Goal: Communication & Community: Answer question/provide support

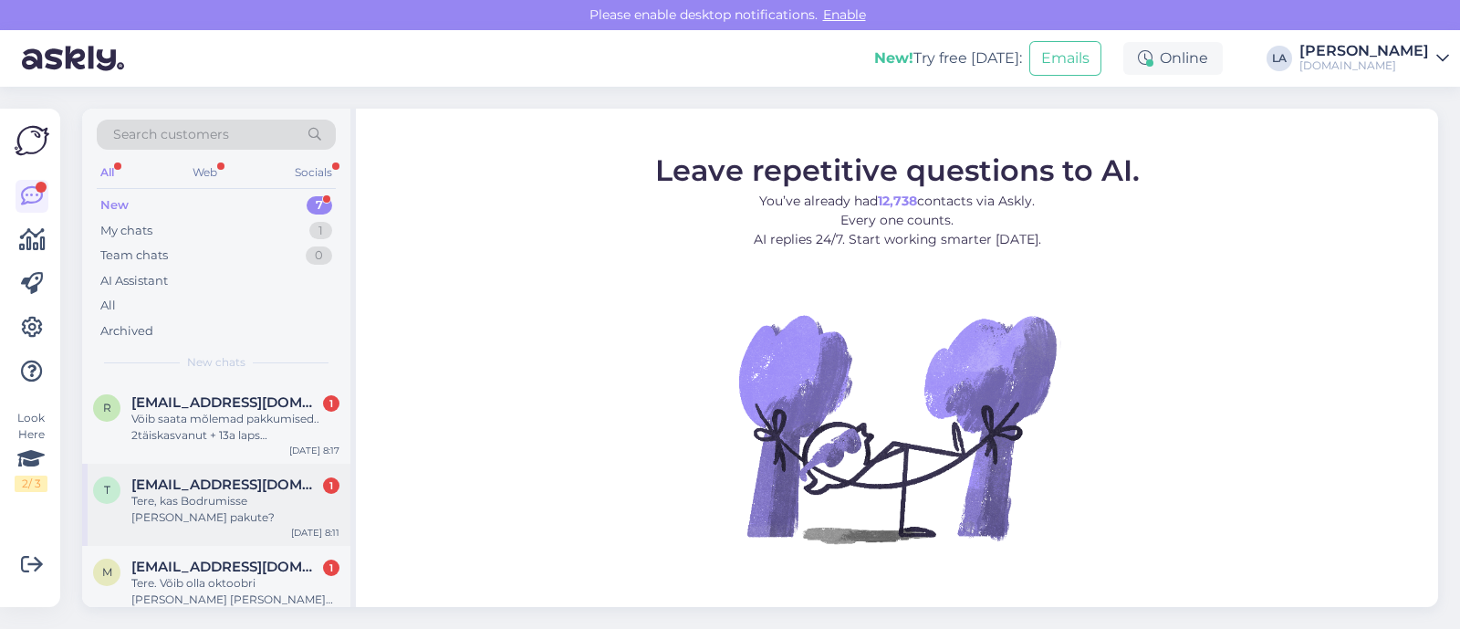
scroll to position [266, 0]
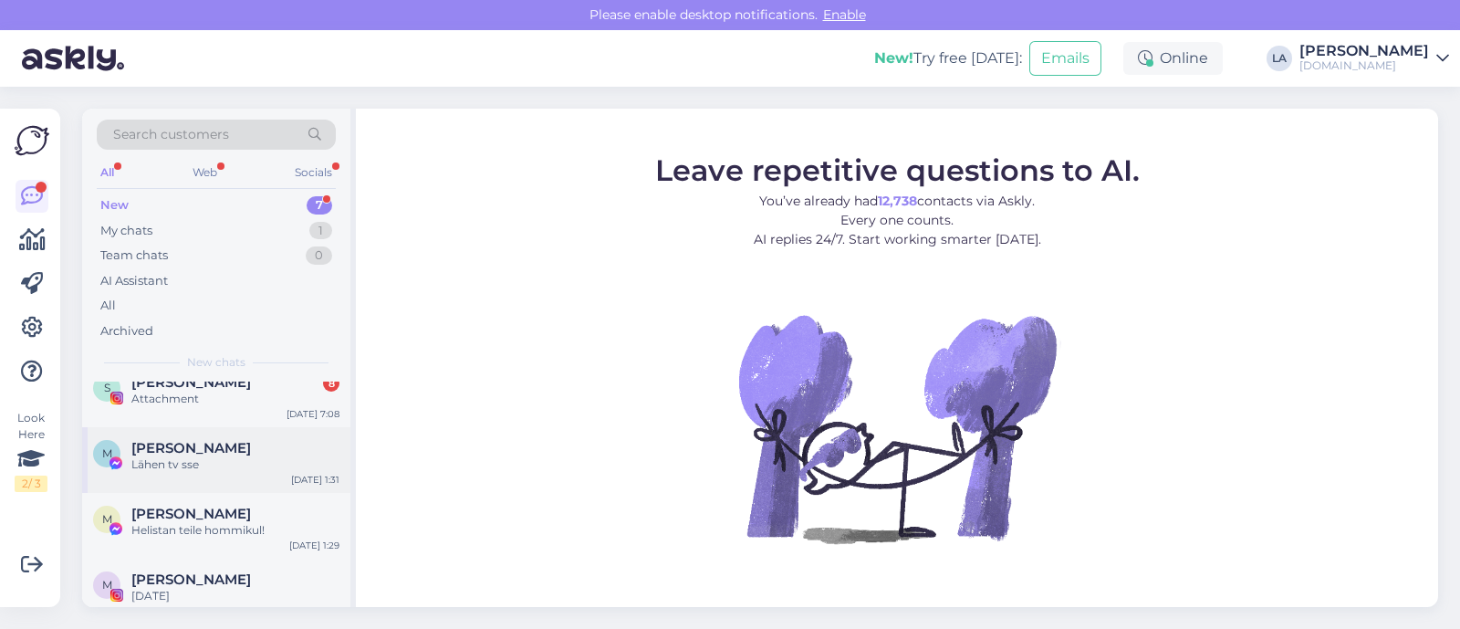
click at [214, 440] on span "[PERSON_NAME]" at bounding box center [191, 448] width 120 height 16
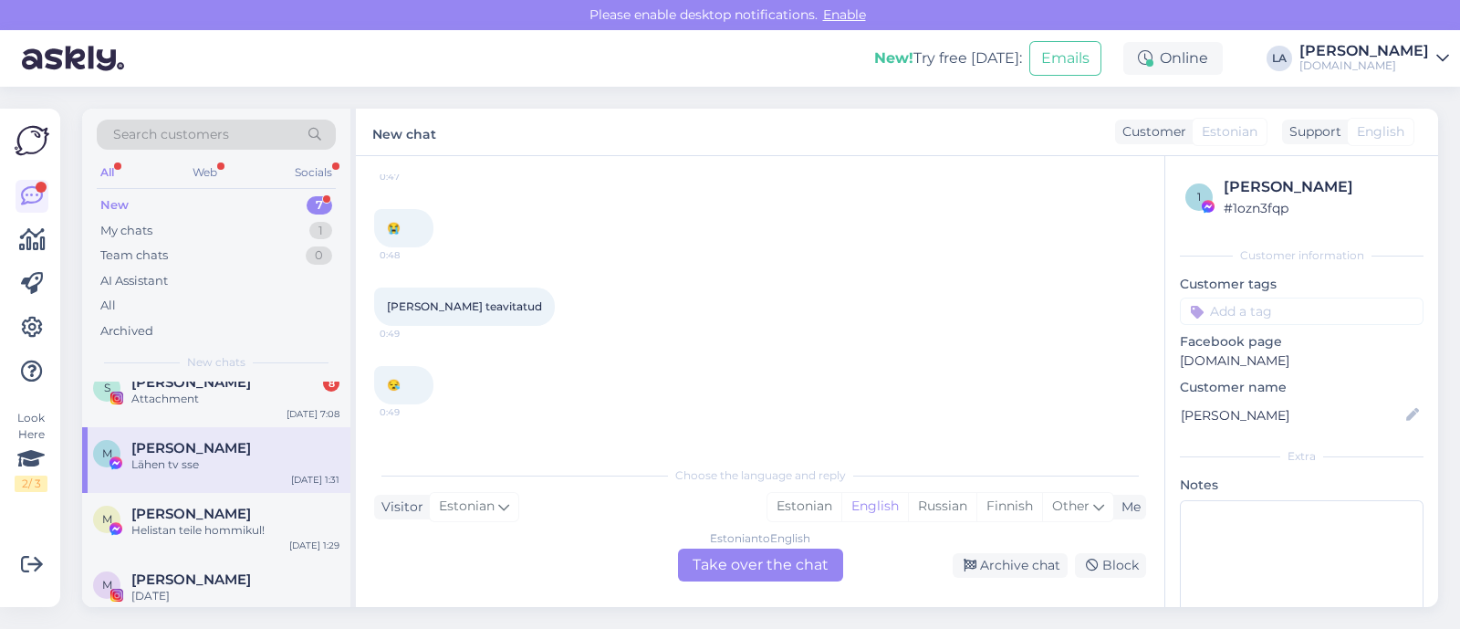
scroll to position [455, 0]
click at [142, 588] on div "[DATE]" at bounding box center [235, 596] width 208 height 16
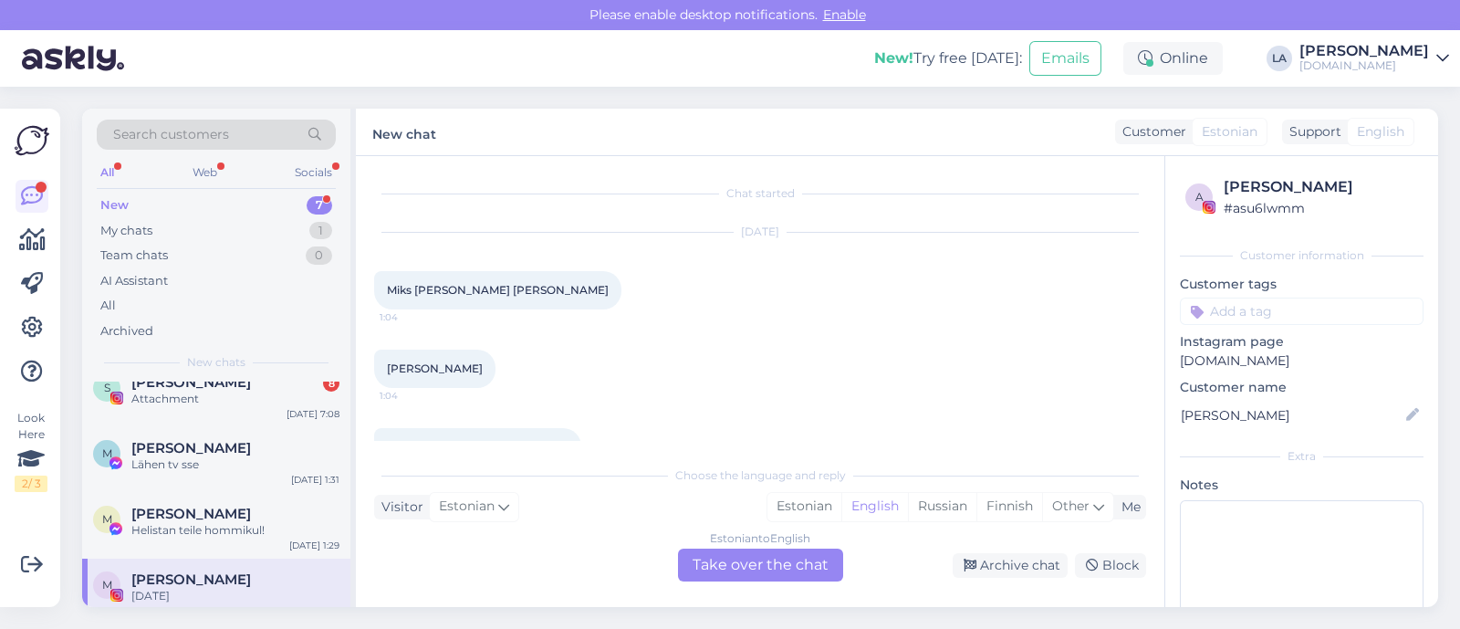
scroll to position [123, 0]
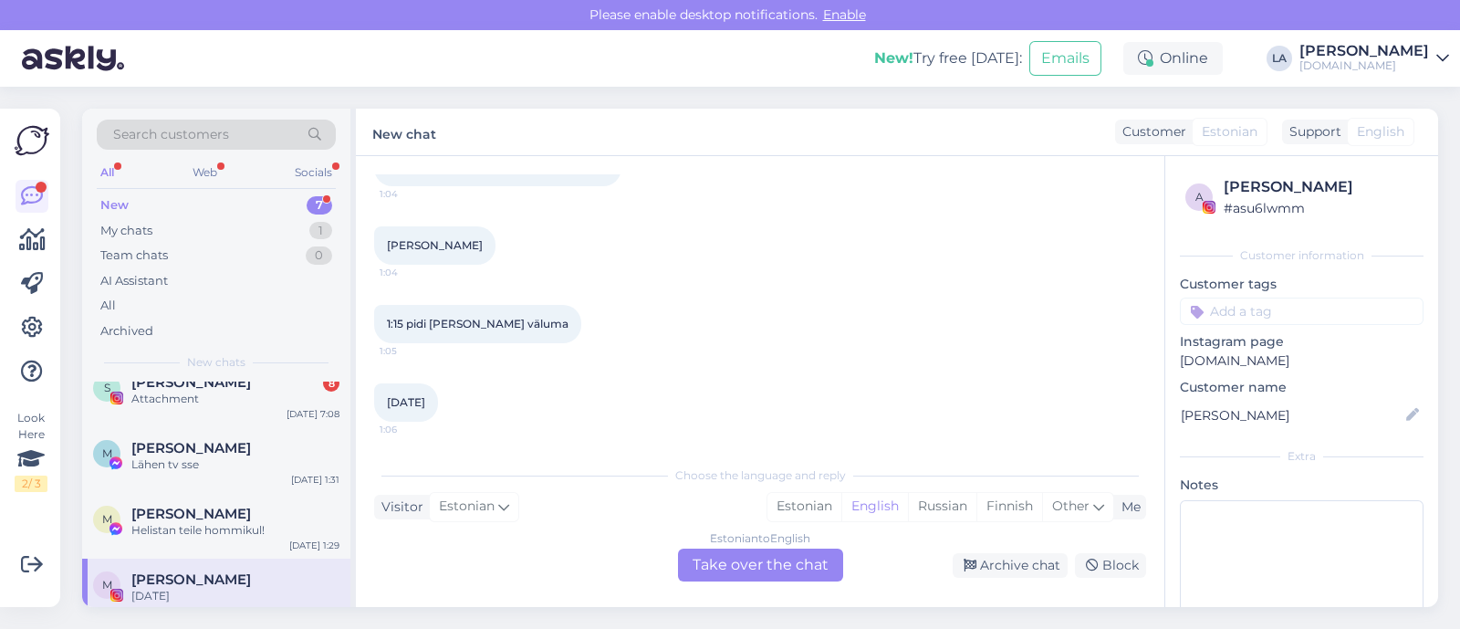
click at [789, 554] on div "Estonian to English Take over the chat" at bounding box center [760, 564] width 165 height 33
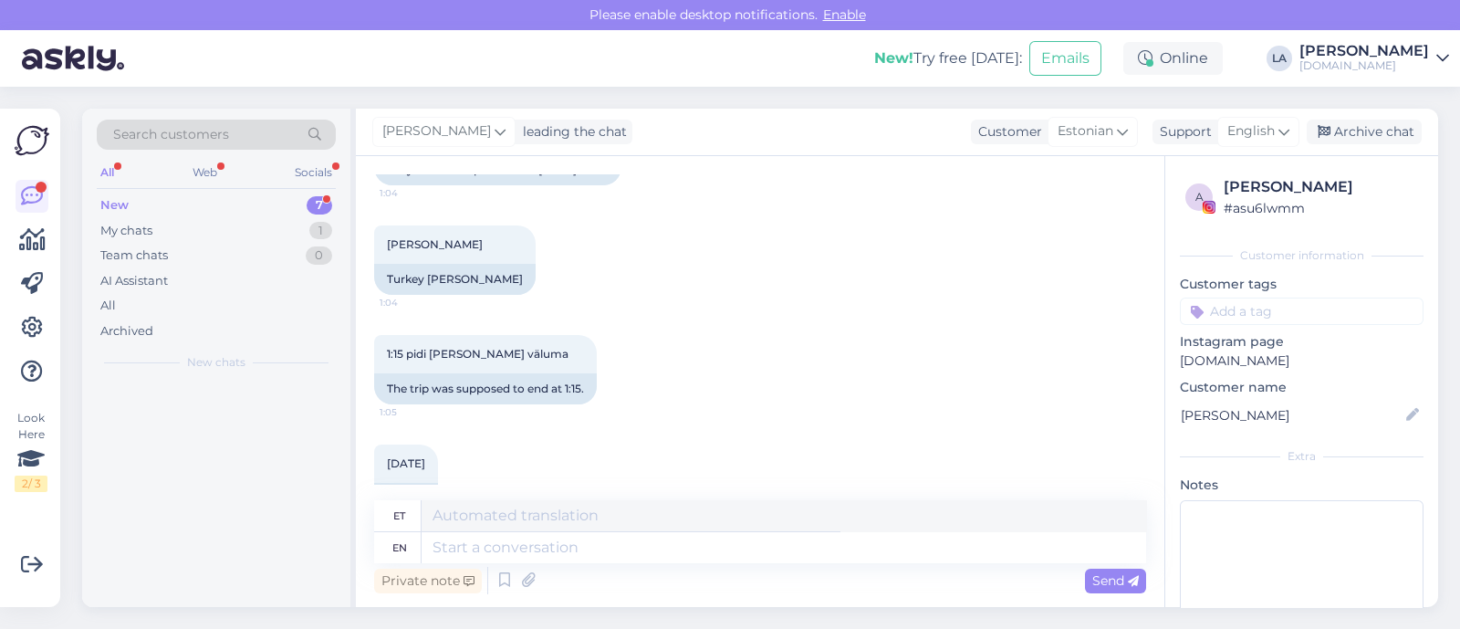
scroll to position [0, 0]
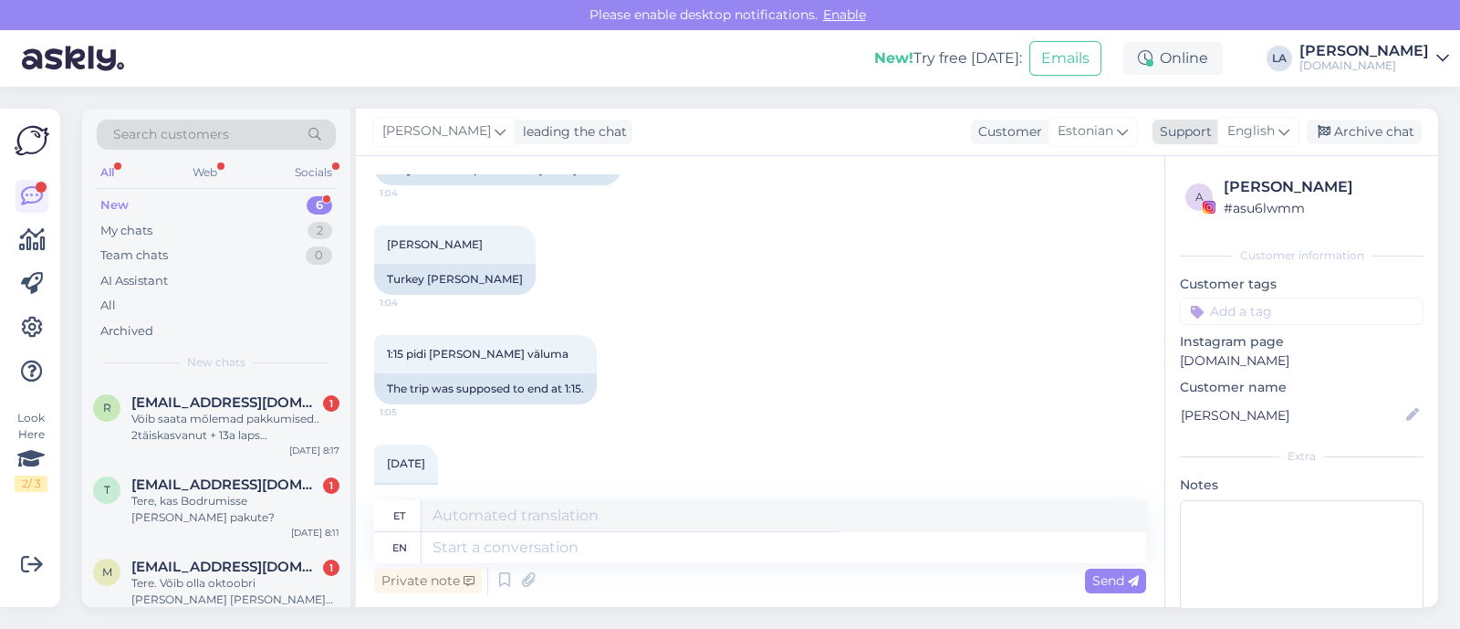
click at [1238, 121] on span "English" at bounding box center [1250, 131] width 47 height 20
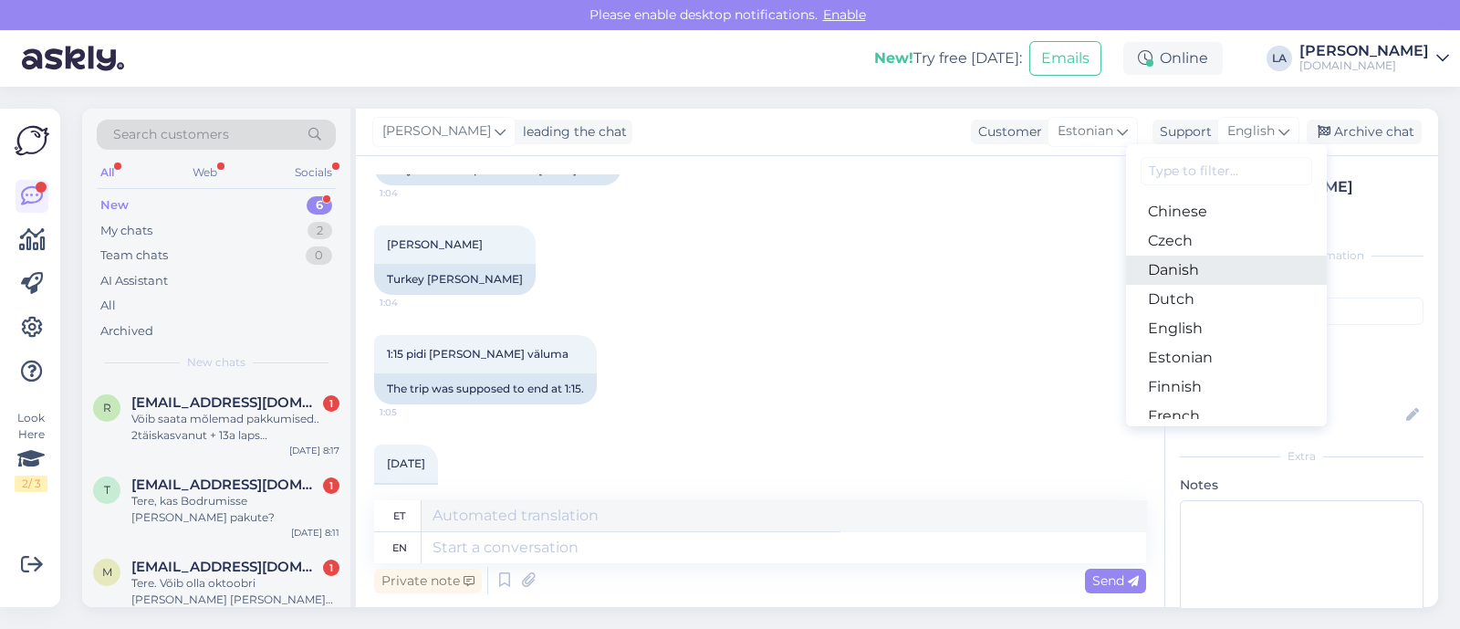
scroll to position [113, 0]
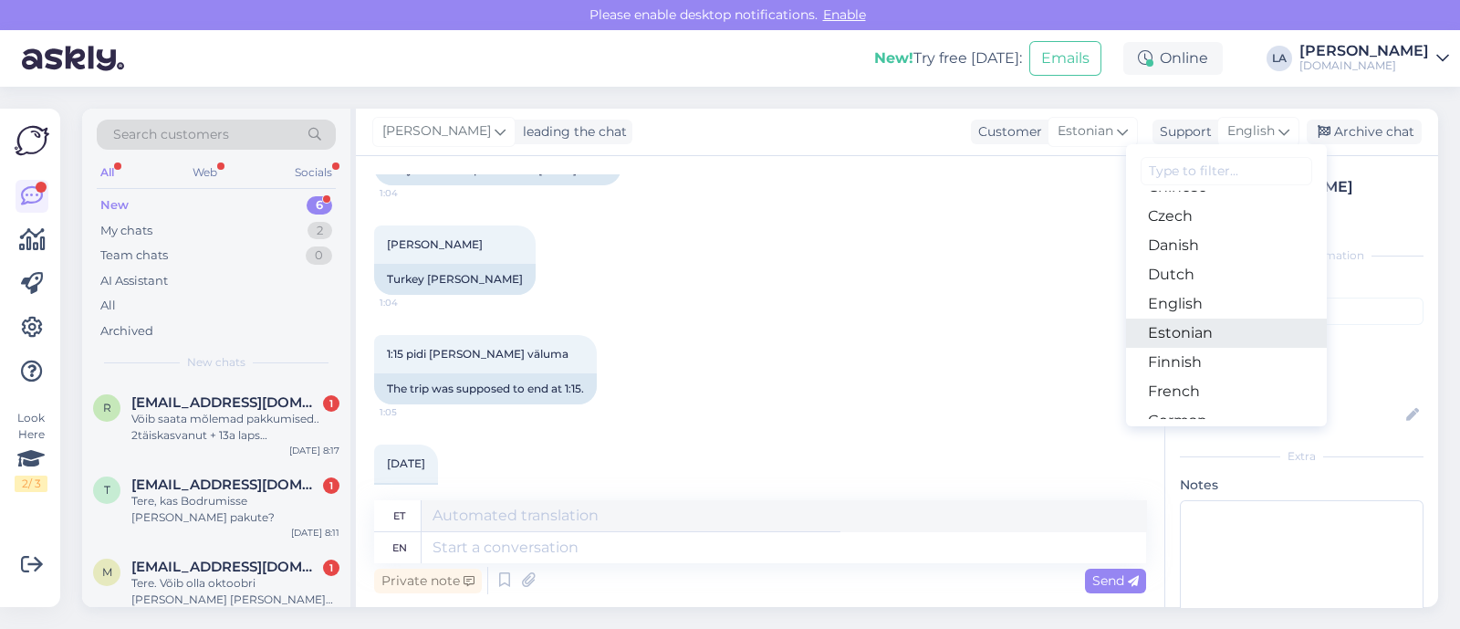
click at [1192, 333] on link "Estonian" at bounding box center [1226, 332] width 201 height 29
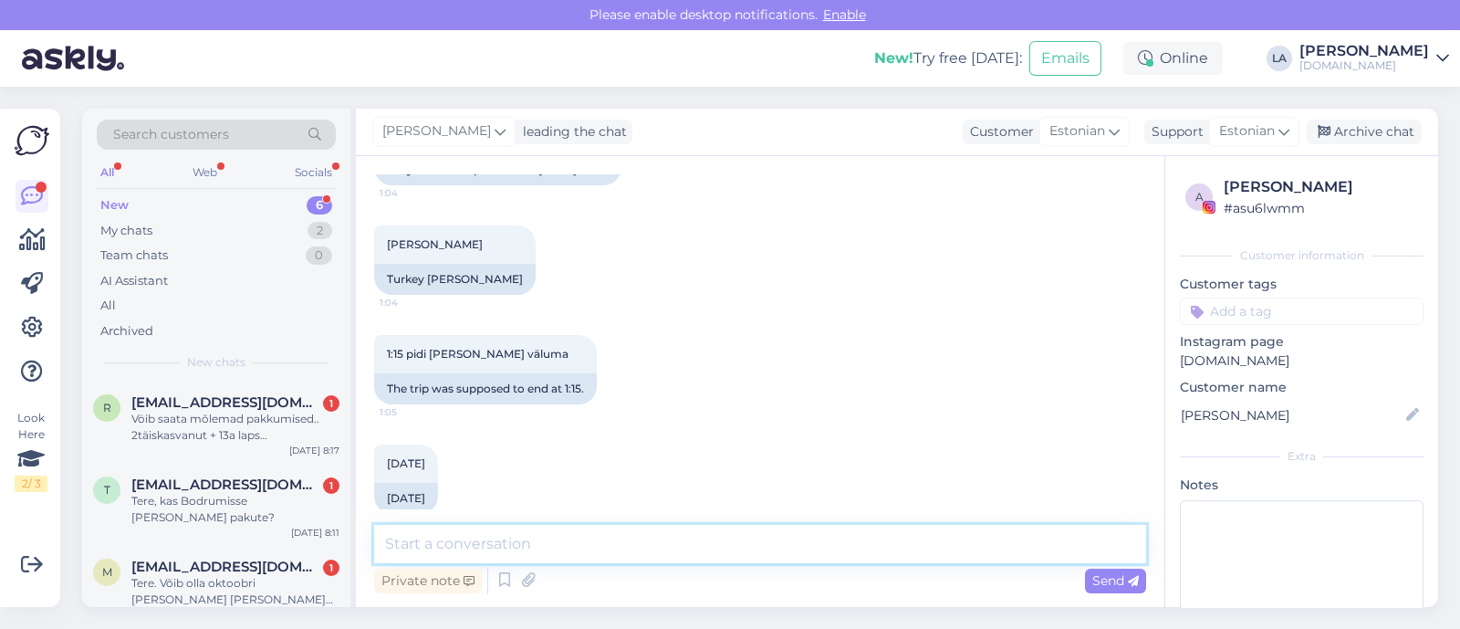
drag, startPoint x: 486, startPoint y: 544, endPoint x: 461, endPoint y: 513, distance: 40.2
click at [488, 541] on textarea at bounding box center [760, 544] width 772 height 38
type textarea "Tere! Täpsustage broneeringu number, et saaksime vaadata."
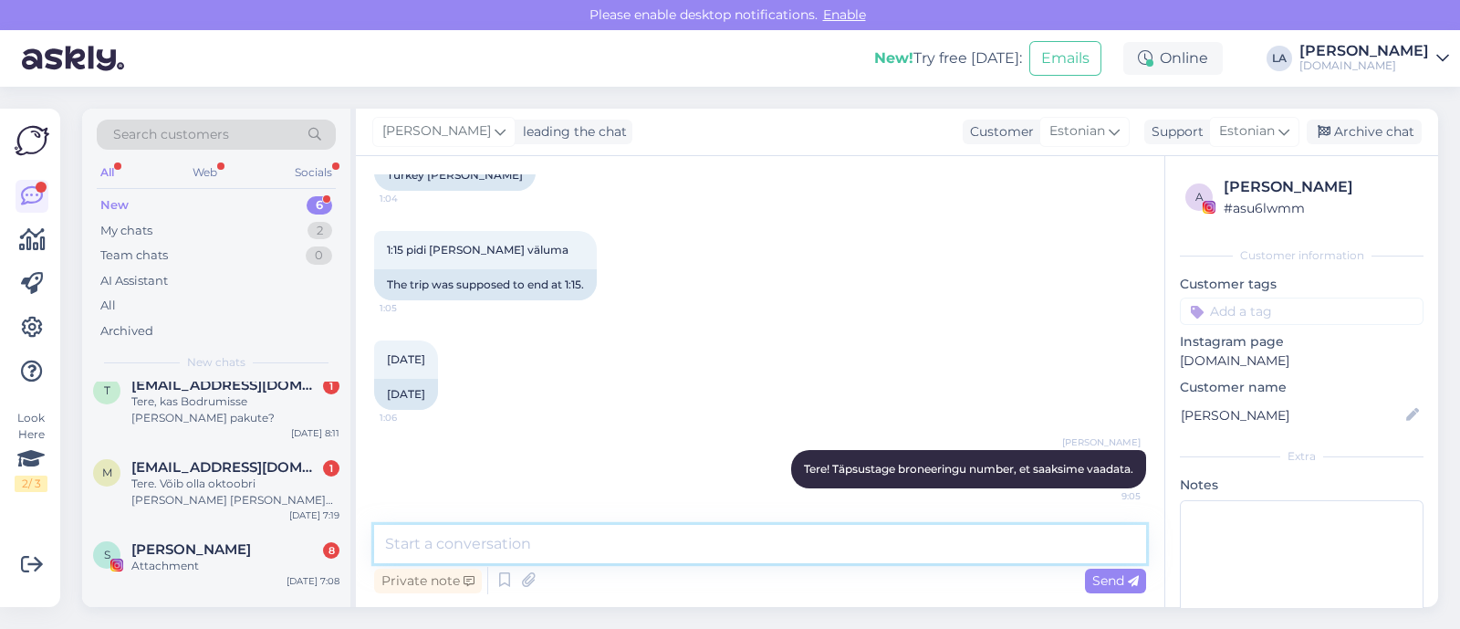
scroll to position [200, 0]
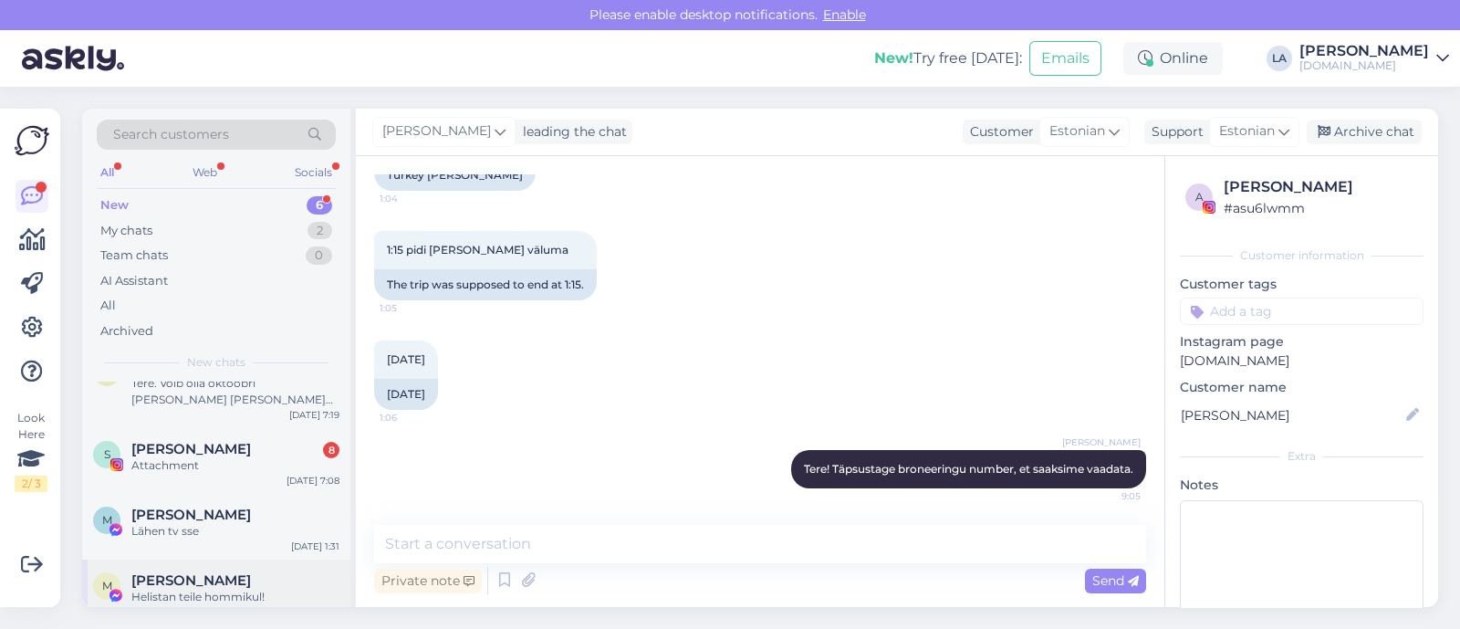
click at [265, 559] on div "M Merika Uus Helistan teile hommikul! [DATE] 1:29" at bounding box center [216, 592] width 268 height 66
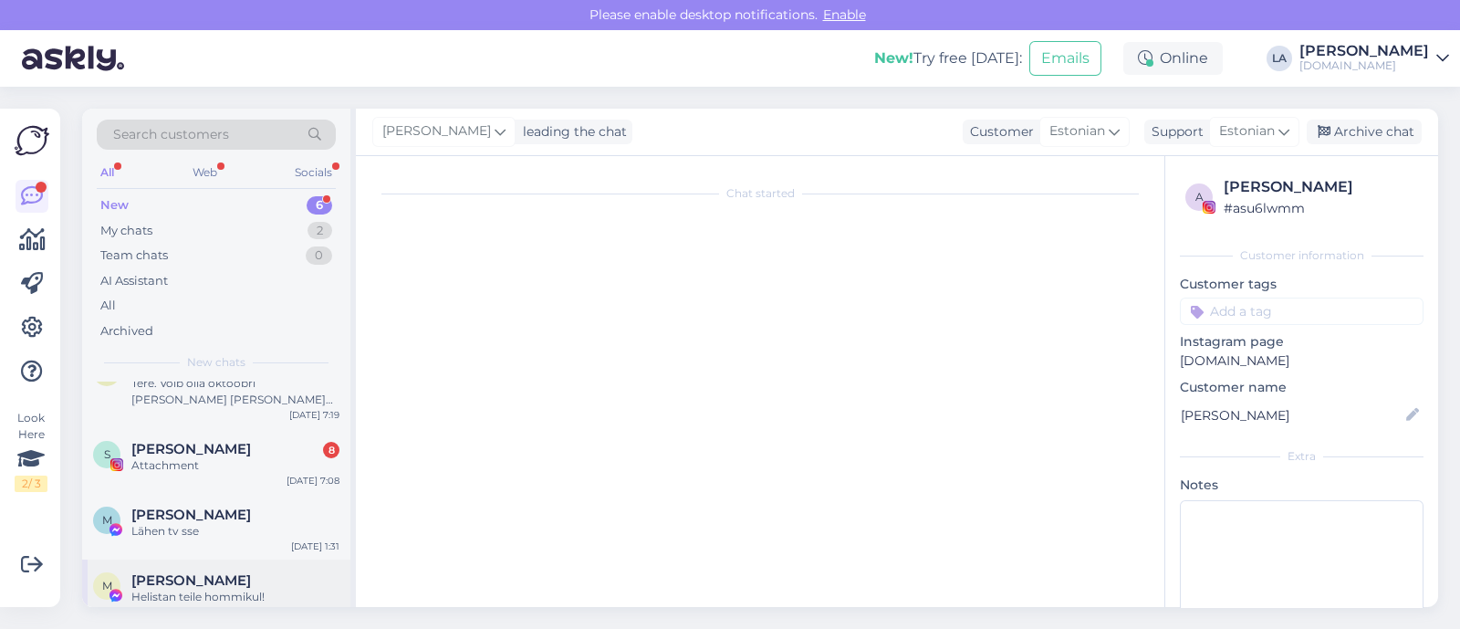
scroll to position [7815, 0]
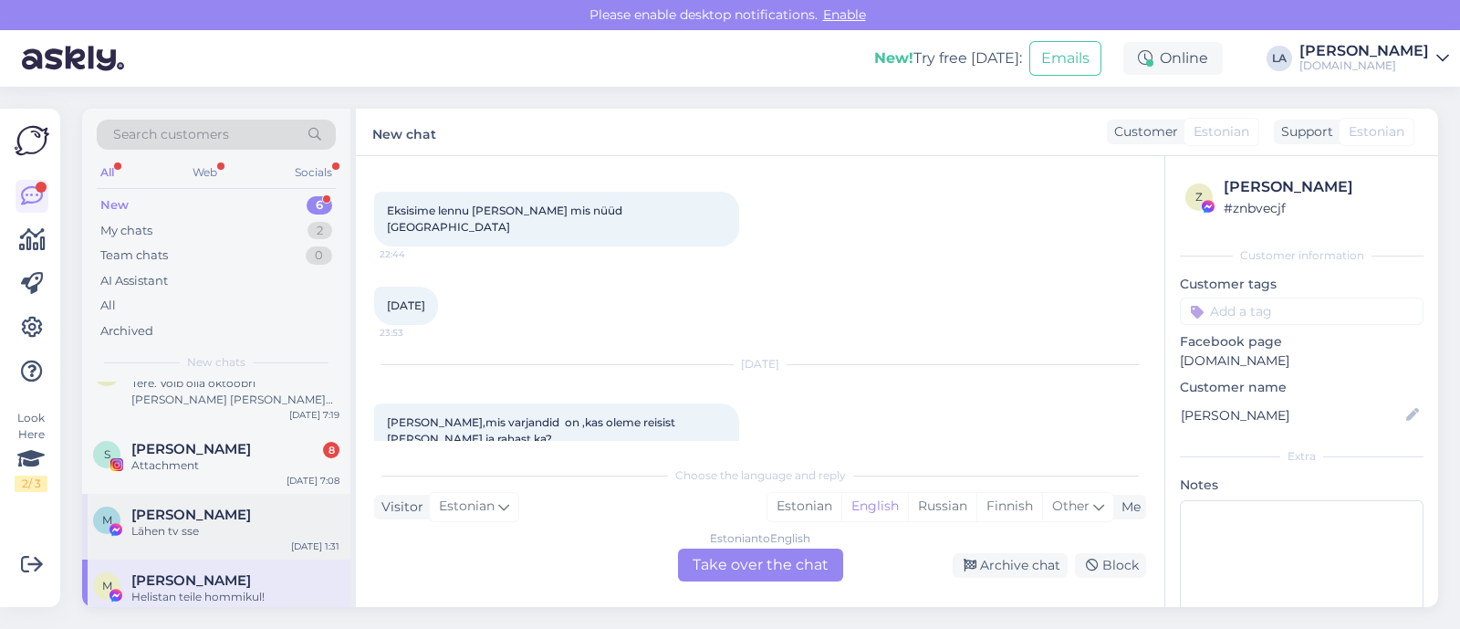
click at [257, 527] on div "M [PERSON_NAME] Lähen tv sse [DATE] 1:31" at bounding box center [216, 527] width 268 height 66
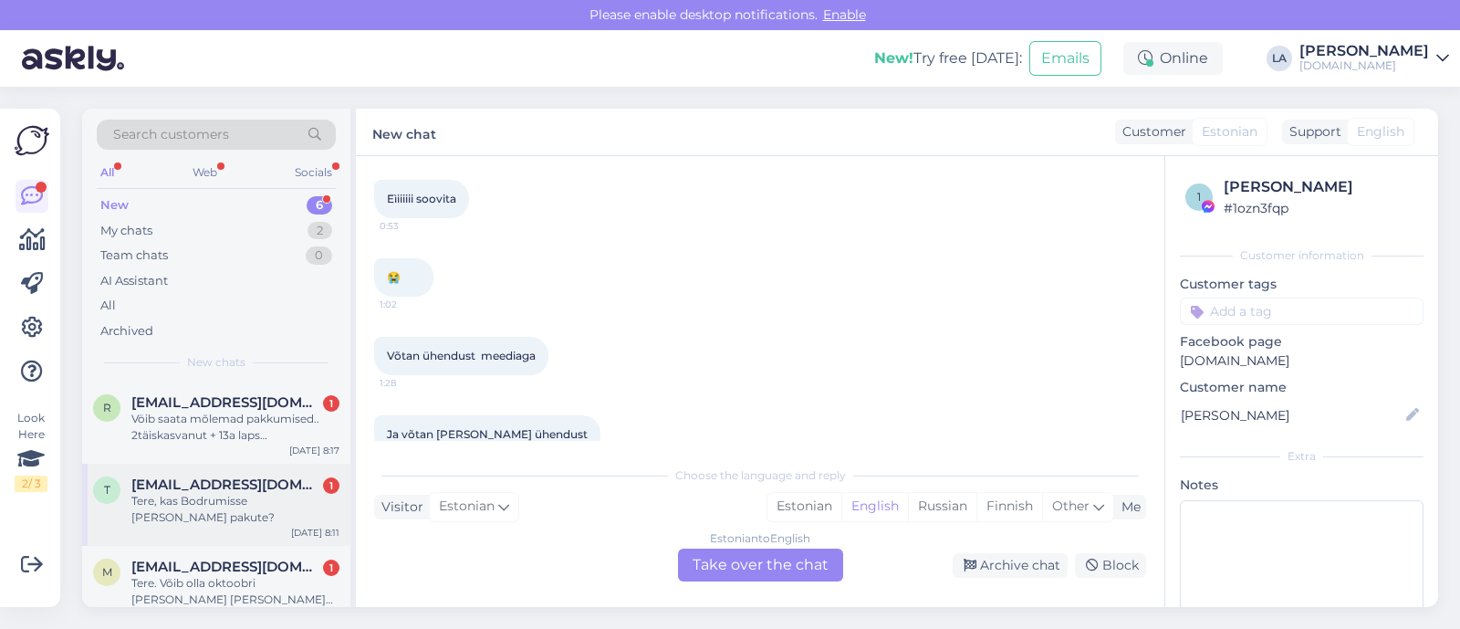
scroll to position [200, 0]
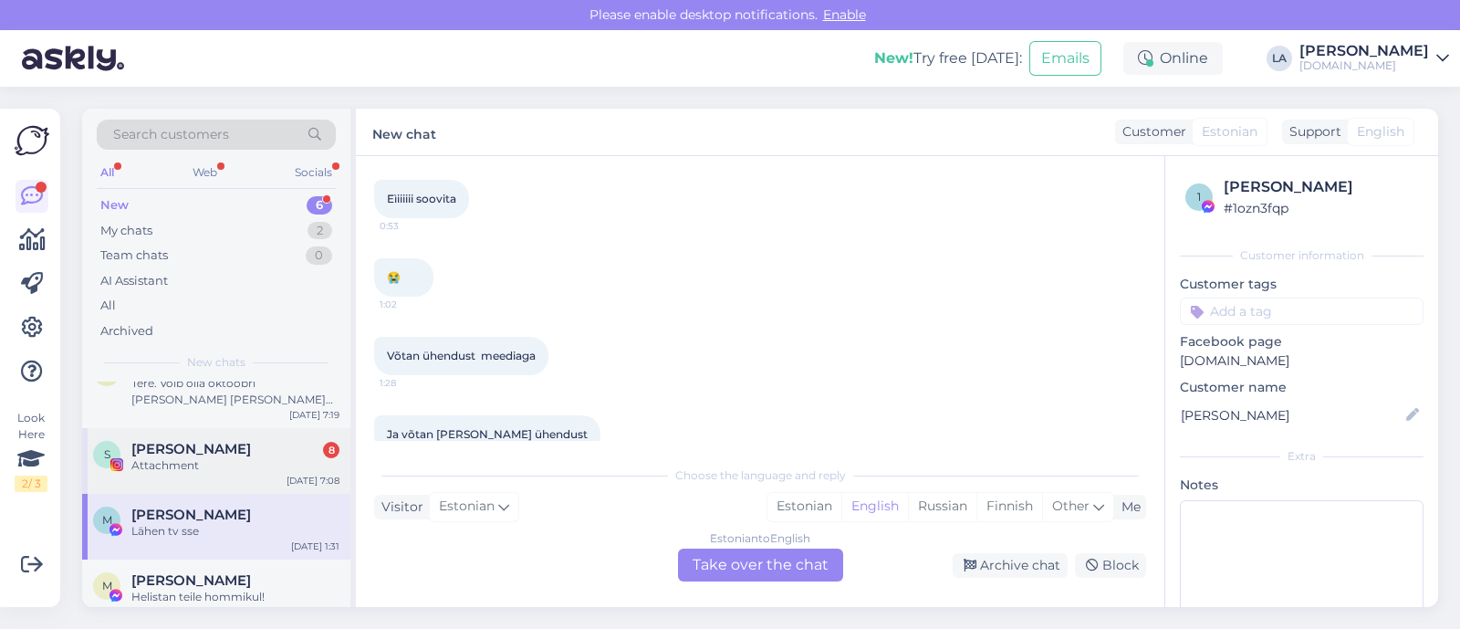
click at [218, 441] on div "[PERSON_NAME] 8" at bounding box center [235, 449] width 208 height 16
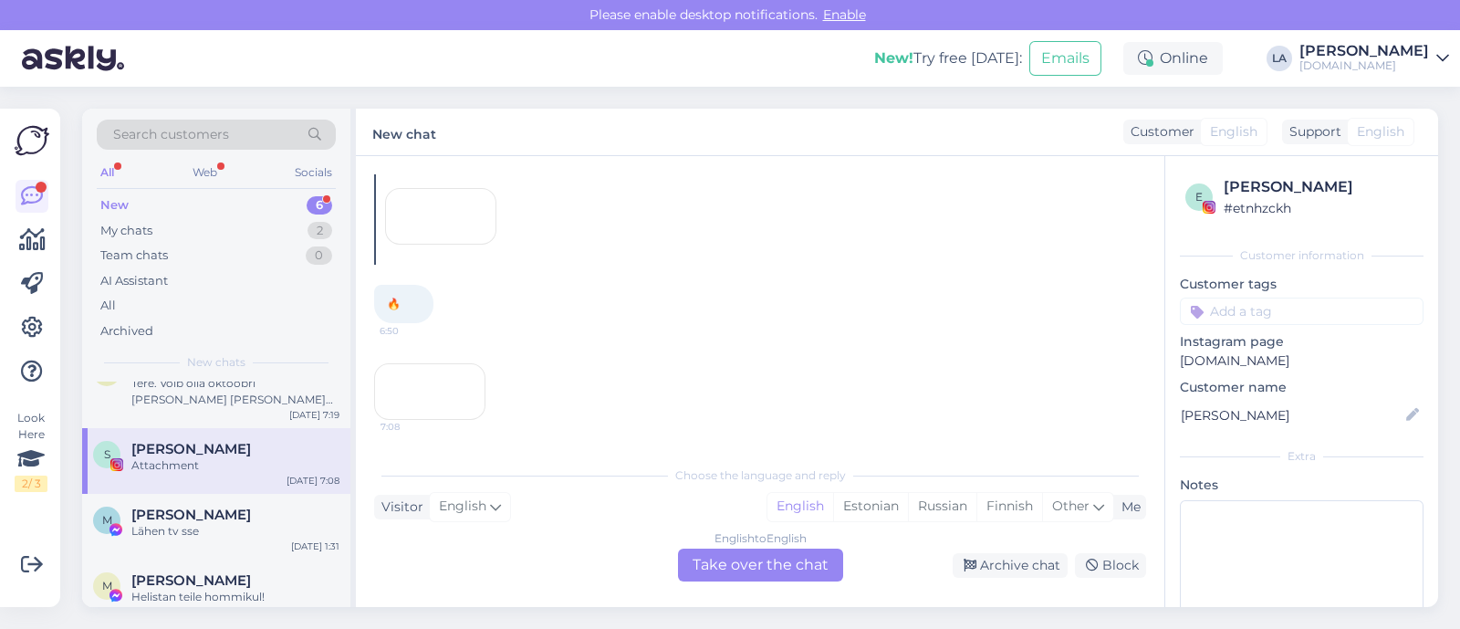
scroll to position [2067, 0]
click at [435, 370] on div "7:08" at bounding box center [429, 391] width 111 height 57
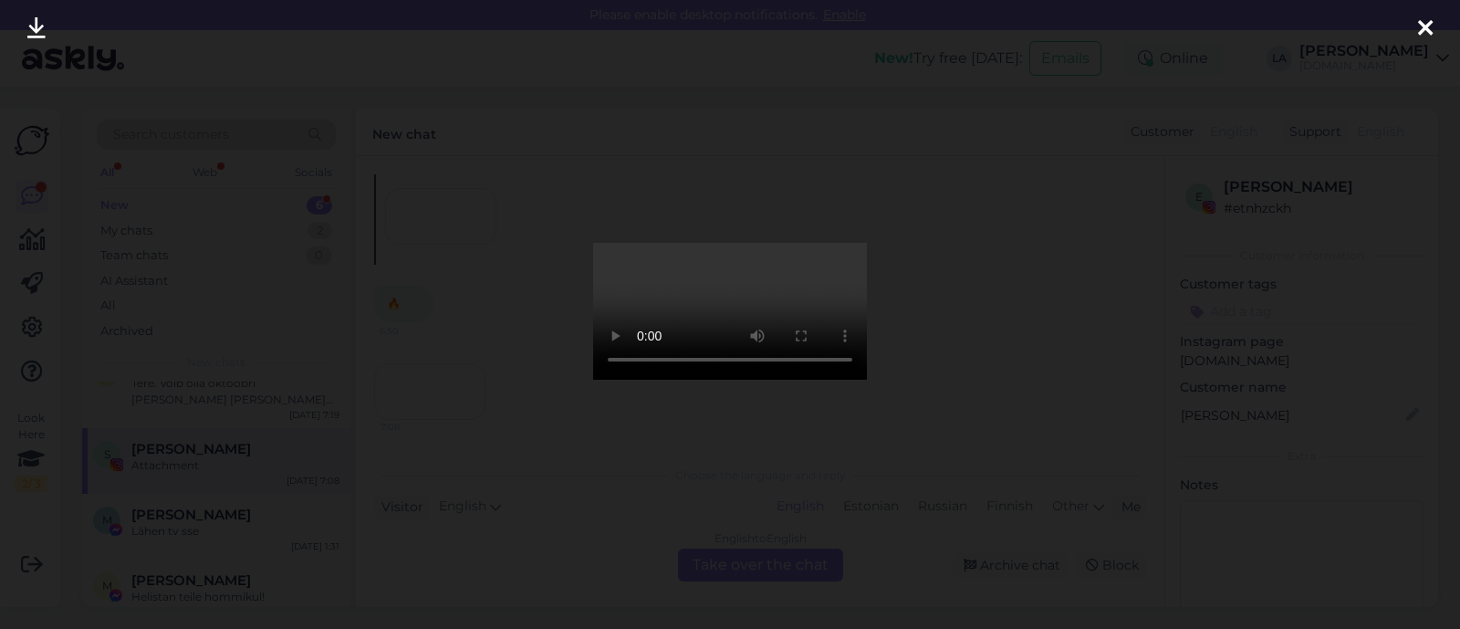
click at [1055, 334] on div at bounding box center [730, 314] width 1460 height 629
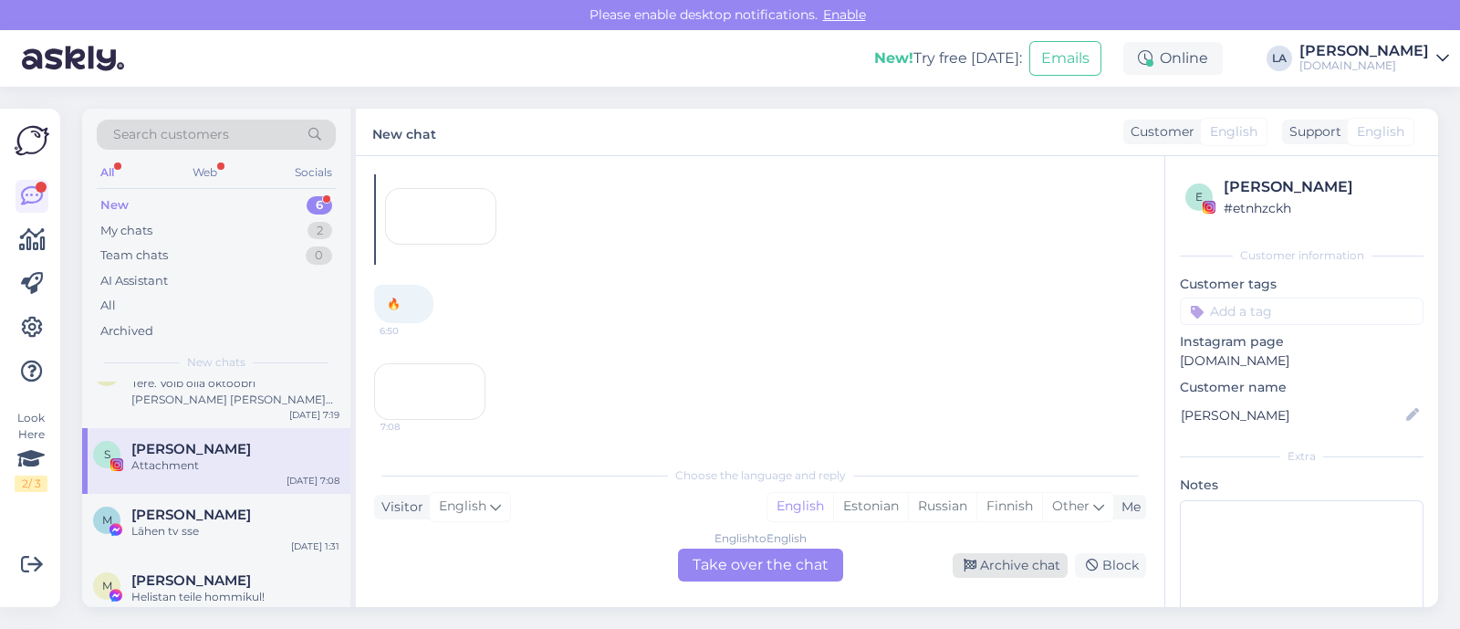
click at [1044, 571] on div "Archive chat" at bounding box center [1010, 565] width 115 height 25
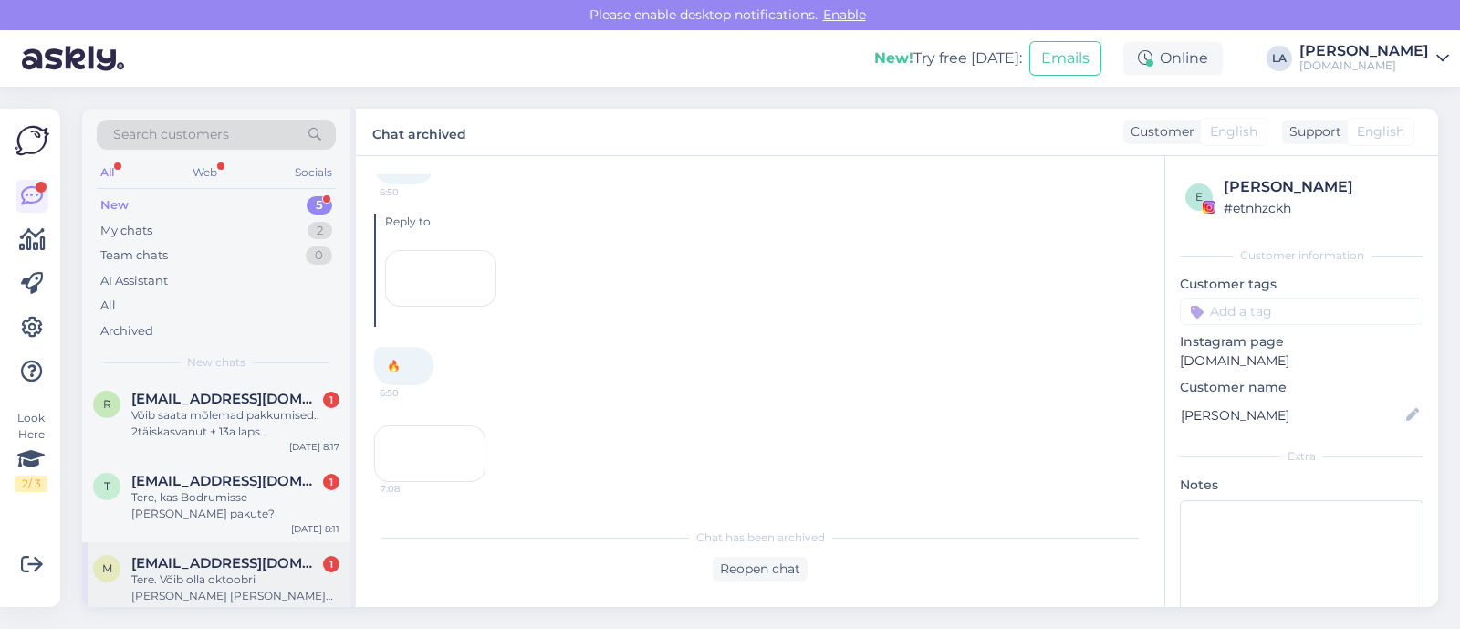
scroll to position [0, 0]
click at [270, 435] on div "Vöib saata mõlemad pakkumised.. 2täiskasvanut + 13a laps [PERSON_NAME] üks täis…" at bounding box center [235, 427] width 208 height 33
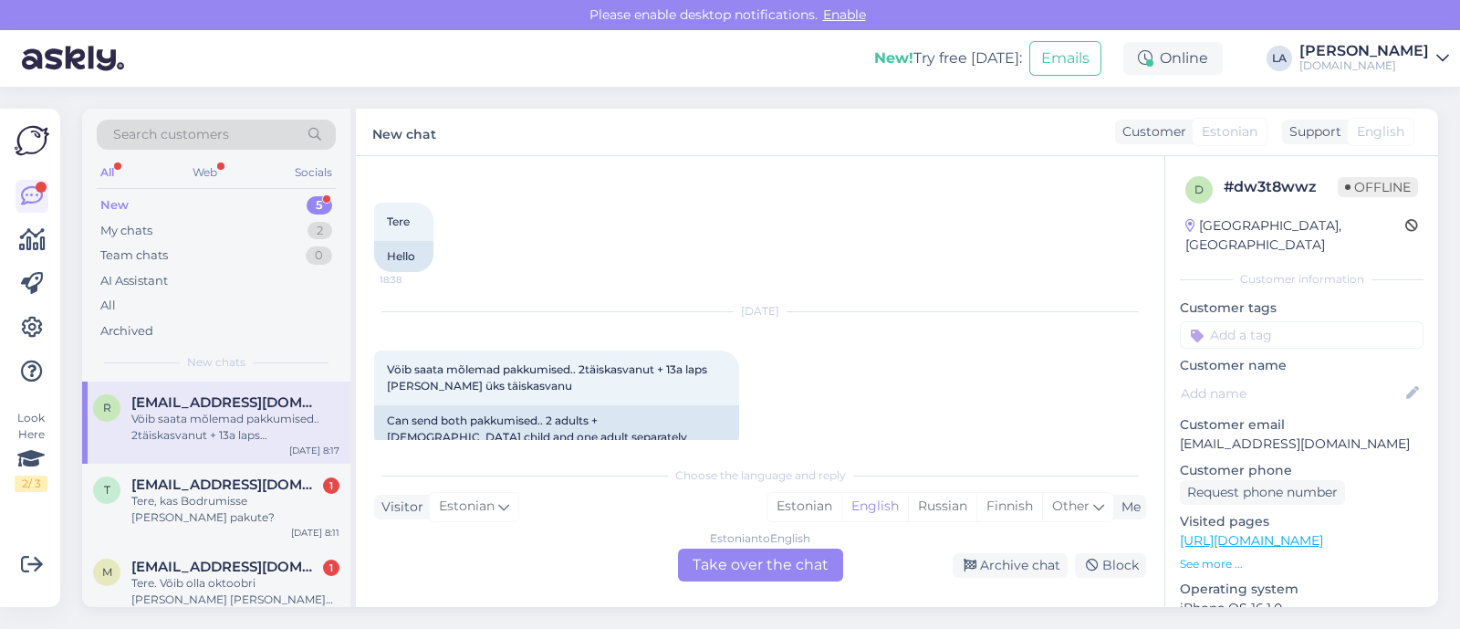
scroll to position [99, 0]
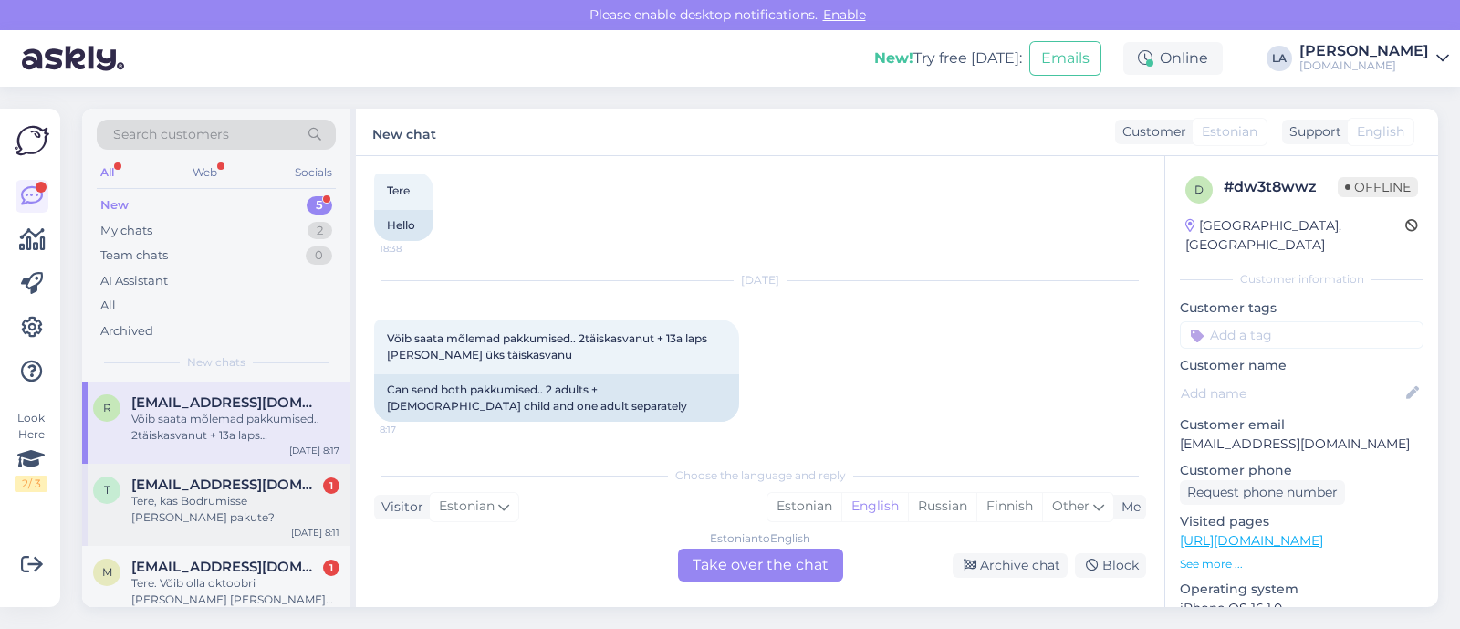
click at [264, 495] on div "Tere, kas Bodrumisse [PERSON_NAME] pakute?" at bounding box center [235, 509] width 208 height 33
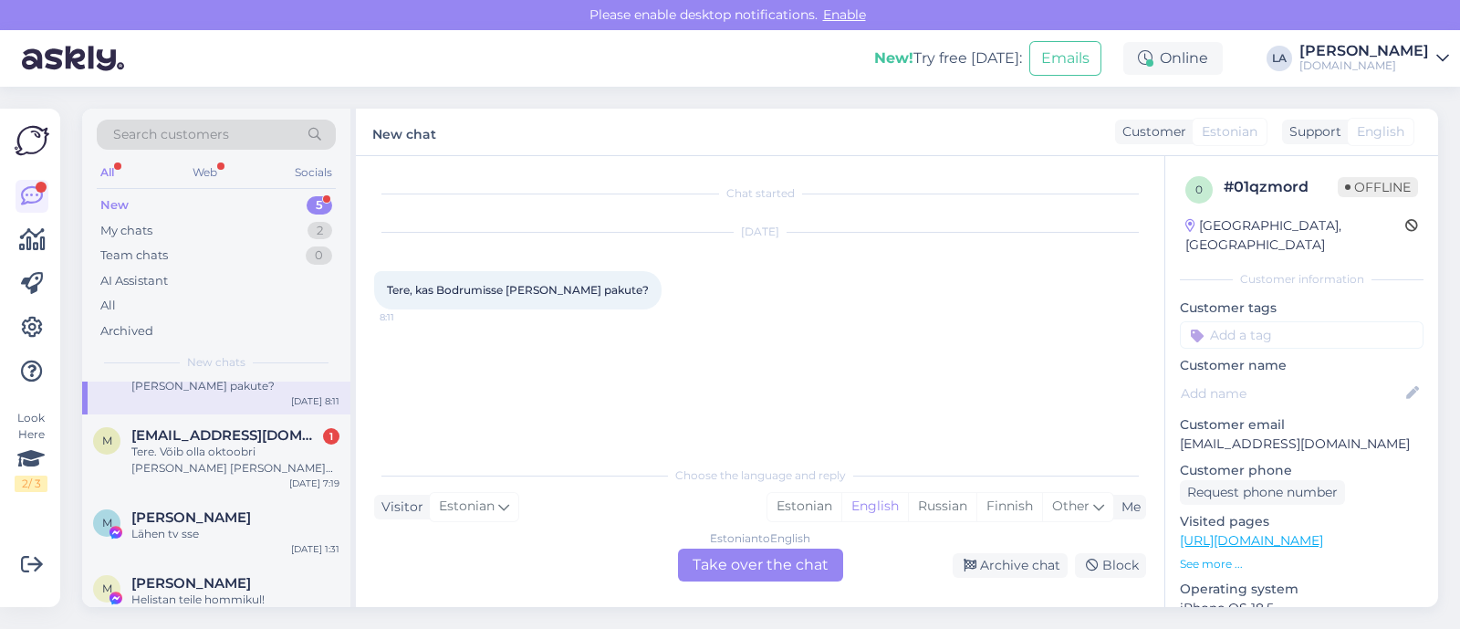
scroll to position [135, 0]
click at [239, 571] on div "[PERSON_NAME]" at bounding box center [235, 579] width 208 height 16
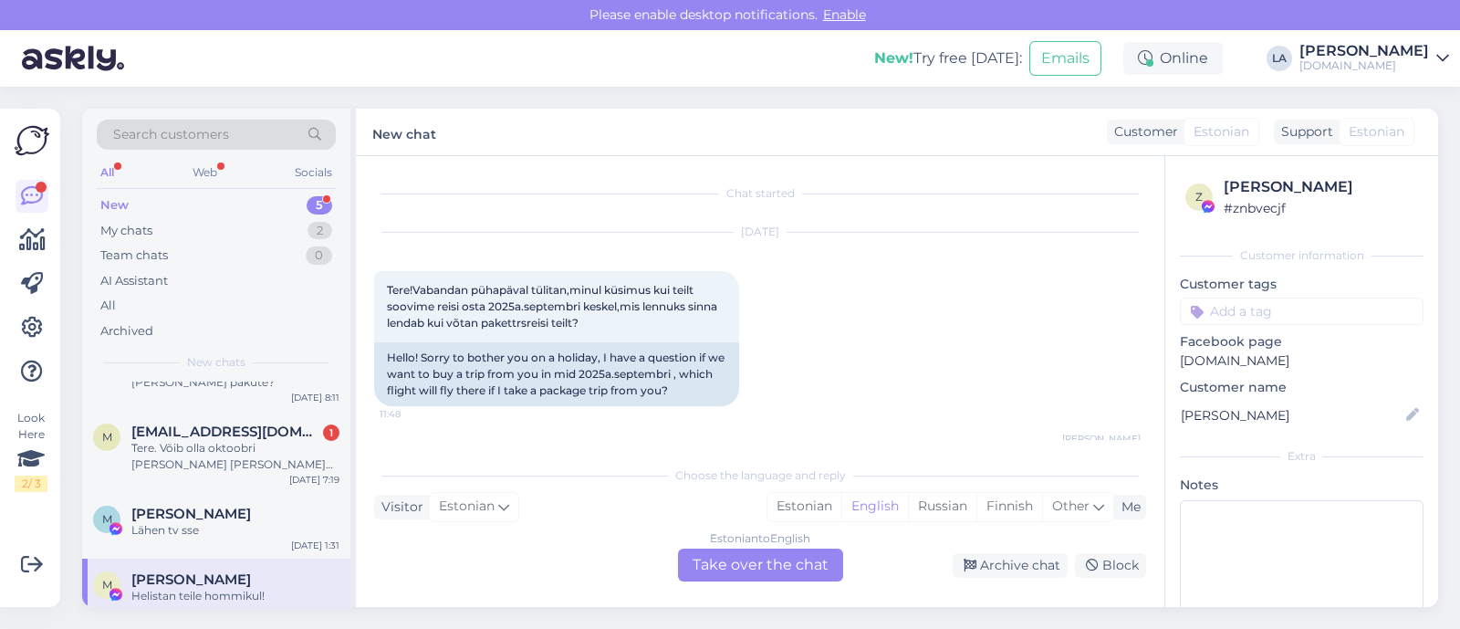
scroll to position [7815, 0]
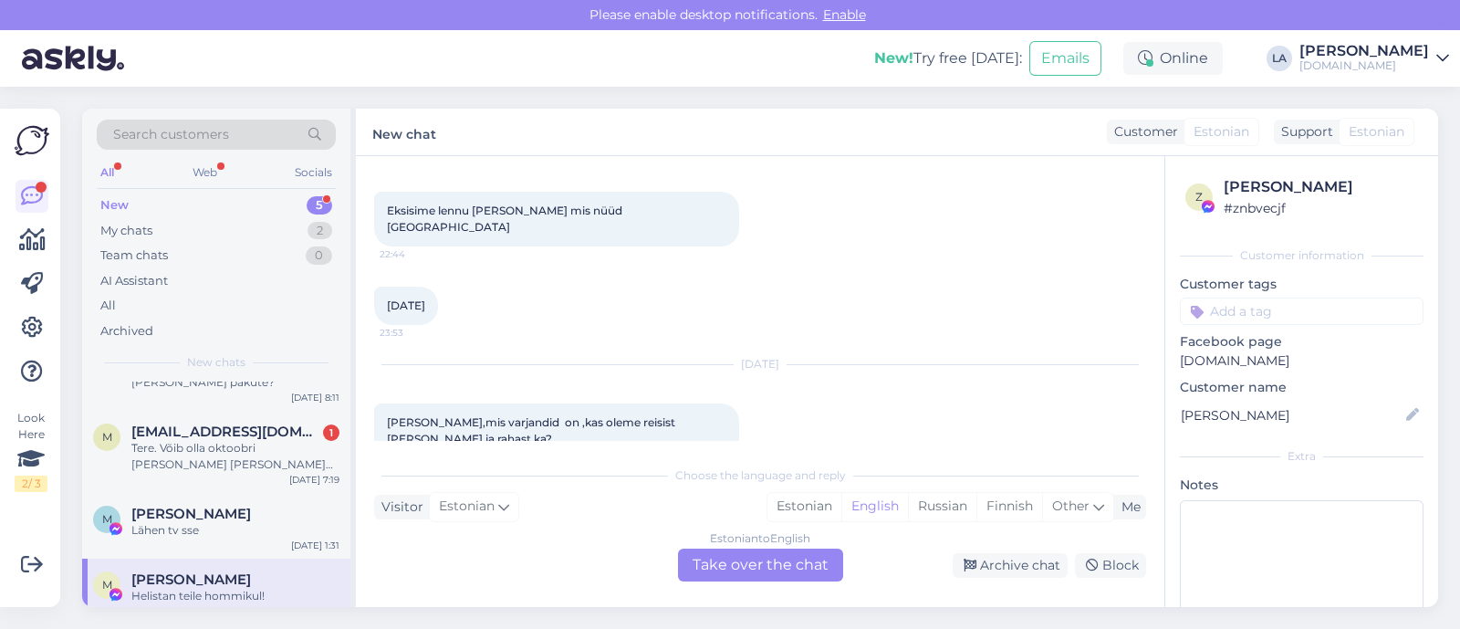
click at [777, 566] on div "Estonian to English Take over the chat" at bounding box center [760, 564] width 165 height 33
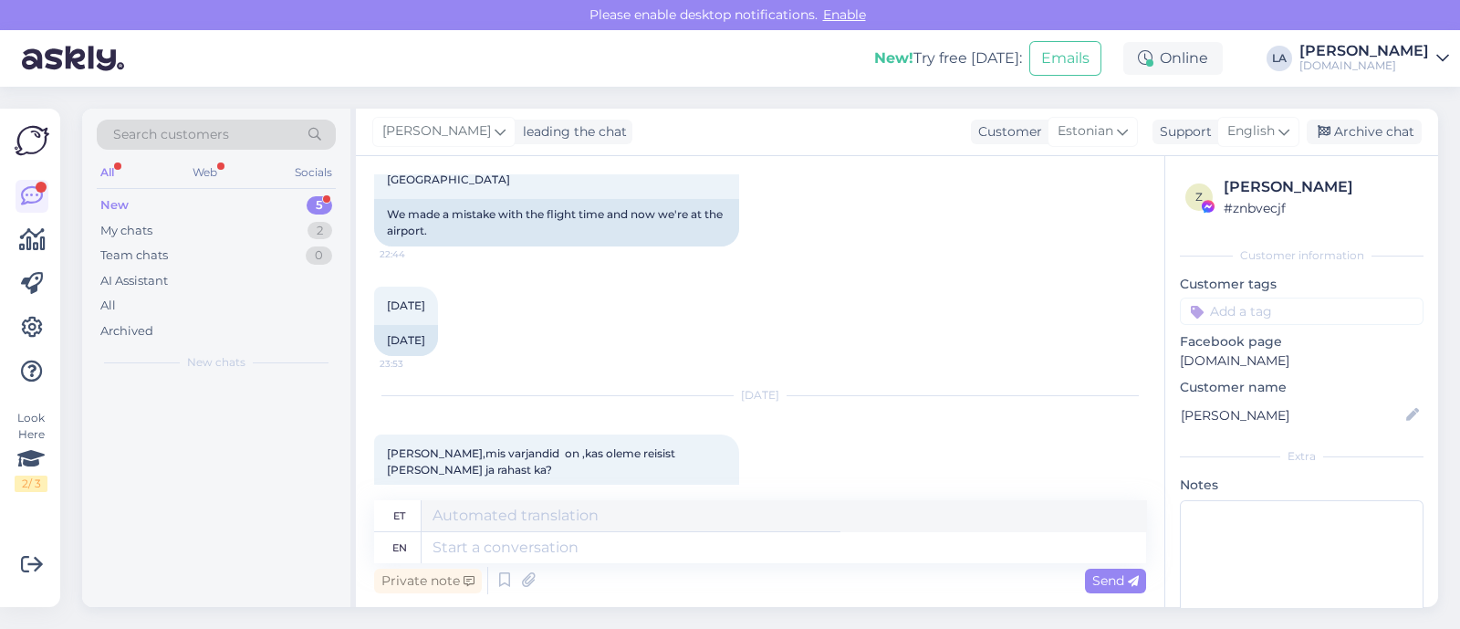
scroll to position [0, 0]
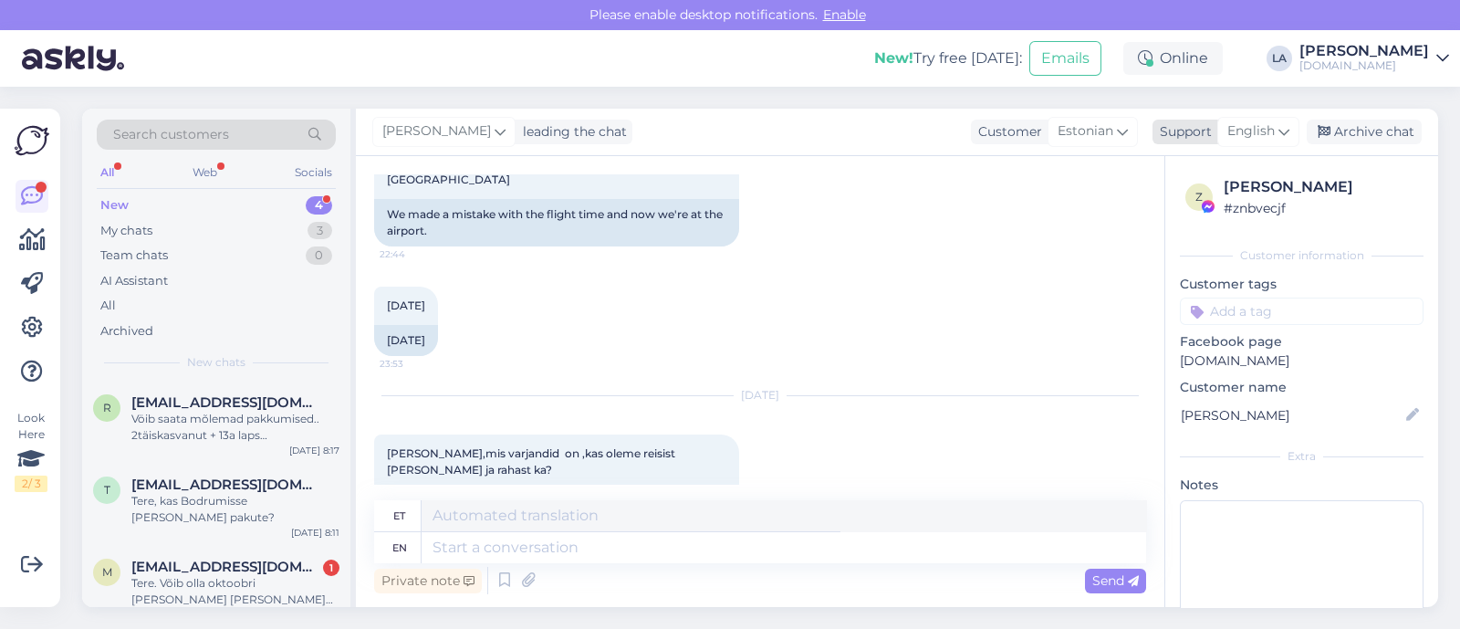
click at [1255, 140] on span "English" at bounding box center [1250, 131] width 47 height 20
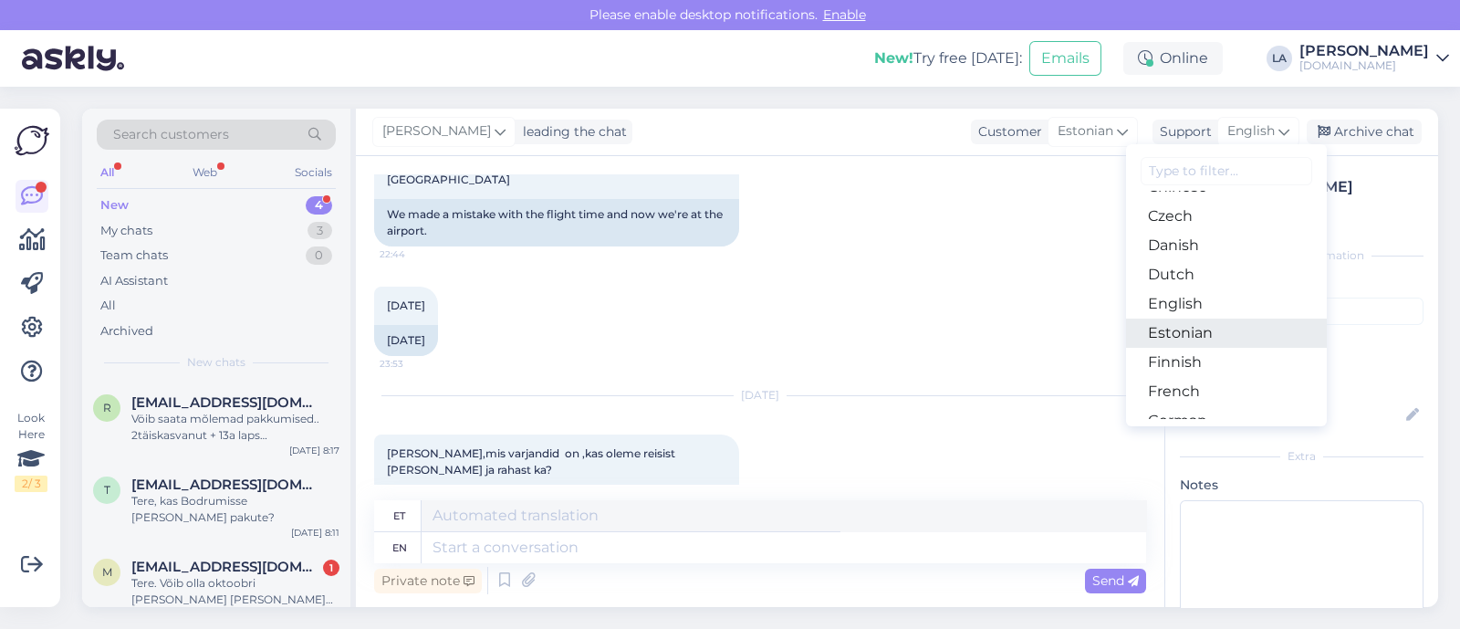
click at [1220, 338] on link "Estonian" at bounding box center [1226, 332] width 201 height 29
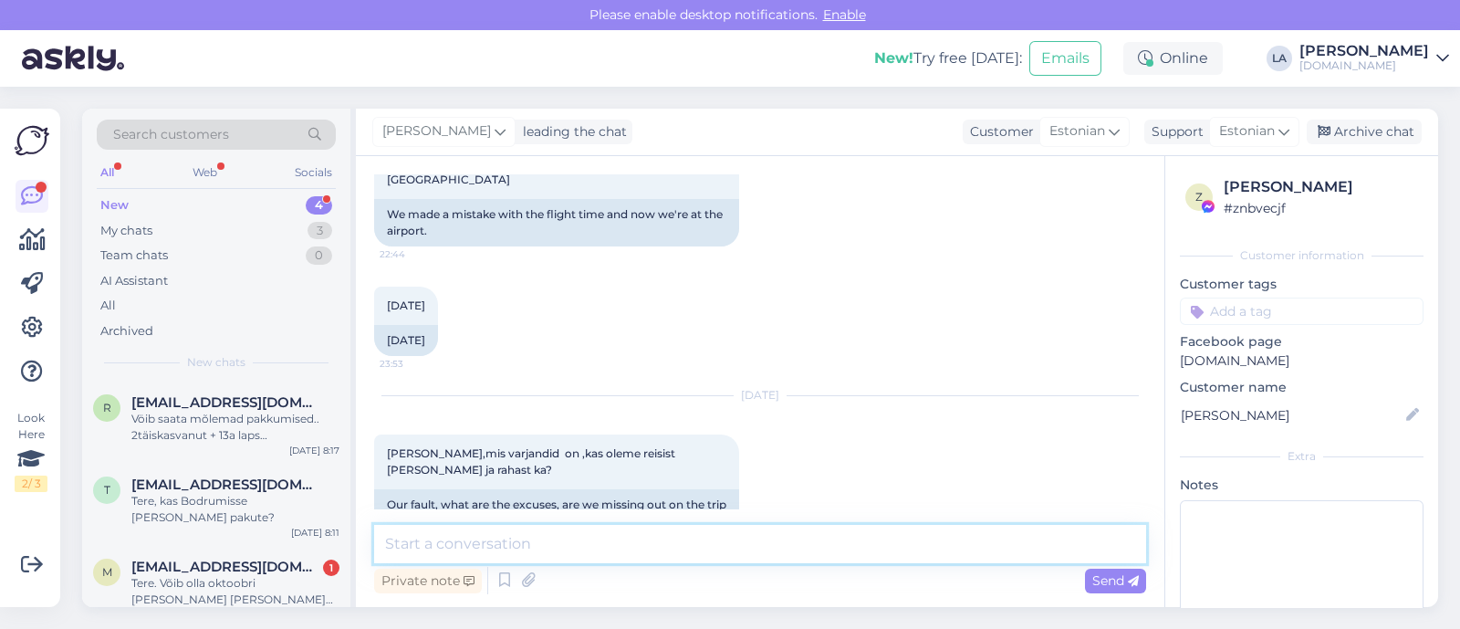
click at [530, 532] on textarea at bounding box center [760, 544] width 772 height 38
type textarea "Tere! Sellistest asjadest palume kirjutada e-mailile. :)"
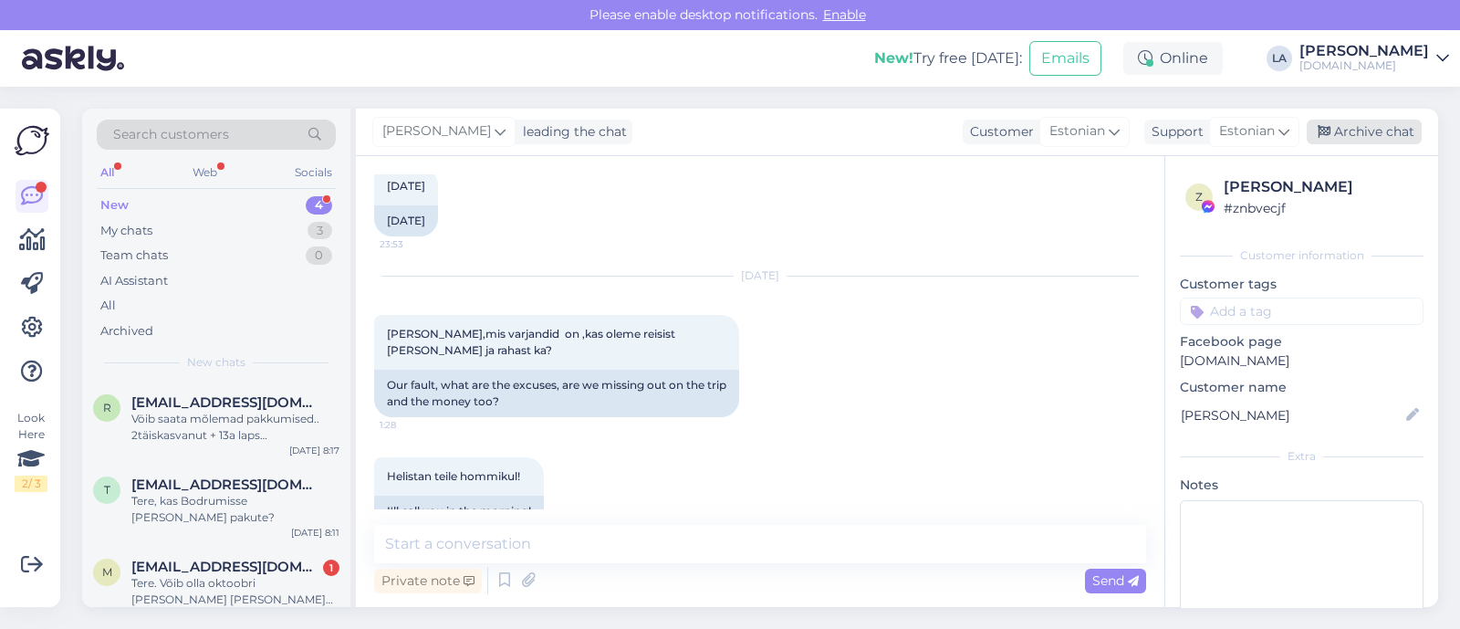
click at [1373, 125] on div "Archive chat" at bounding box center [1364, 132] width 115 height 25
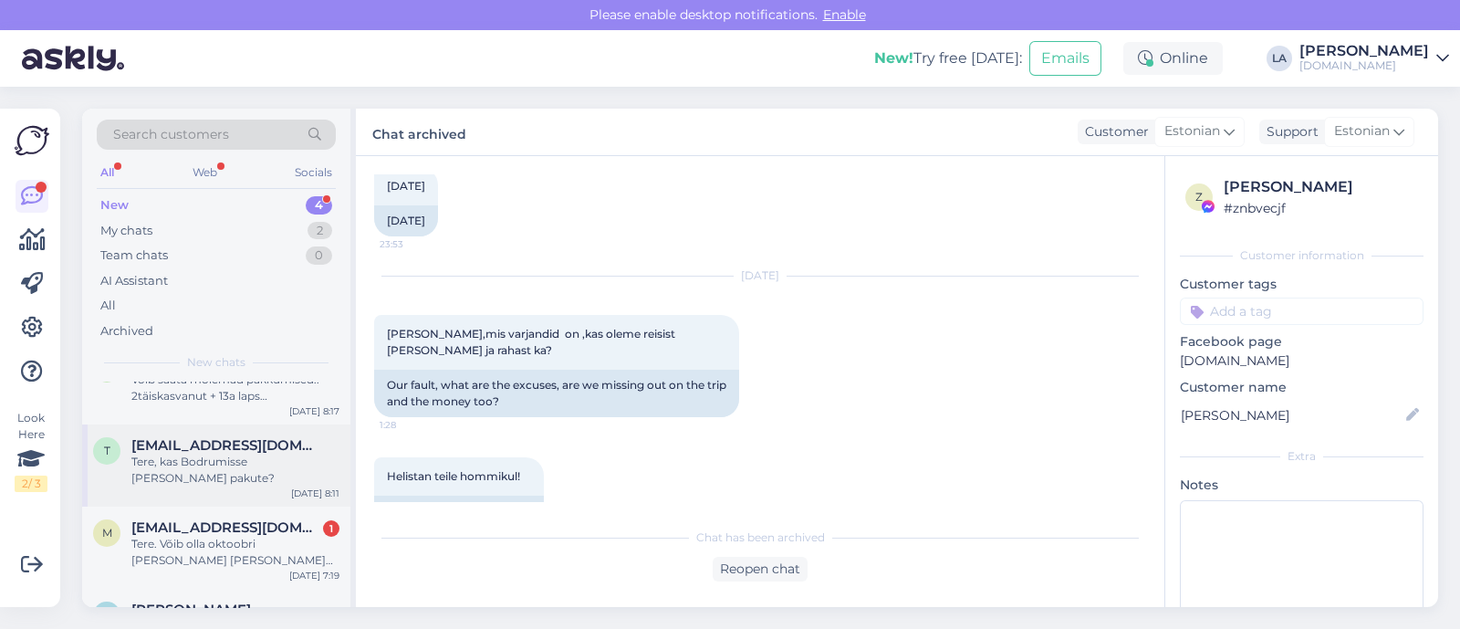
scroll to position [69, 0]
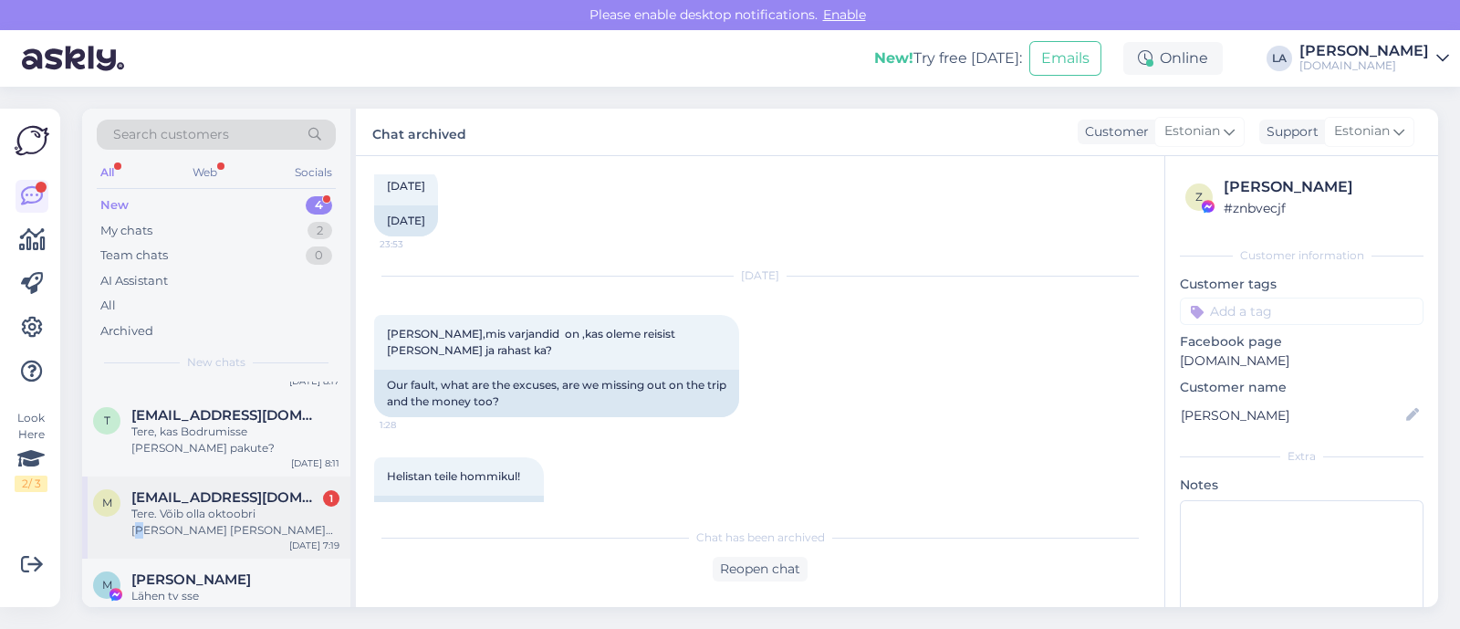
click at [265, 506] on div "Tere. Võib olla oktoobri [PERSON_NAME] [PERSON_NAME] novembrist. Kas 600 või 70…" at bounding box center [235, 522] width 208 height 33
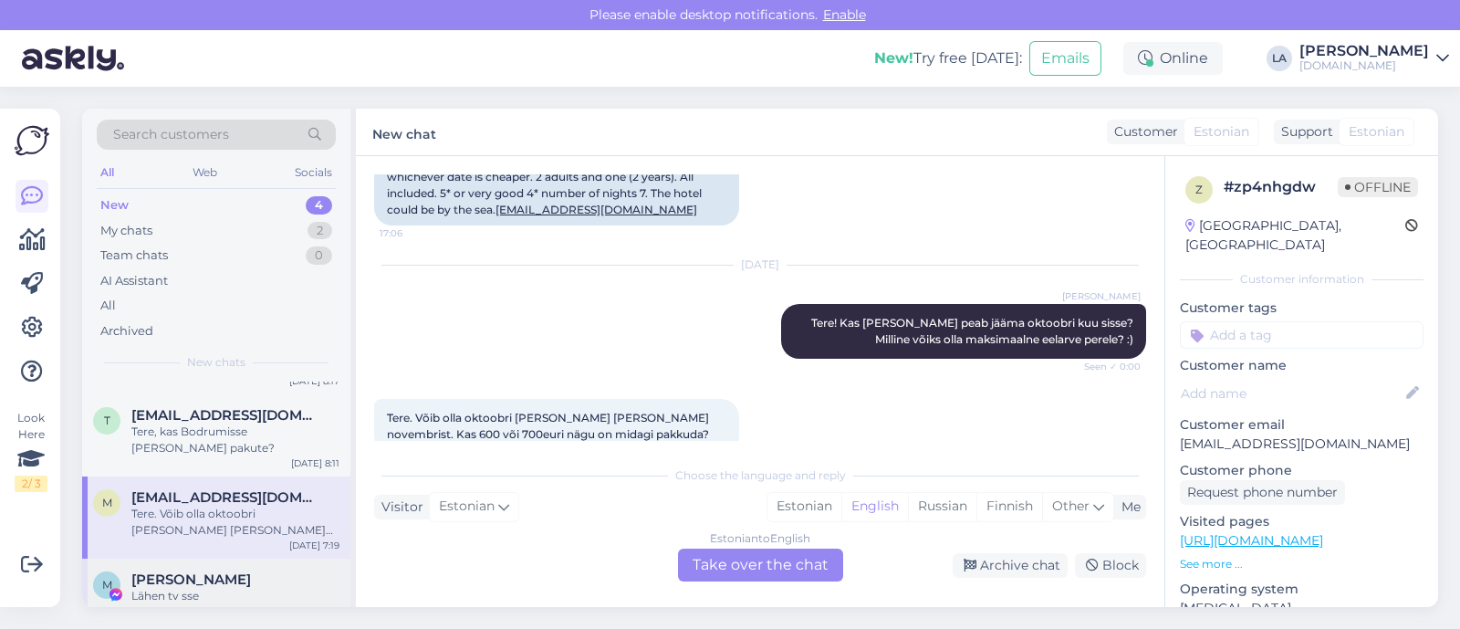
click at [293, 571] on div "[PERSON_NAME]" at bounding box center [235, 579] width 208 height 16
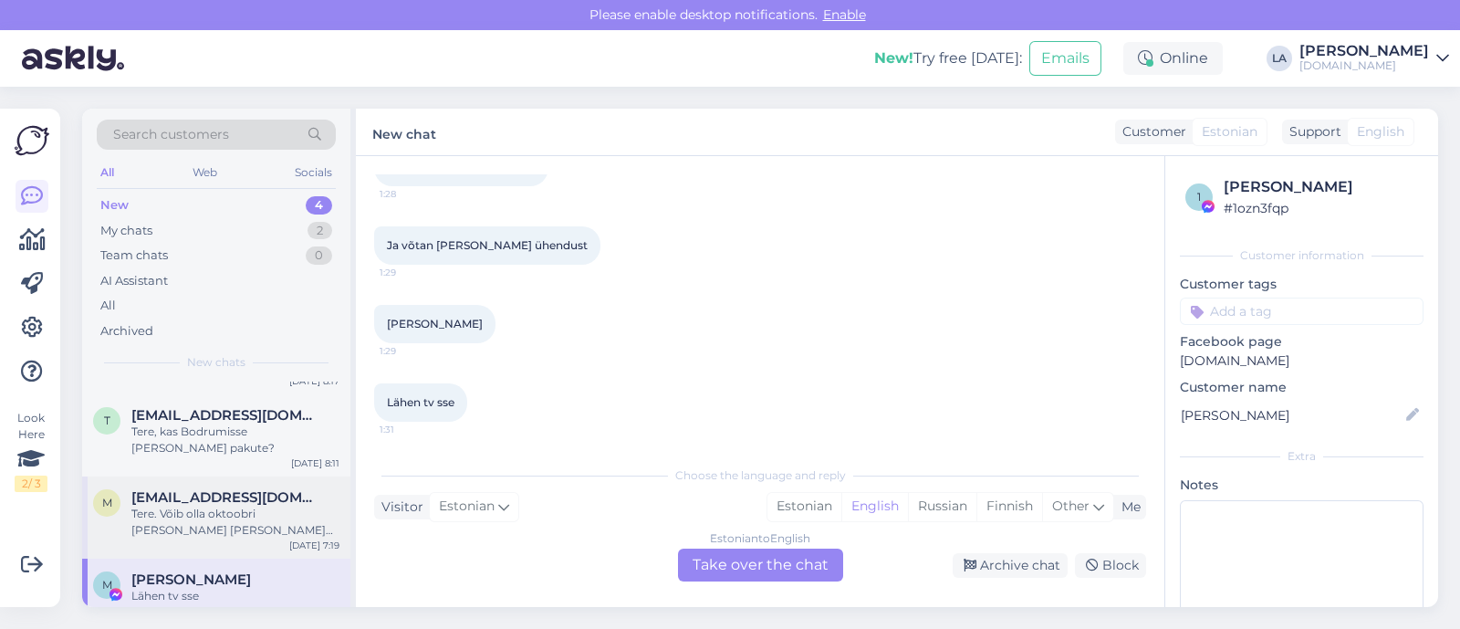
scroll to position [0, 0]
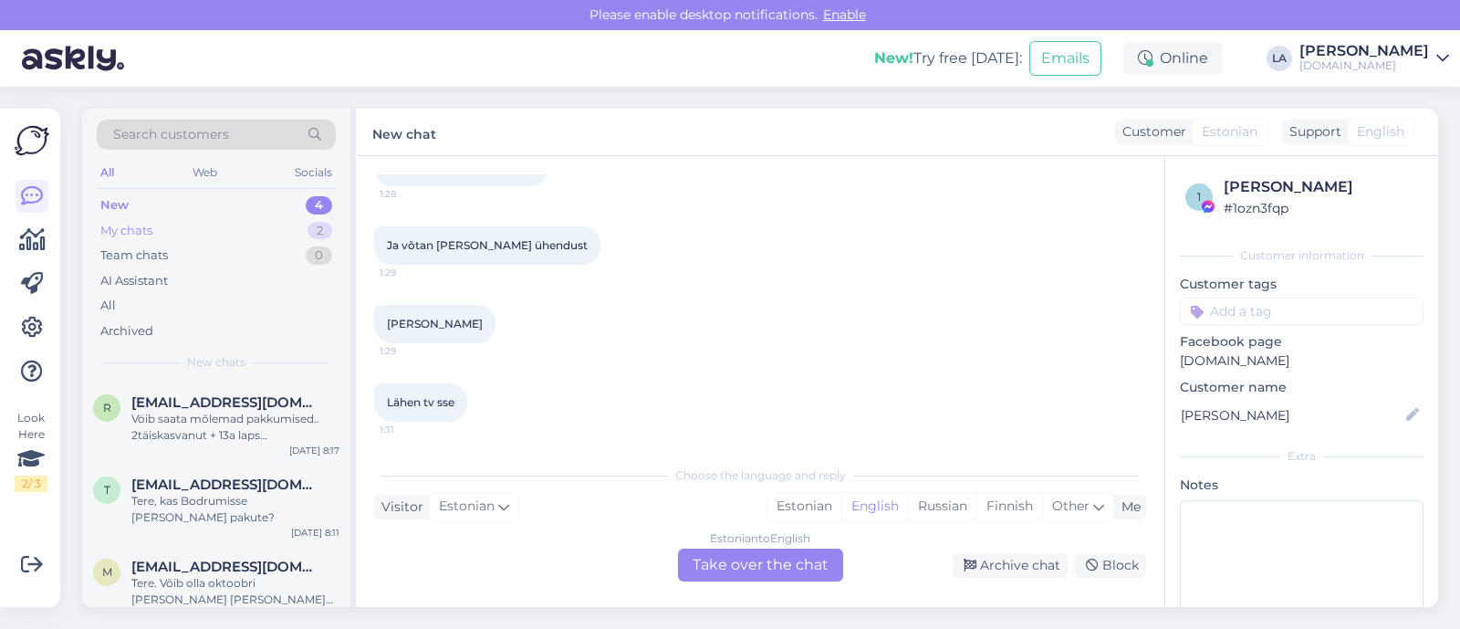
click at [245, 235] on div "My chats 2" at bounding box center [216, 231] width 239 height 26
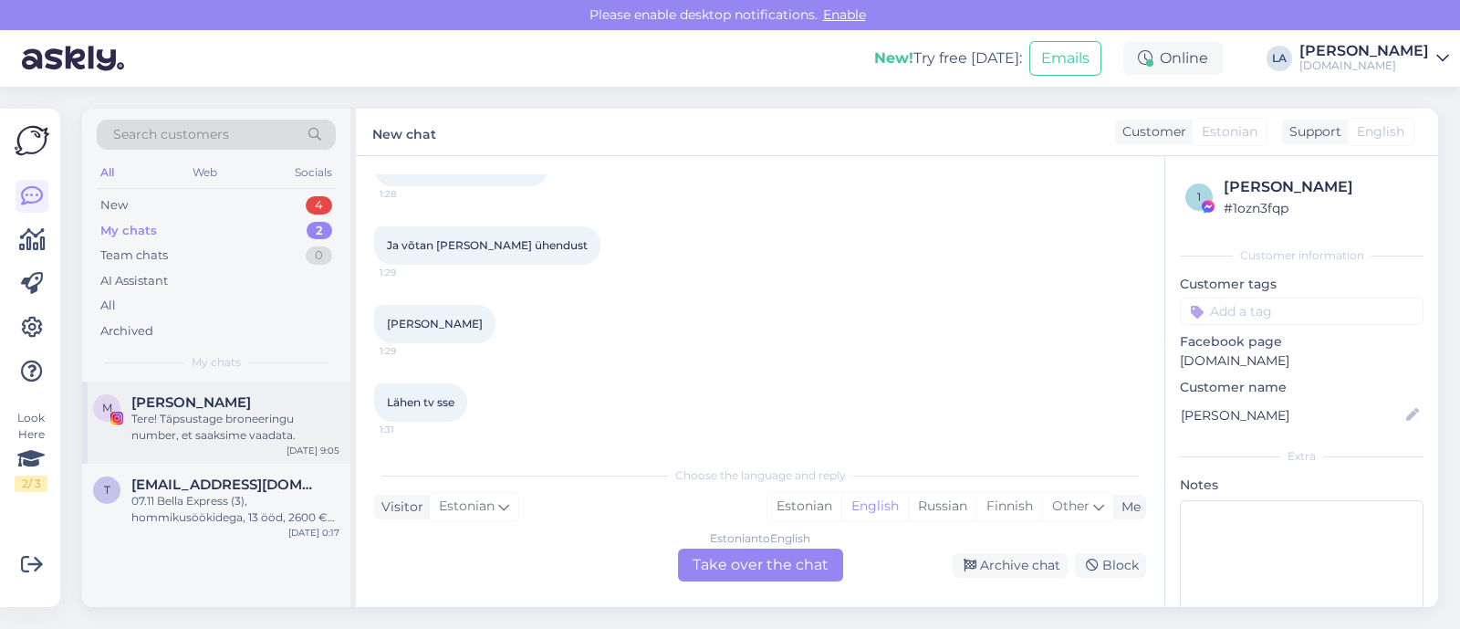
click at [254, 416] on div "Tere! Täpsustage broneeringu number, et saaksime vaadata." at bounding box center [235, 427] width 208 height 33
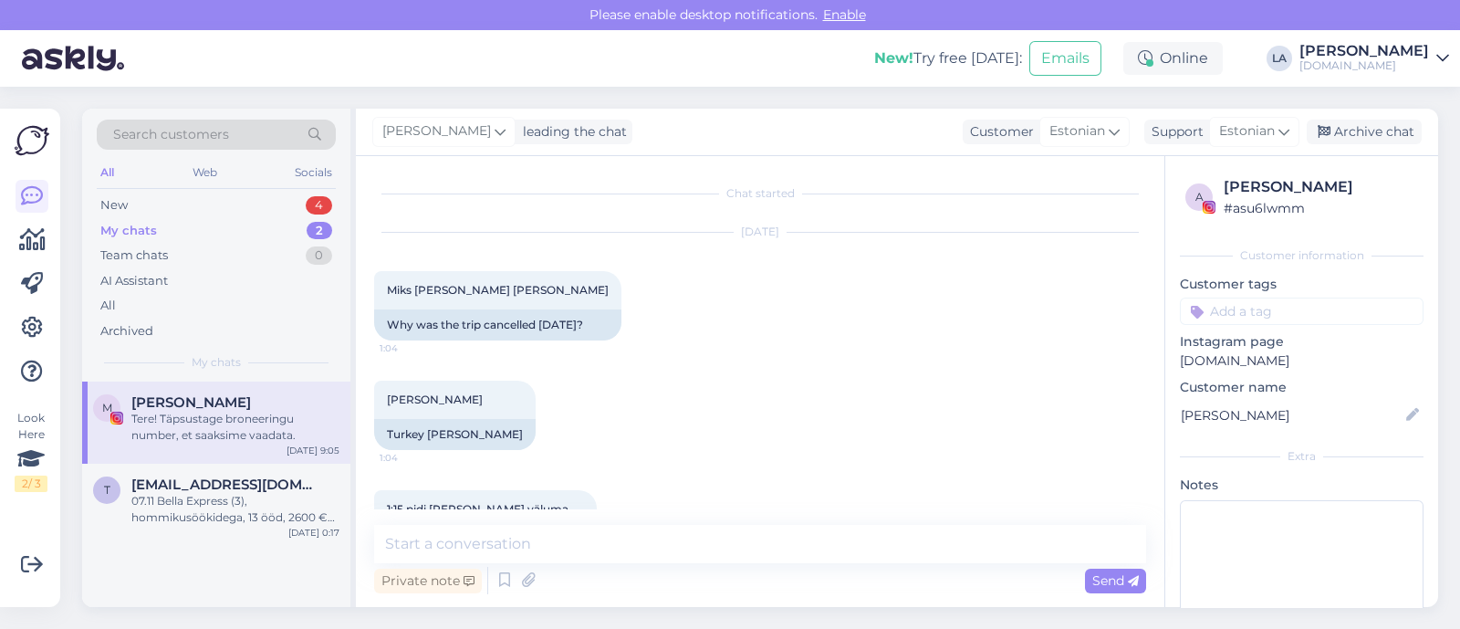
click at [1327, 416] on div "[PERSON_NAME]" at bounding box center [1302, 415] width 244 height 29
click at [316, 203] on div "4" at bounding box center [319, 205] width 26 height 18
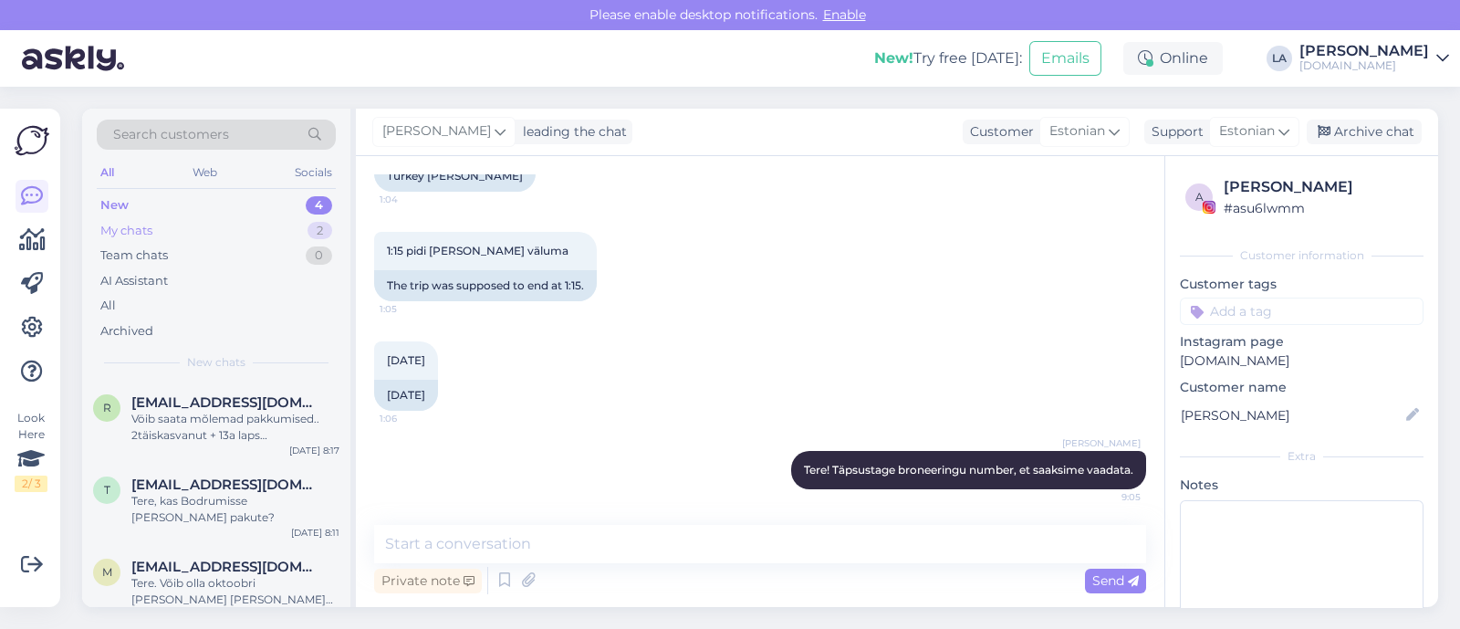
click at [301, 231] on div "My chats 2" at bounding box center [216, 231] width 239 height 26
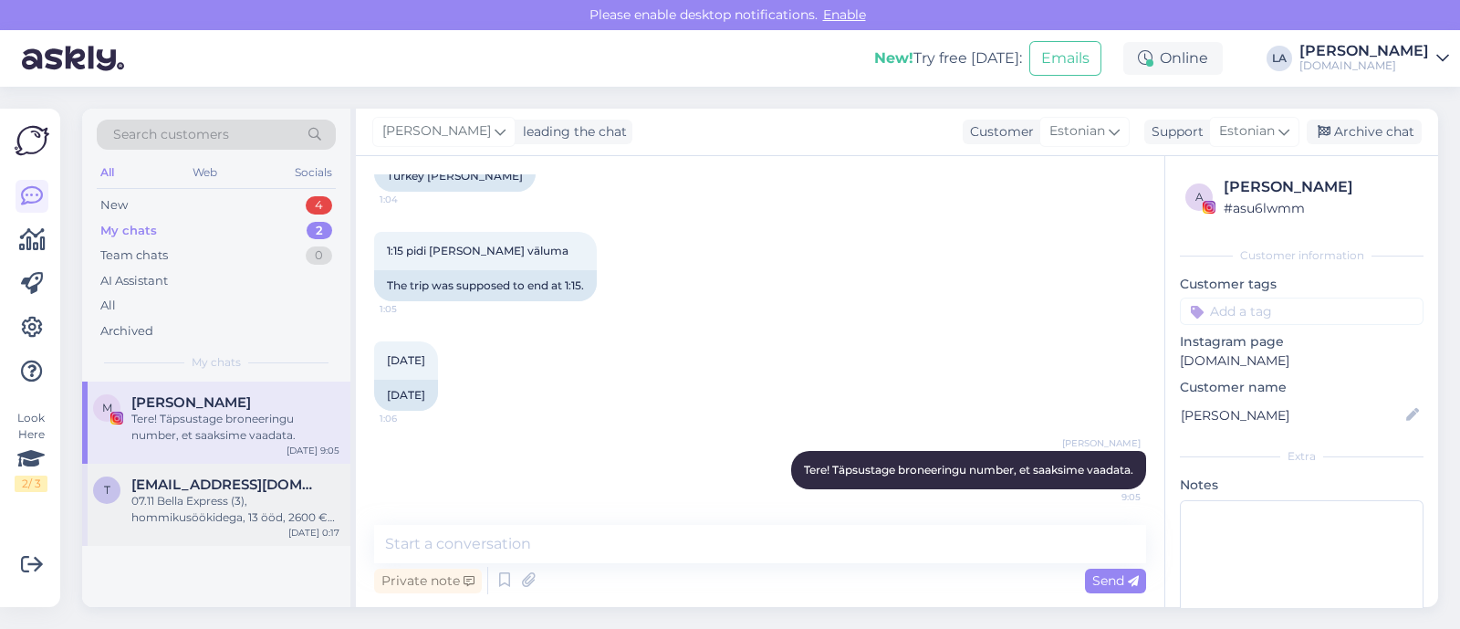
click at [269, 498] on div "07.11 Bella Express (3), hommikusöökidega, 13 ööd, 2600 € [PERSON_NAME] kokku." at bounding box center [235, 509] width 208 height 33
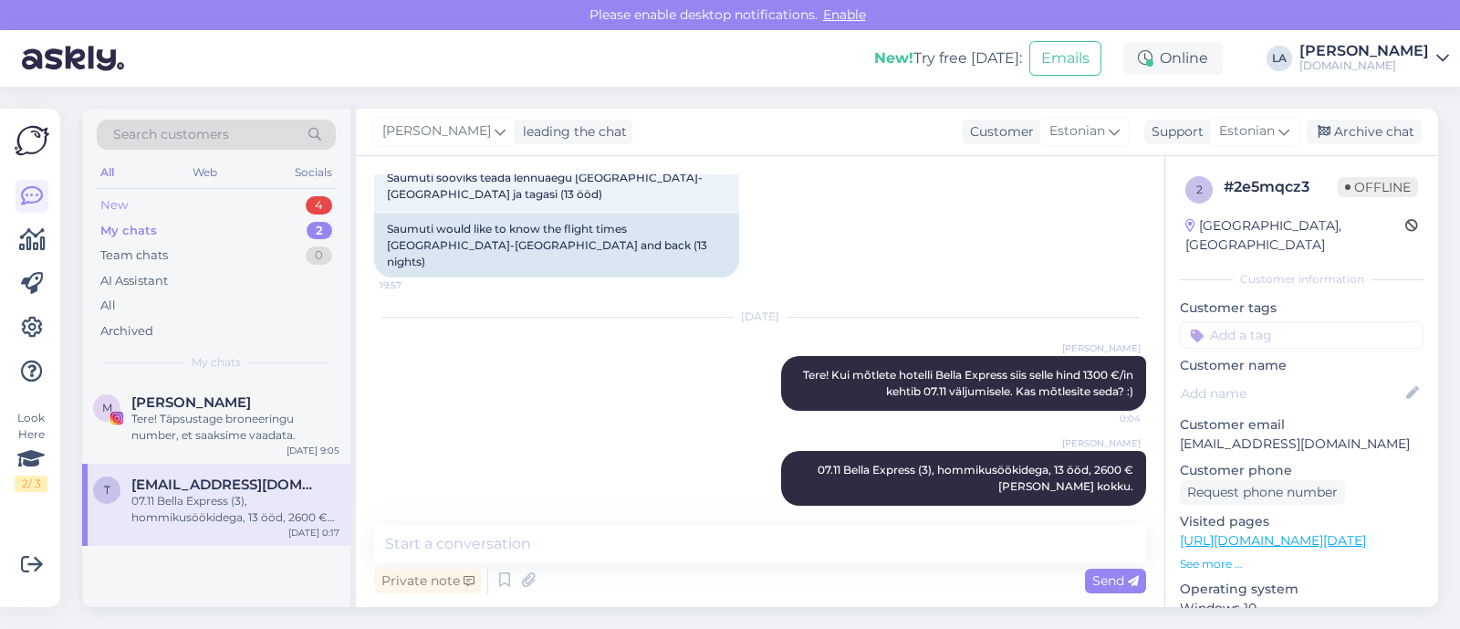
click at [251, 212] on div "New 4" at bounding box center [216, 206] width 239 height 26
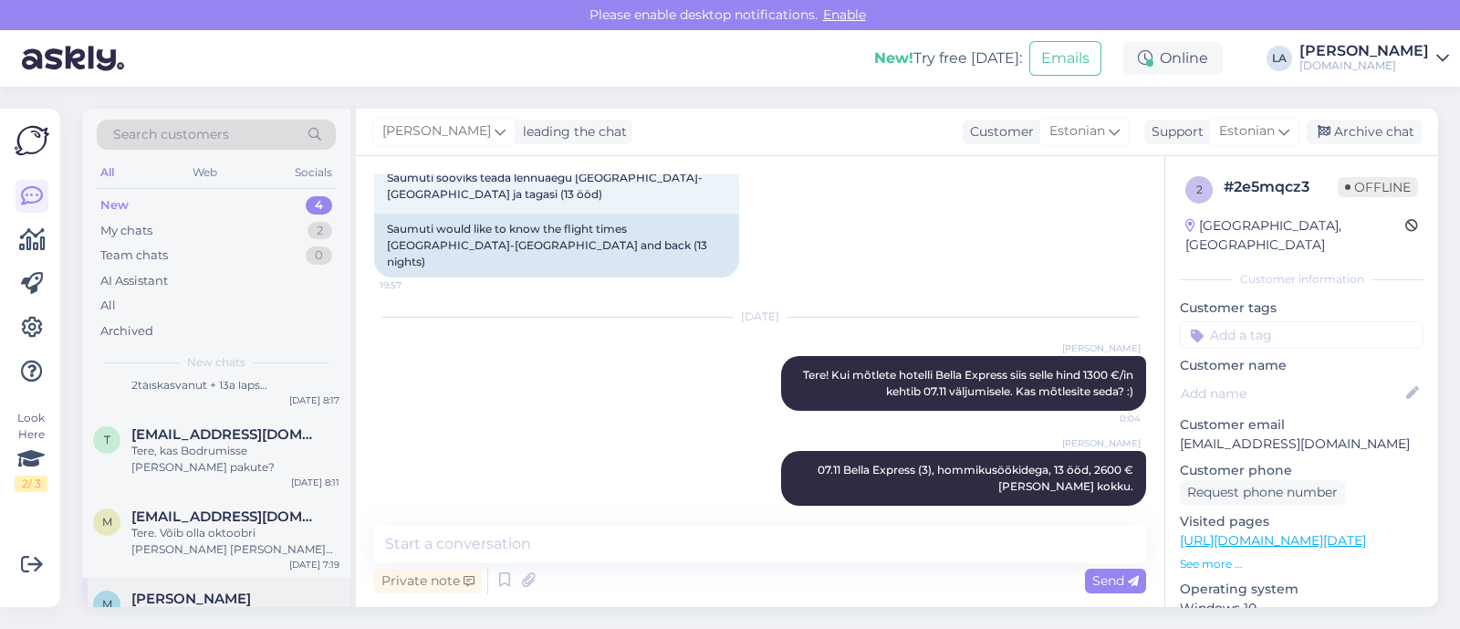
scroll to position [69, 0]
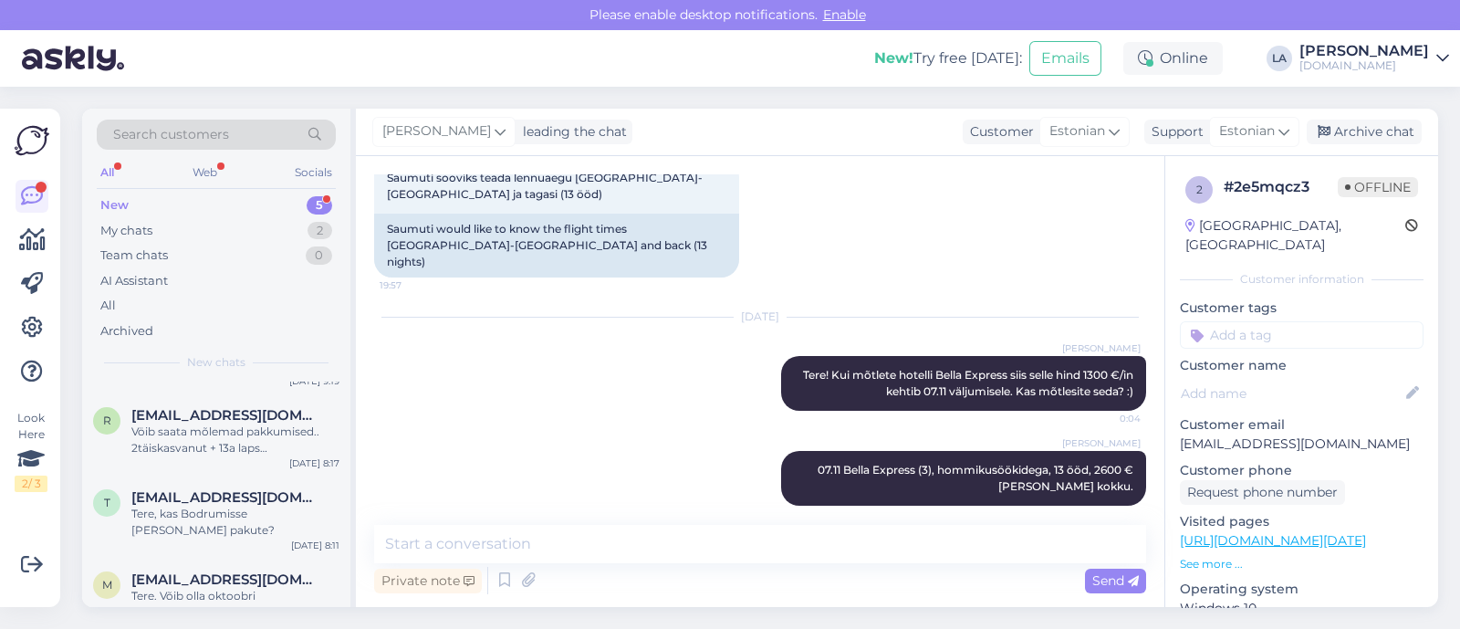
click at [313, 203] on div "5" at bounding box center [320, 205] width 26 height 18
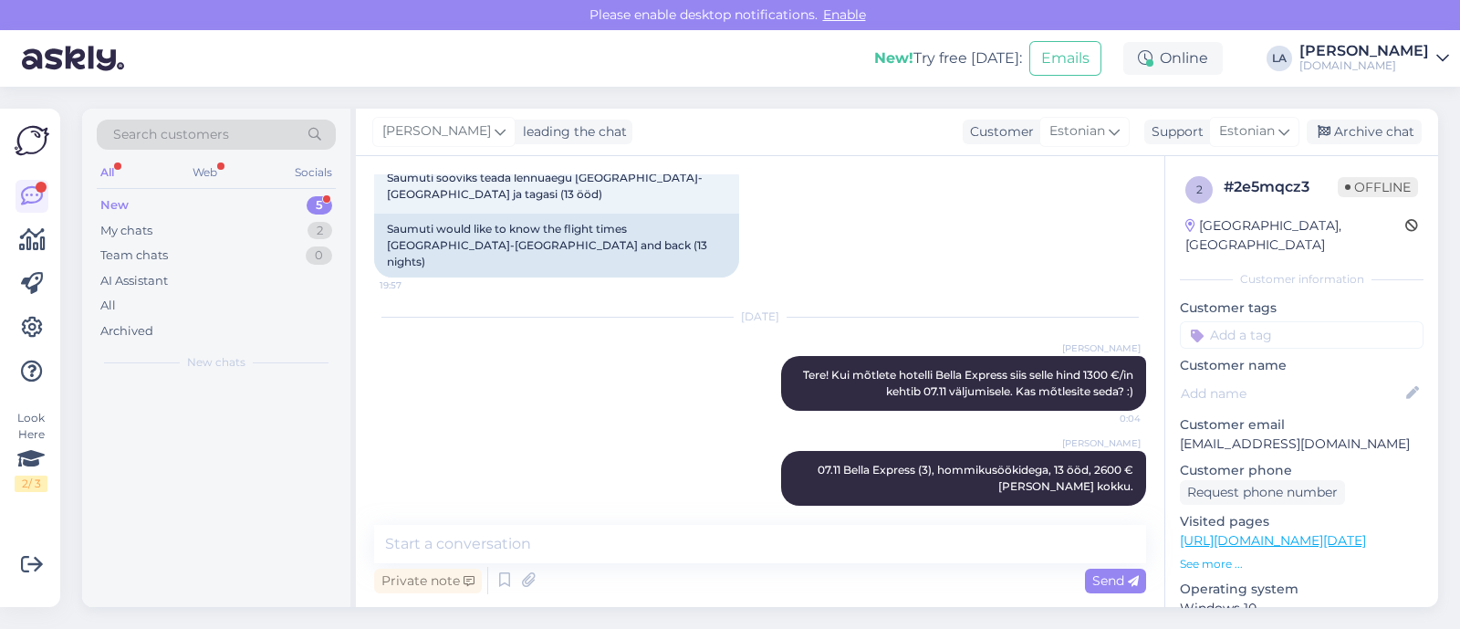
scroll to position [0, 0]
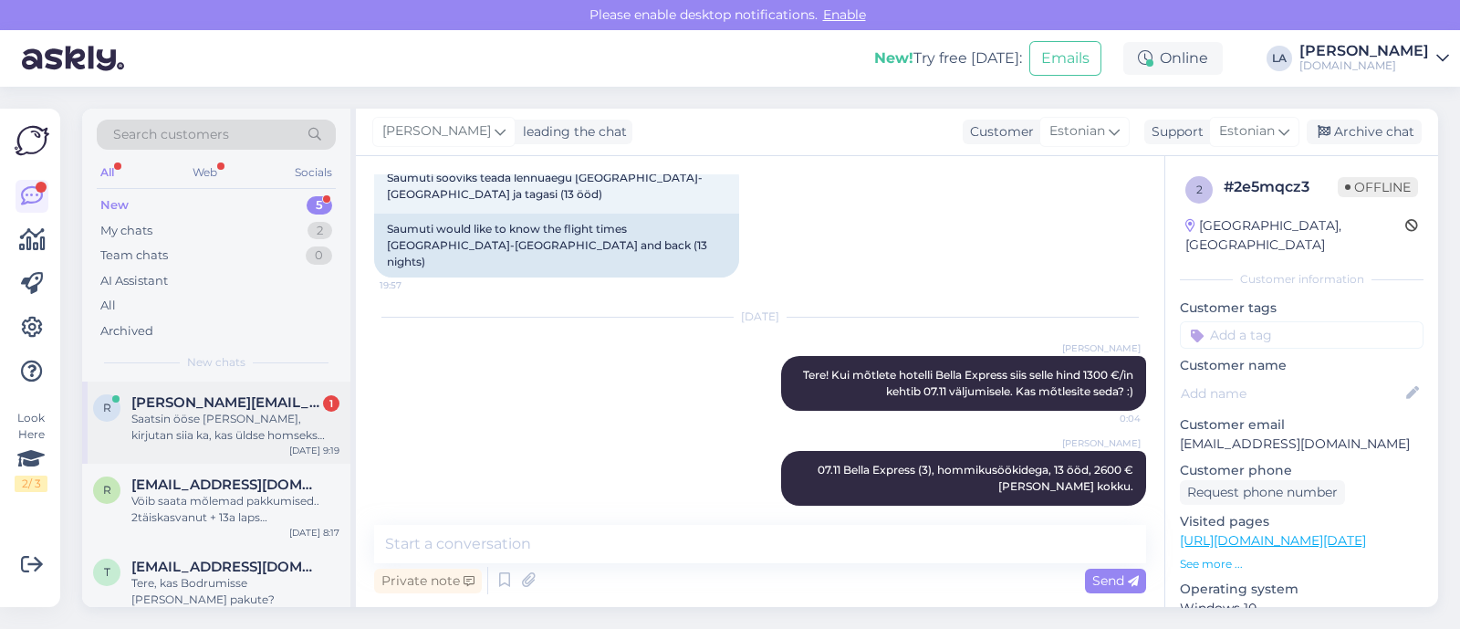
click at [189, 449] on div "r [PERSON_NAME][EMAIL_ADDRESS][DOMAIN_NAME] 1 Saatsin ööse [PERSON_NAME], kirju…" at bounding box center [216, 422] width 268 height 82
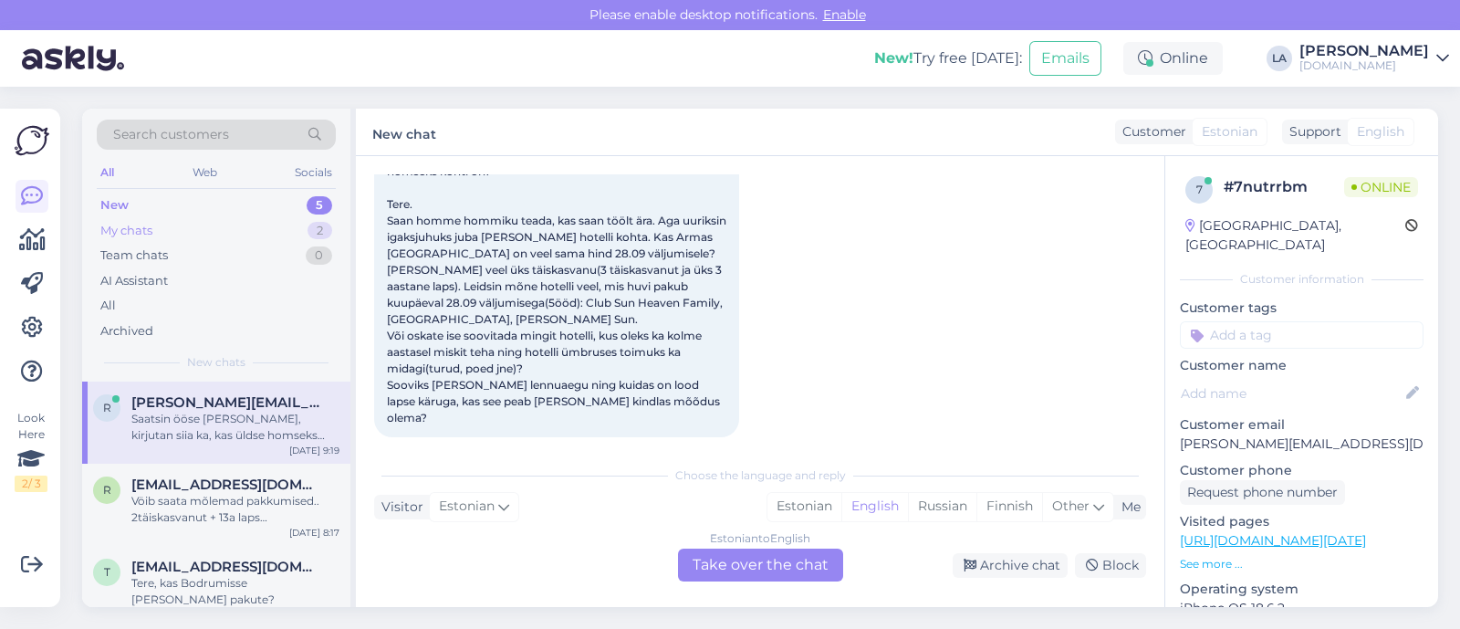
click at [295, 222] on div "My chats 2" at bounding box center [216, 231] width 239 height 26
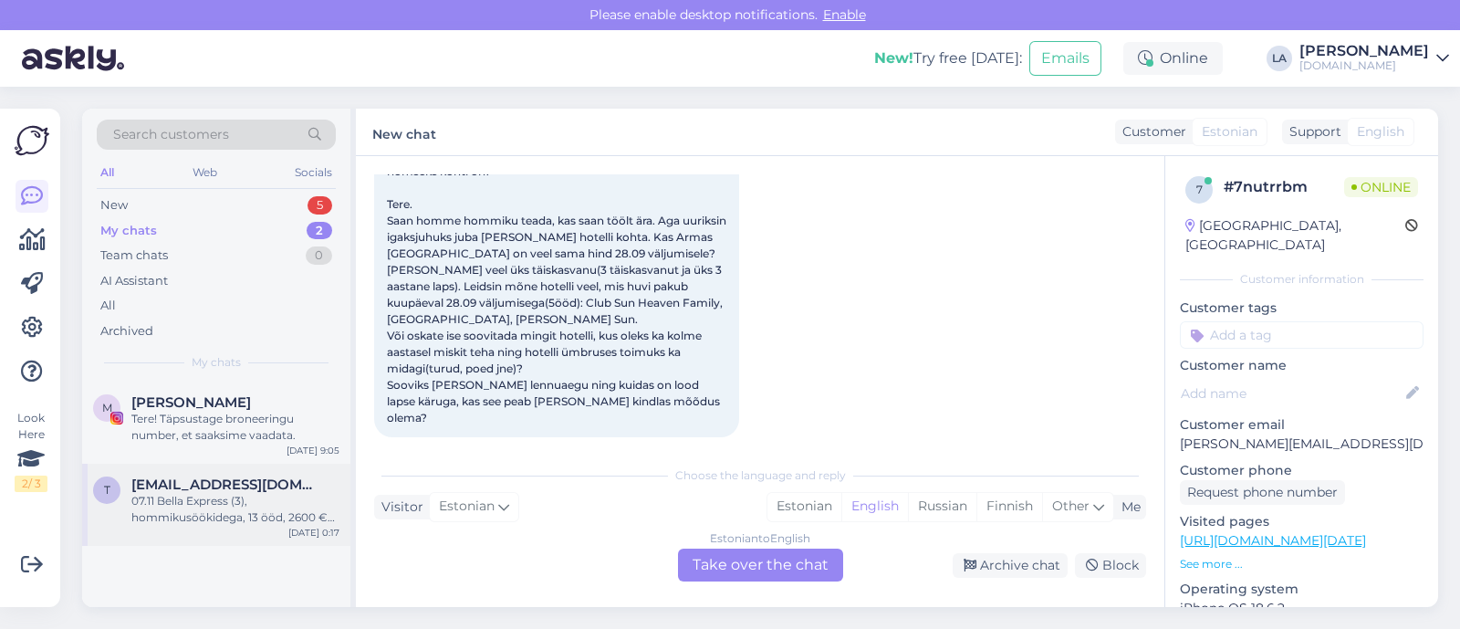
click at [254, 493] on div "07.11 Bella Express (3), hommikusöökidega, 13 ööd, 2600 € [PERSON_NAME] kokku." at bounding box center [235, 509] width 208 height 33
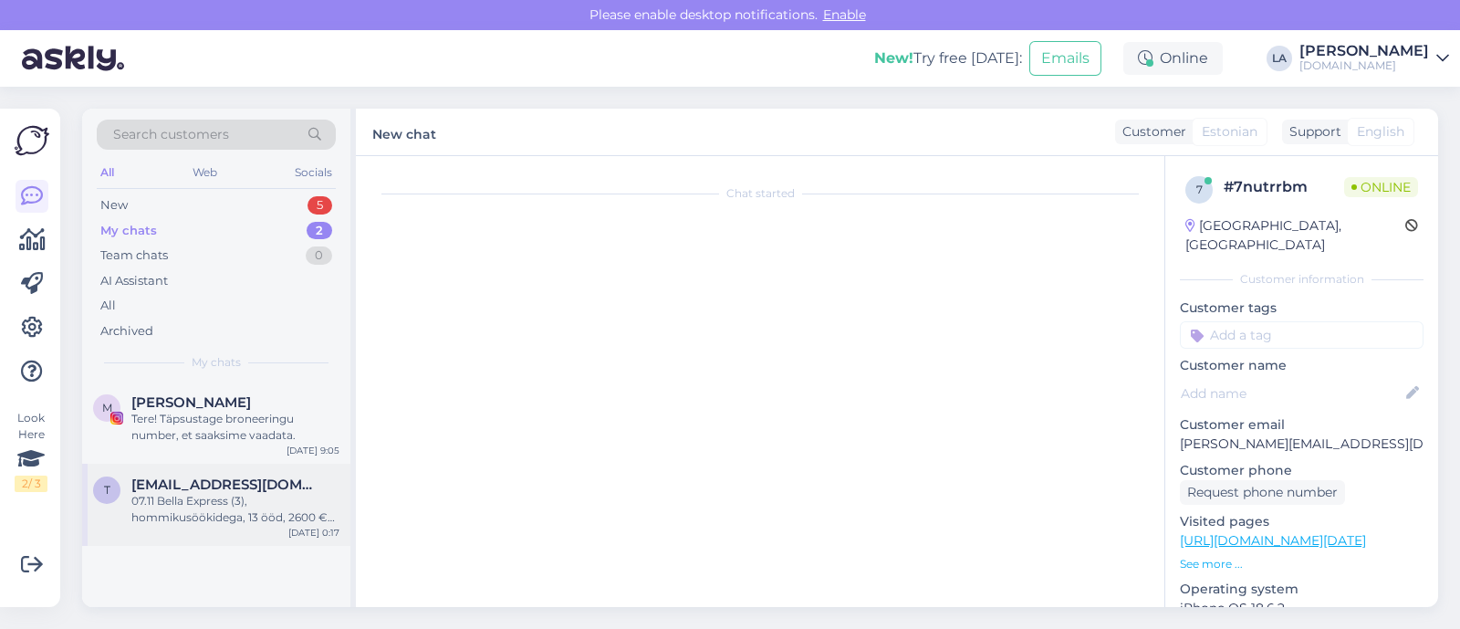
scroll to position [348, 0]
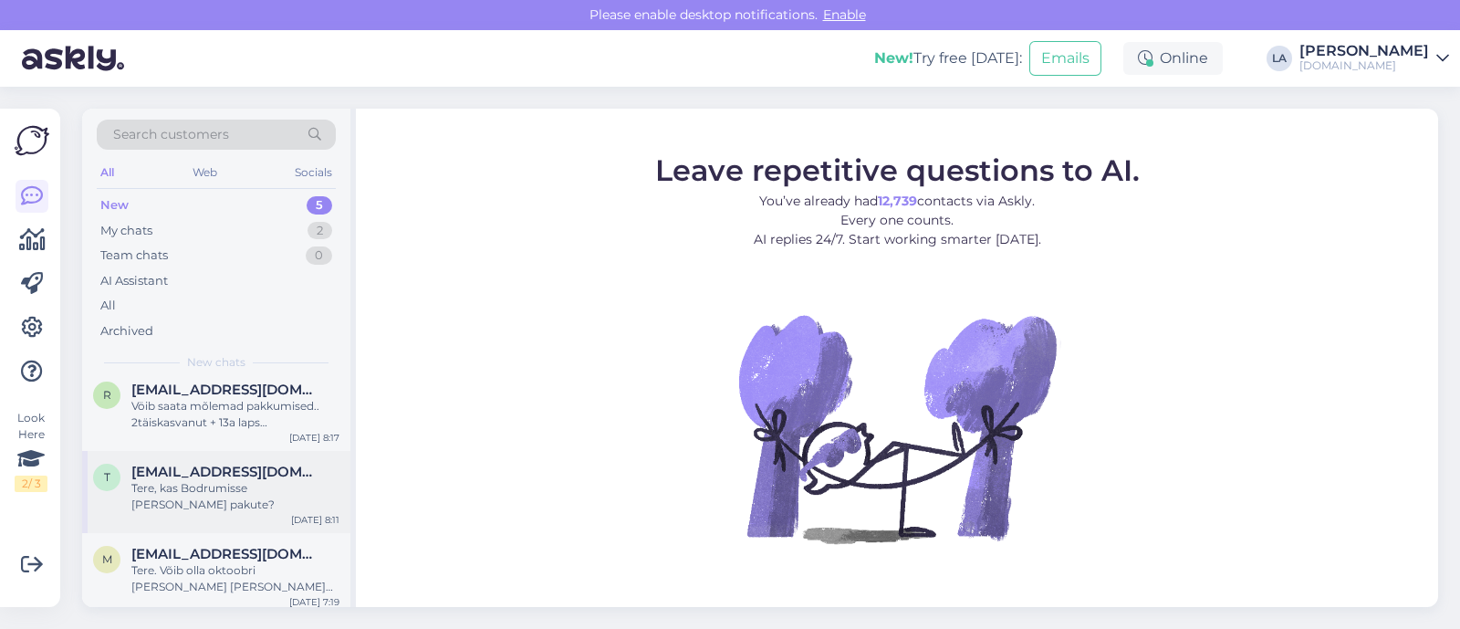
scroll to position [151, 0]
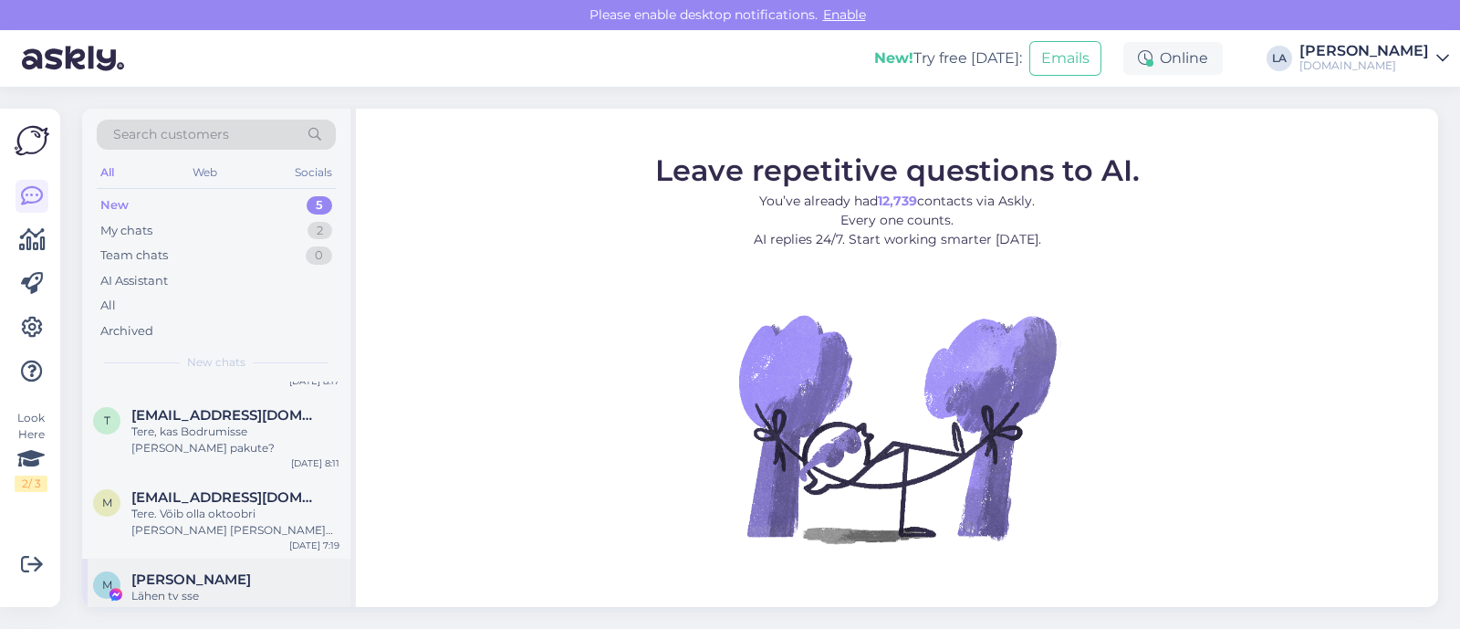
click at [262, 571] on div "[PERSON_NAME]" at bounding box center [235, 579] width 208 height 16
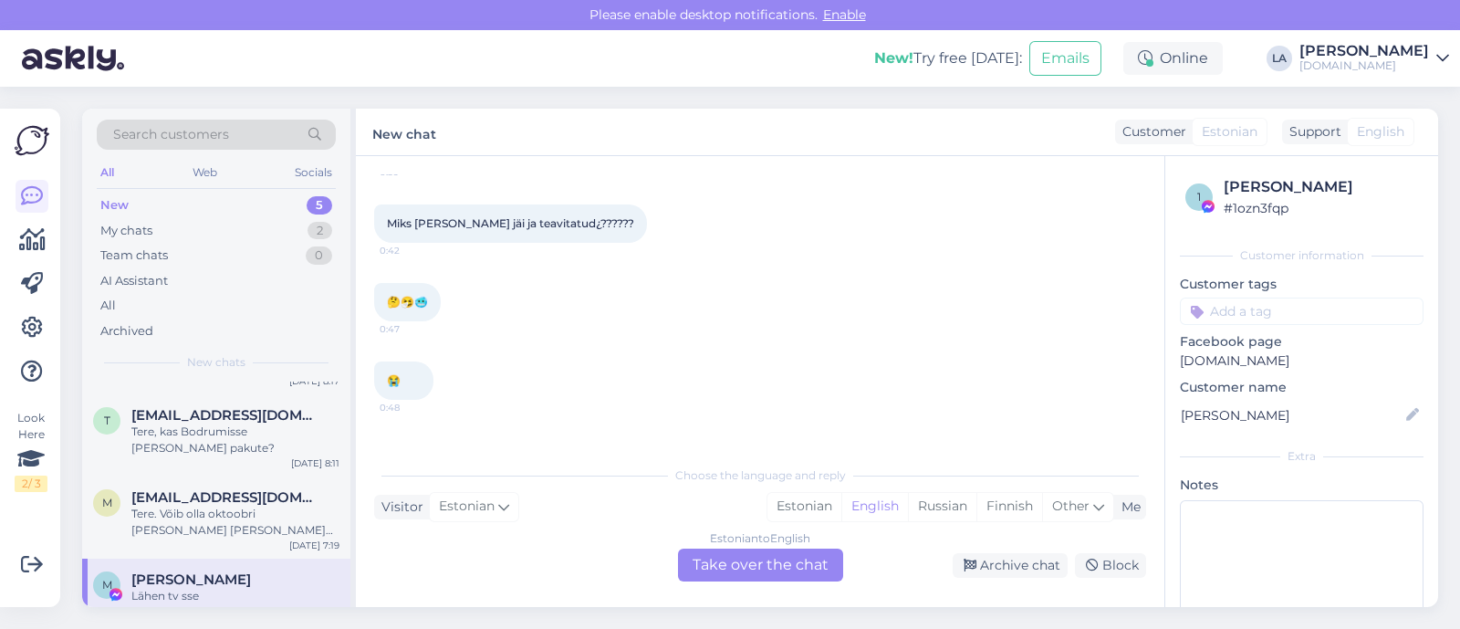
scroll to position [0, 0]
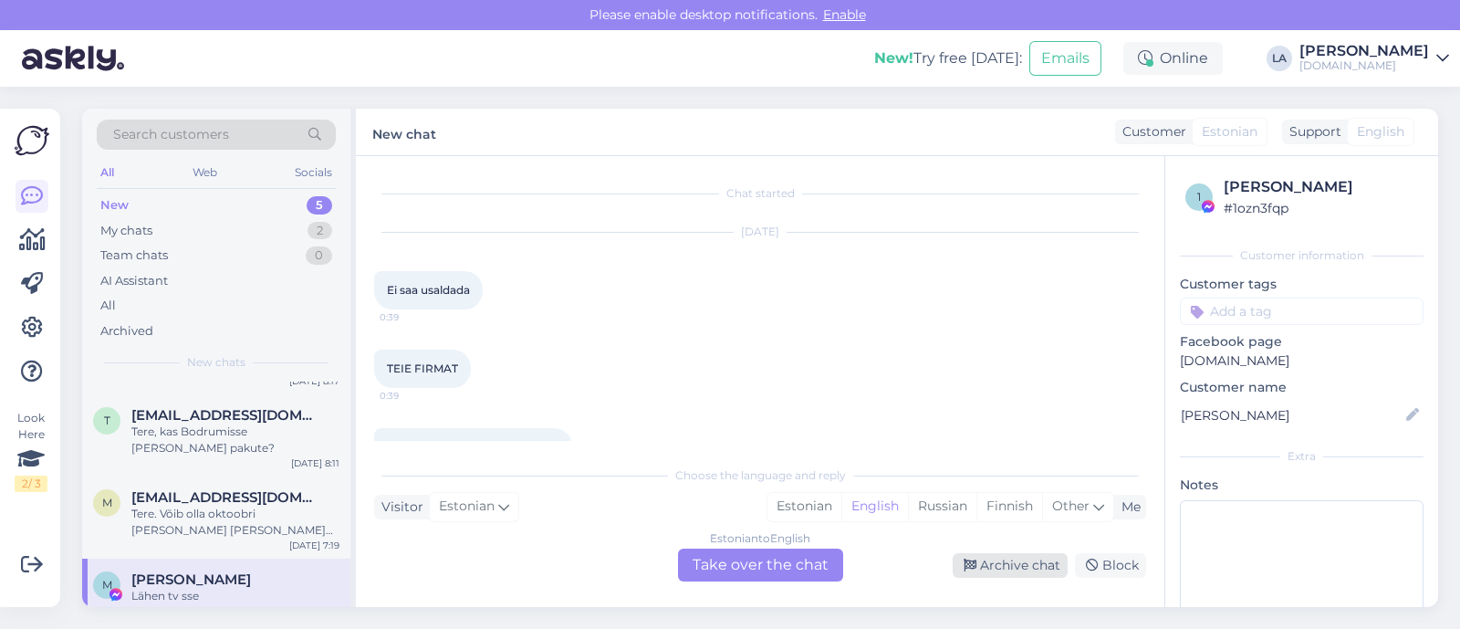
click at [976, 564] on icon at bounding box center [970, 565] width 13 height 13
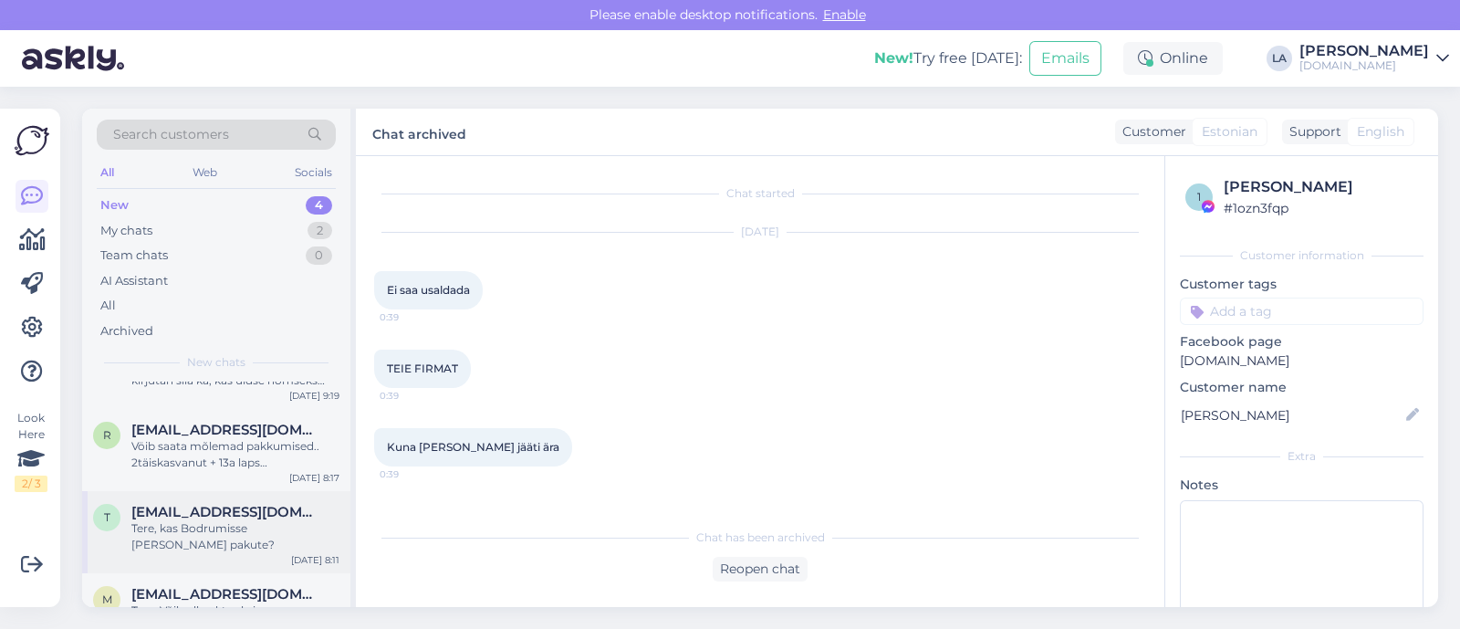
scroll to position [86, 0]
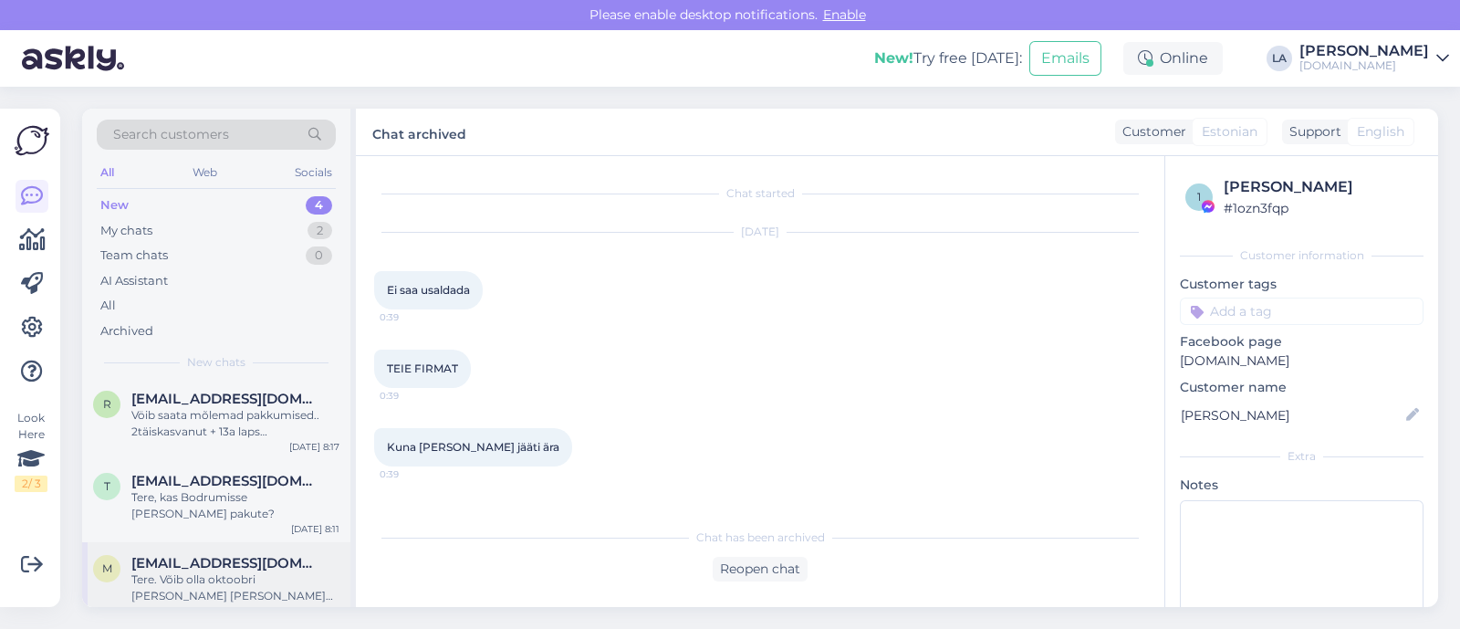
click at [245, 571] on div "Tere. Võib olla oktoobri [PERSON_NAME] [PERSON_NAME] novembrist. Kas 600 või 70…" at bounding box center [235, 587] width 208 height 33
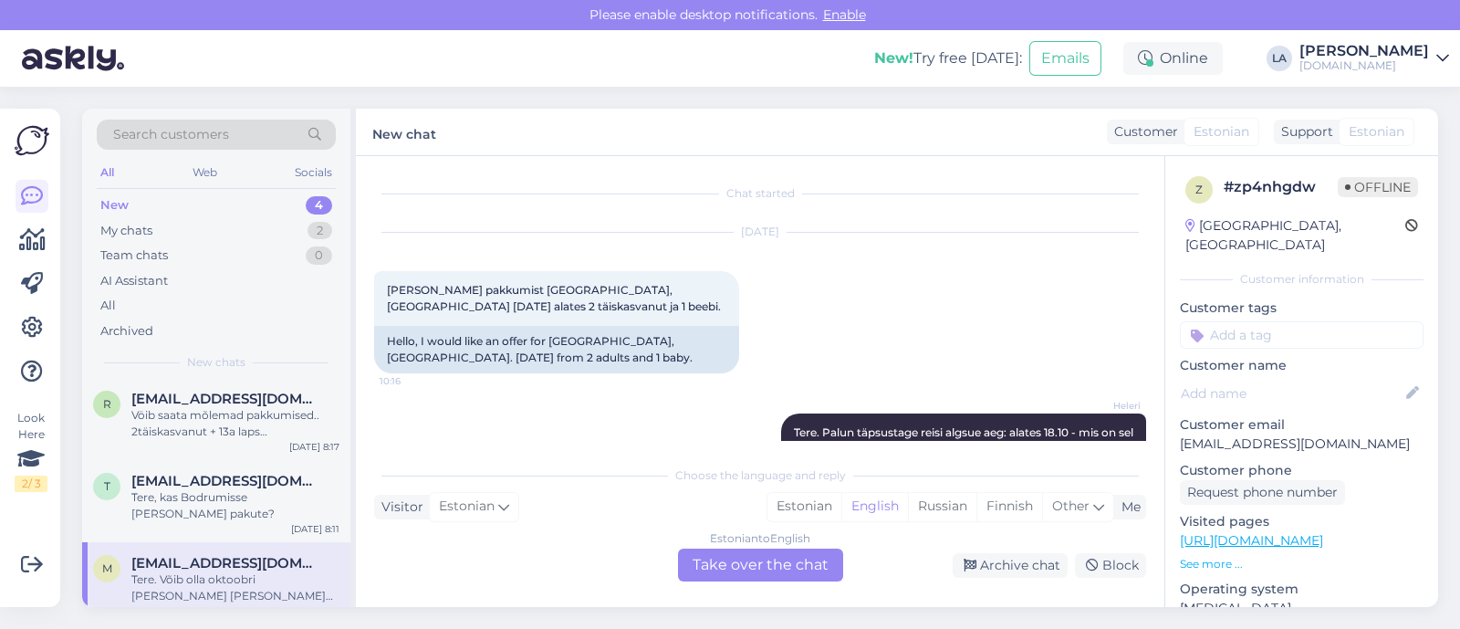
scroll to position [2978, 0]
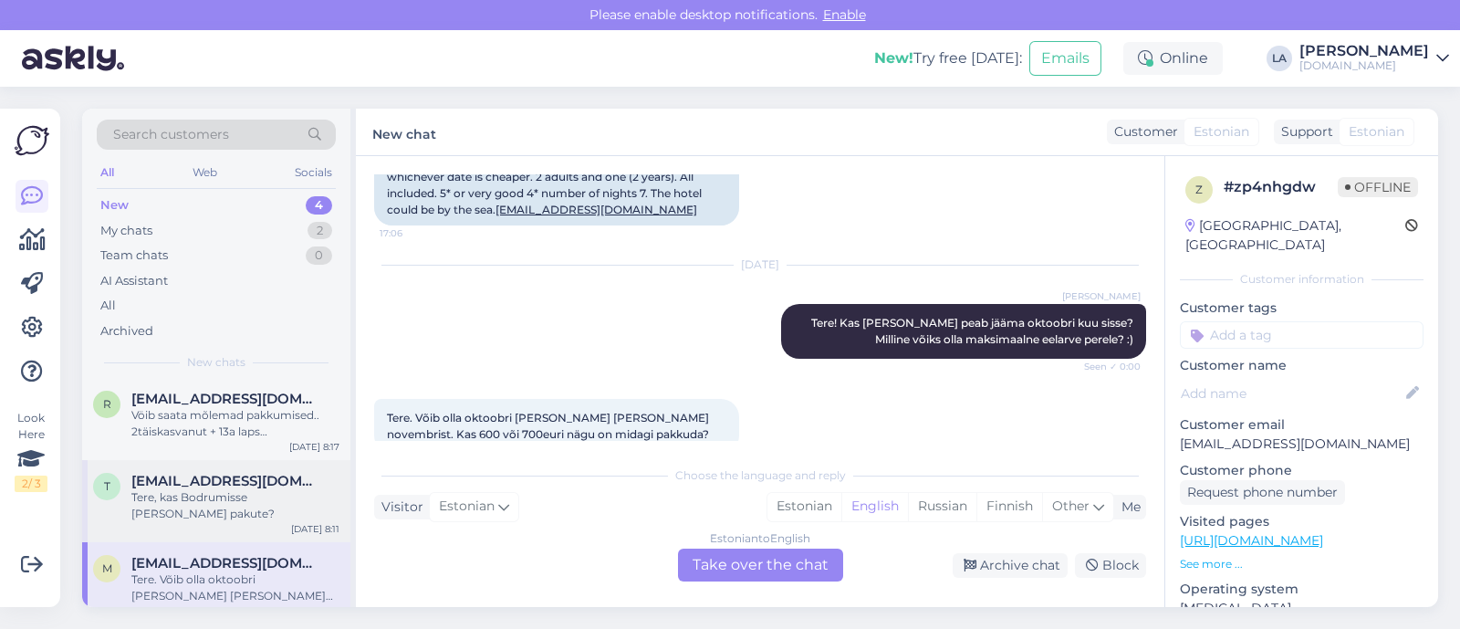
click at [209, 480] on span "[EMAIL_ADDRESS][DOMAIN_NAME]" at bounding box center [226, 481] width 190 height 16
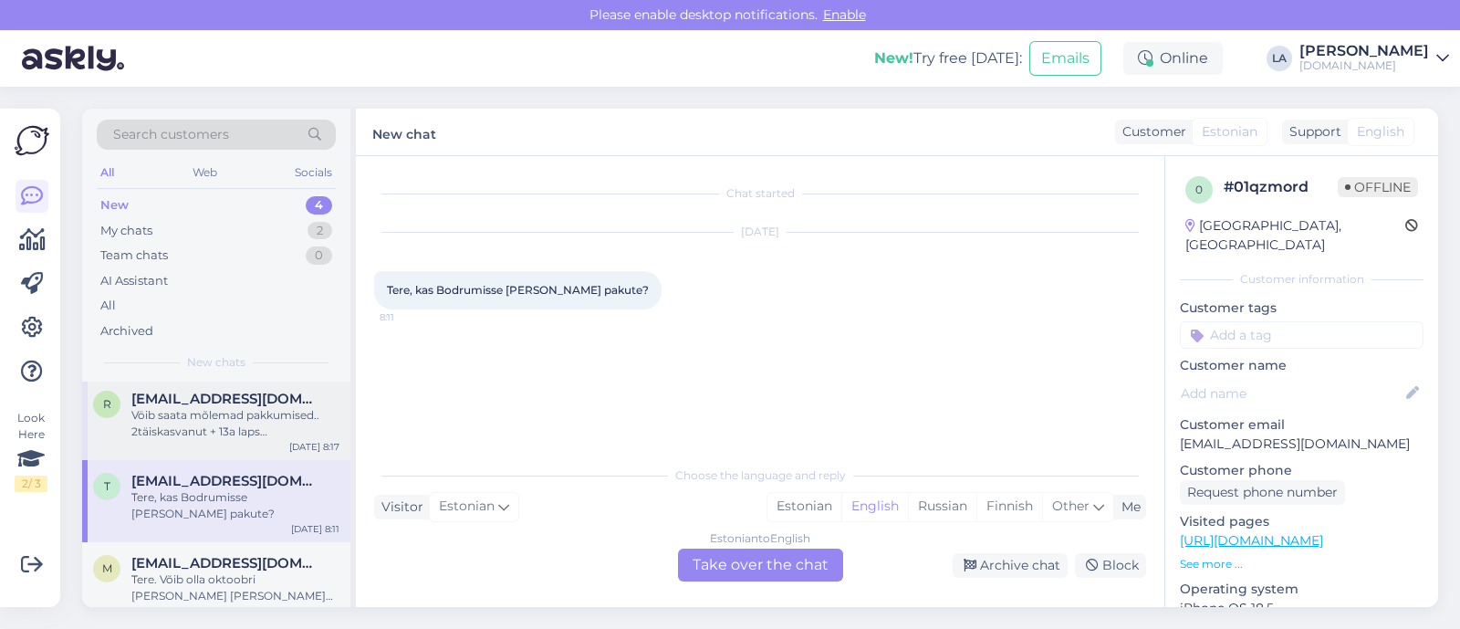
click at [201, 444] on div "r ratsep.annika1995@gmail.com Vöib saata mõlemad pakkumised.. 2täiskasvanut + 1…" at bounding box center [216, 419] width 268 height 82
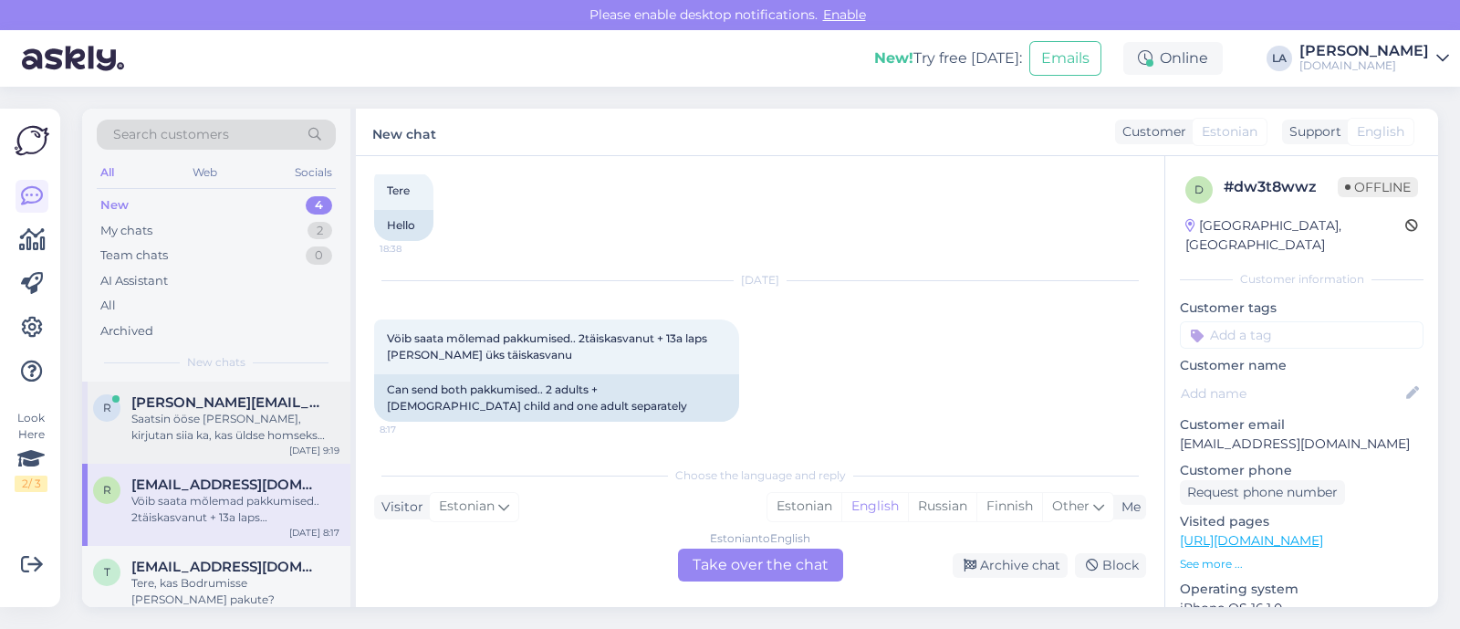
click at [201, 437] on div "Saatsin ööse [PERSON_NAME], kirjutan siia ka, kas üldse homseks kohti on? Tere.…" at bounding box center [235, 427] width 208 height 33
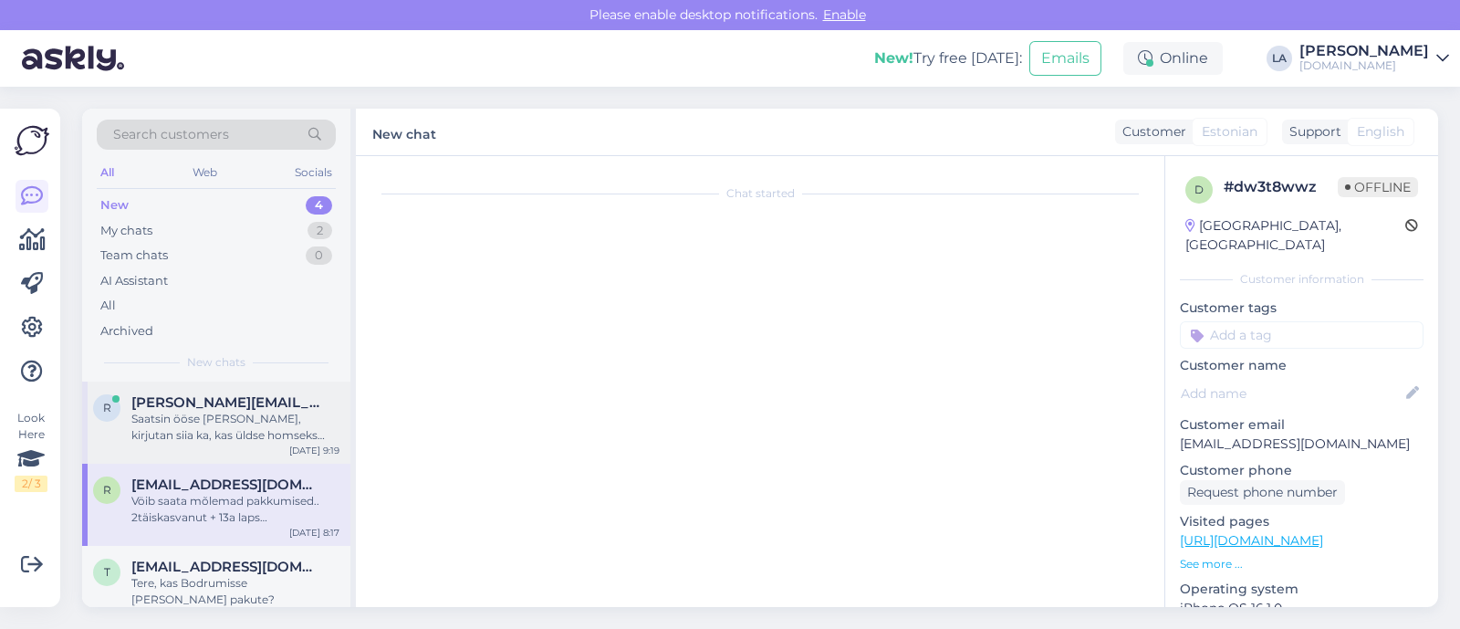
scroll to position [37, 0]
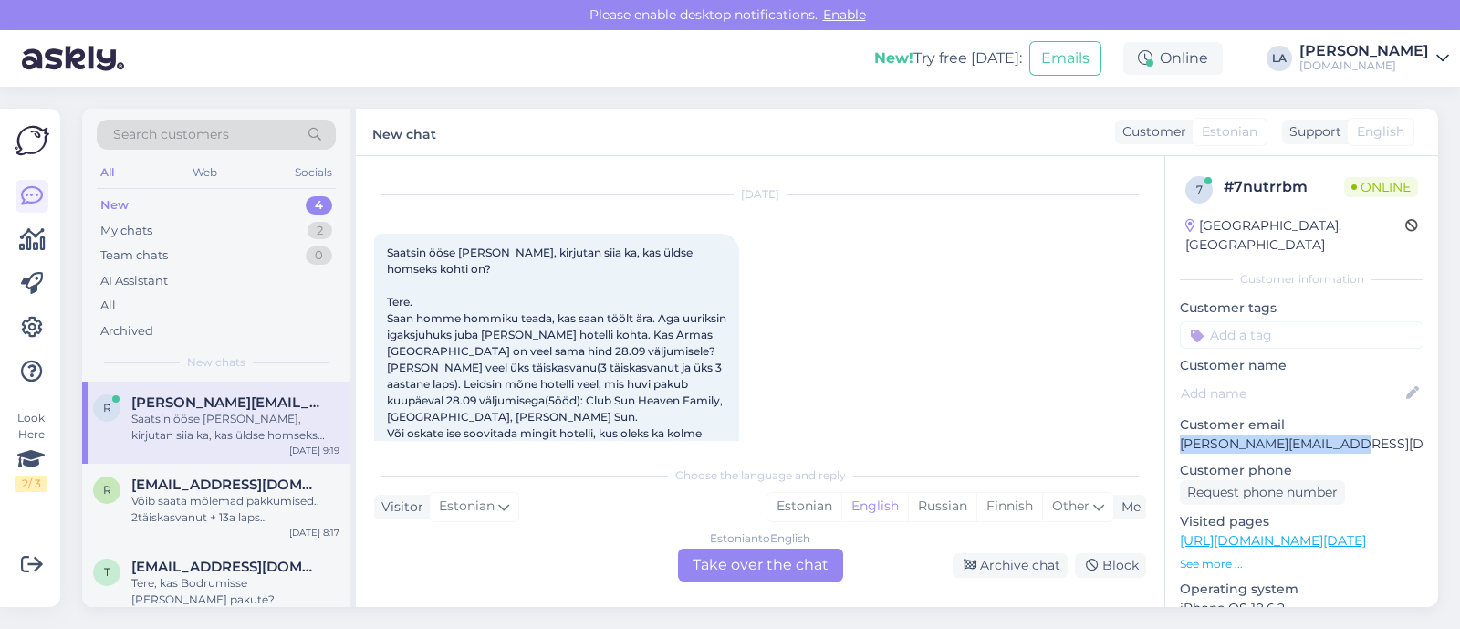
drag, startPoint x: 1181, startPoint y: 419, endPoint x: 1342, endPoint y: 417, distance: 161.5
click at [1342, 434] on p "[PERSON_NAME][EMAIL_ADDRESS][DOMAIN_NAME]" at bounding box center [1302, 443] width 244 height 19
copy p "[PERSON_NAME][EMAIL_ADDRESS][DOMAIN_NAME]"
click at [211, 130] on span "Search customers" at bounding box center [171, 134] width 116 height 19
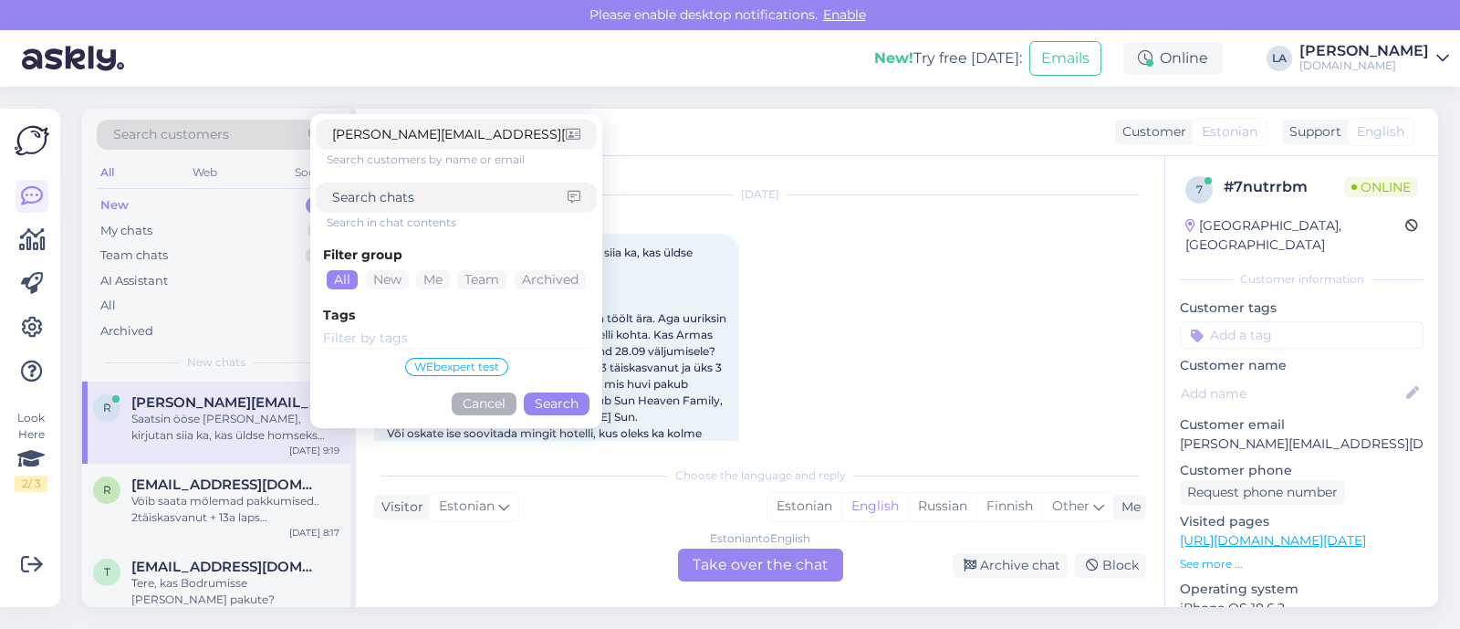
type input "[PERSON_NAME][EMAIL_ADDRESS][DOMAIN_NAME]"
click at [536, 406] on button "Search" at bounding box center [557, 403] width 66 height 23
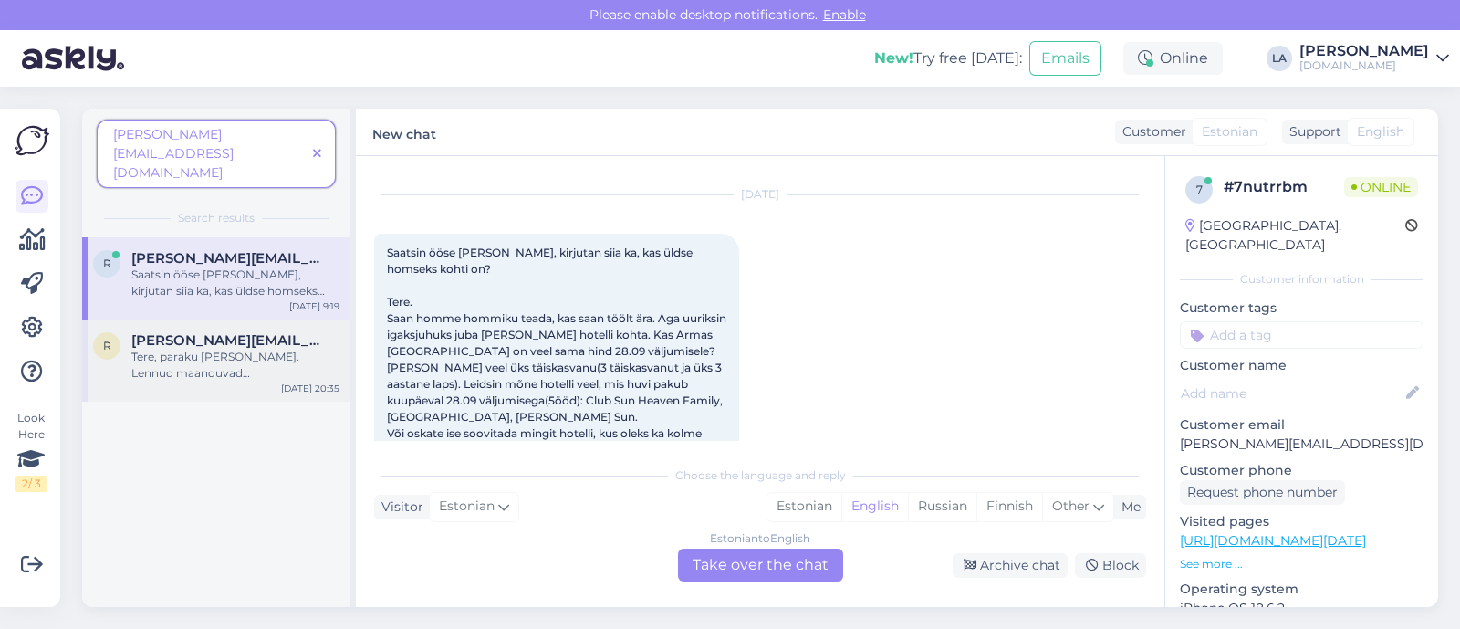
click at [240, 349] on div "Tere, paraku ei lenda. Lennud maanduvad vaid Antalya lennujaamas." at bounding box center [235, 365] width 208 height 33
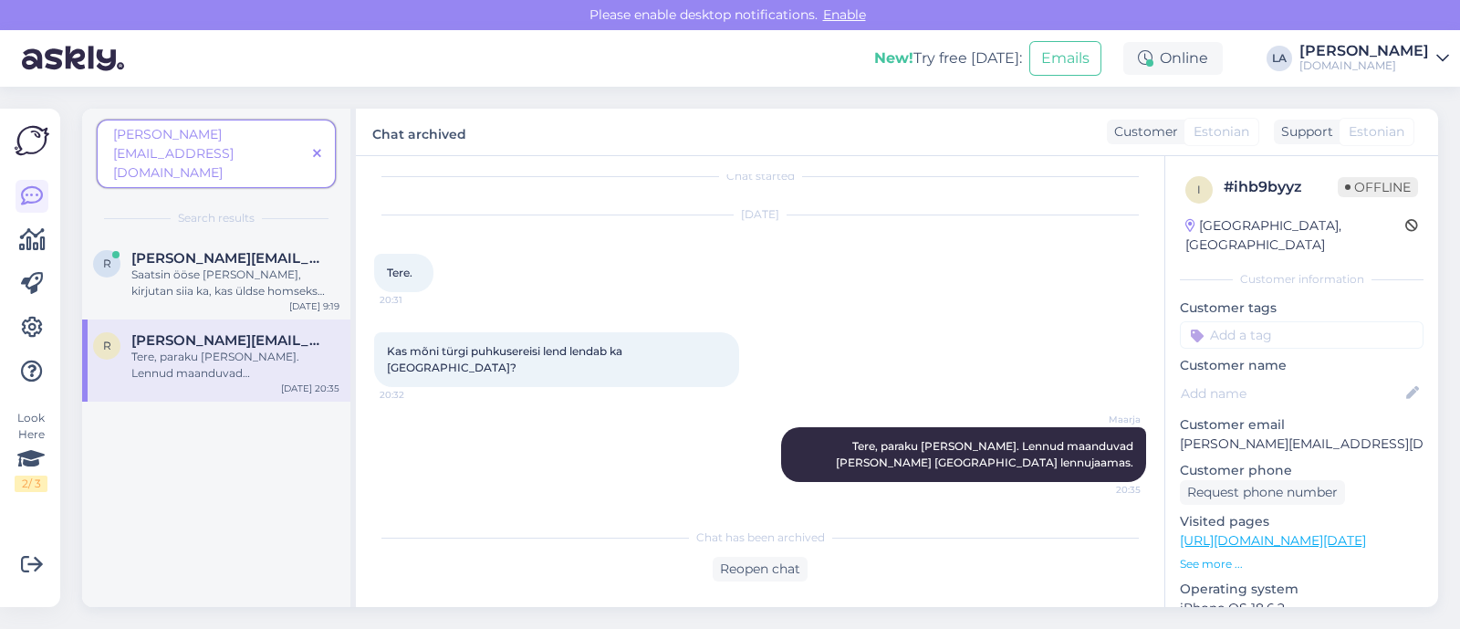
scroll to position [17, 0]
click at [324, 144] on span at bounding box center [317, 153] width 23 height 19
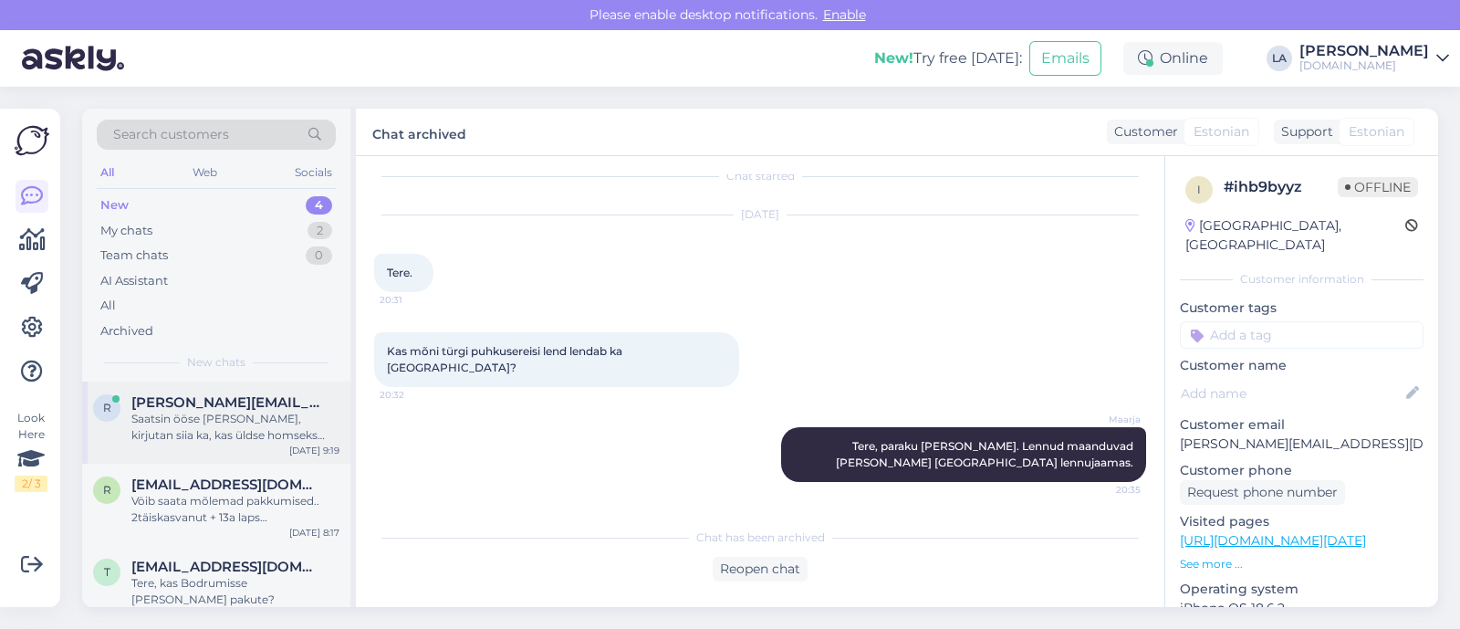
click at [293, 430] on div "Saatsin ööse [PERSON_NAME], kirjutan siia ka, kas üldse homseks kohti on? Tere.…" at bounding box center [235, 427] width 208 height 33
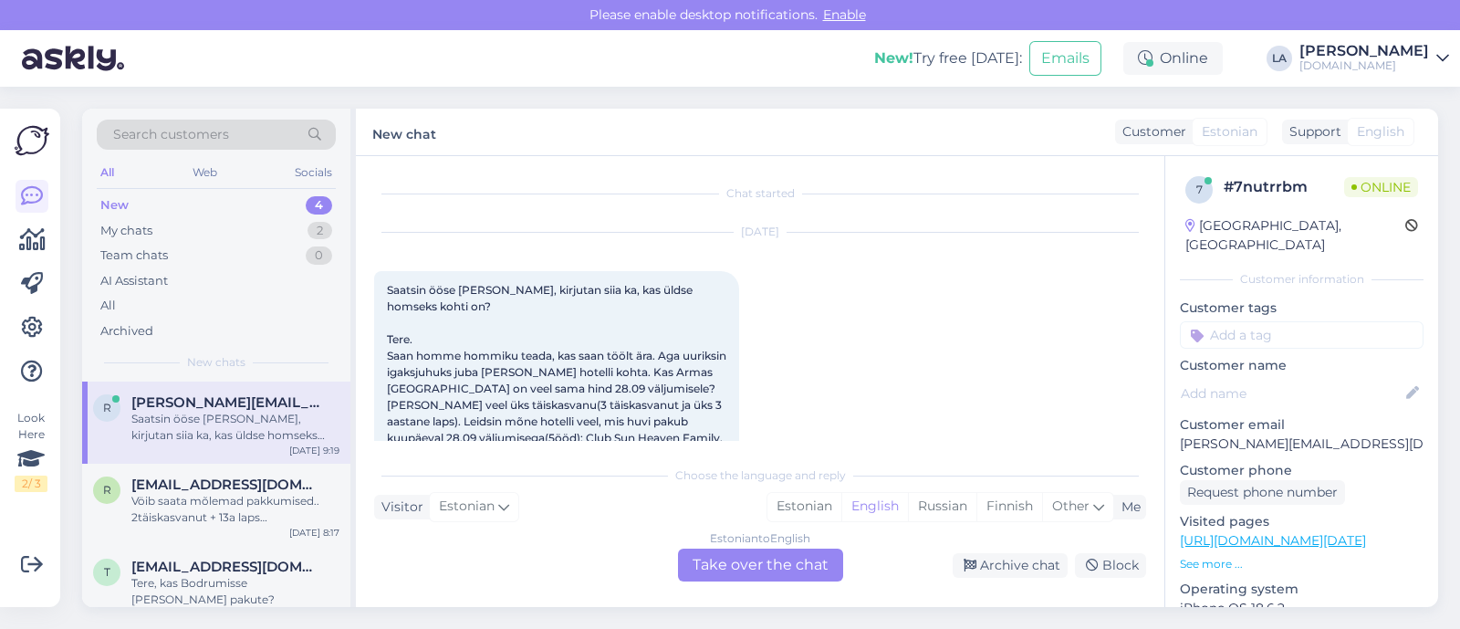
scroll to position [37, 0]
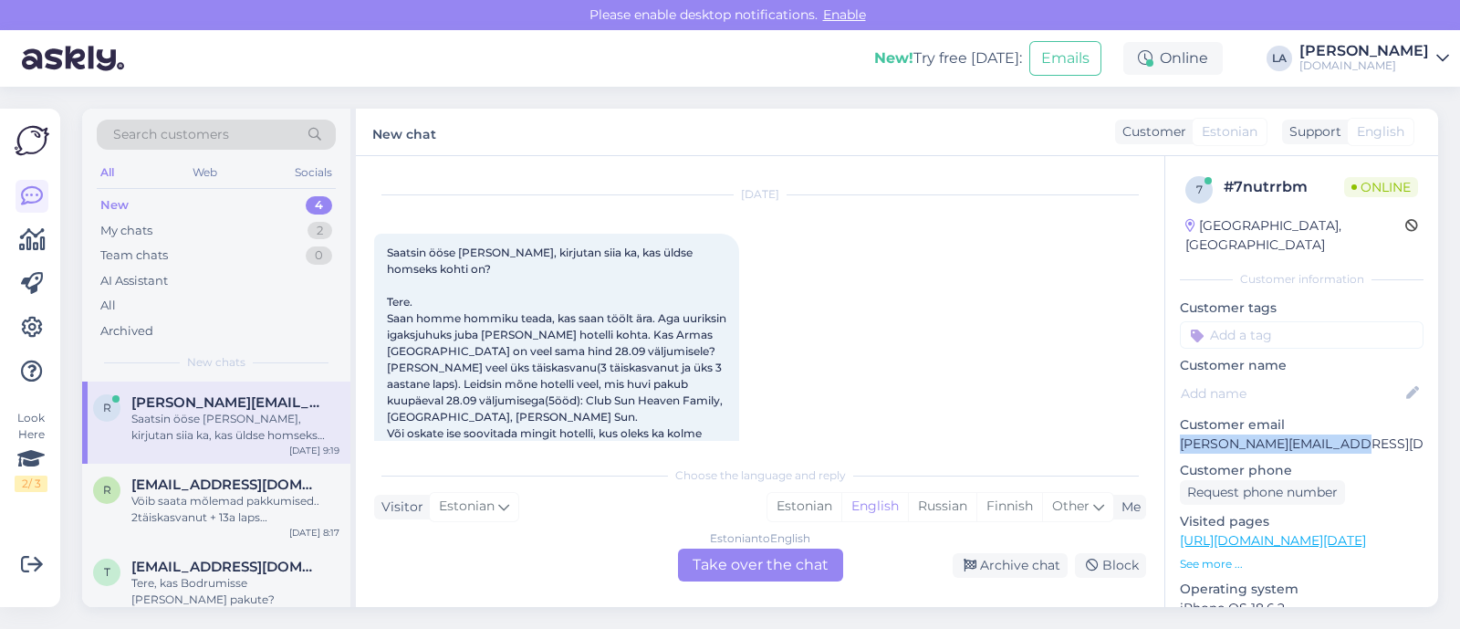
drag, startPoint x: 1176, startPoint y: 422, endPoint x: 1362, endPoint y: 420, distance: 186.2
click at [1368, 420] on div "7 # 7nutrrbm Online Estonia, Tallinn Customer information Customer tags Custome…" at bounding box center [1301, 540] width 273 height 769
copy p "[PERSON_NAME][EMAIL_ADDRESS][DOMAIN_NAME]"
click at [791, 558] on div "Estonian to English Take over the chat" at bounding box center [760, 564] width 165 height 33
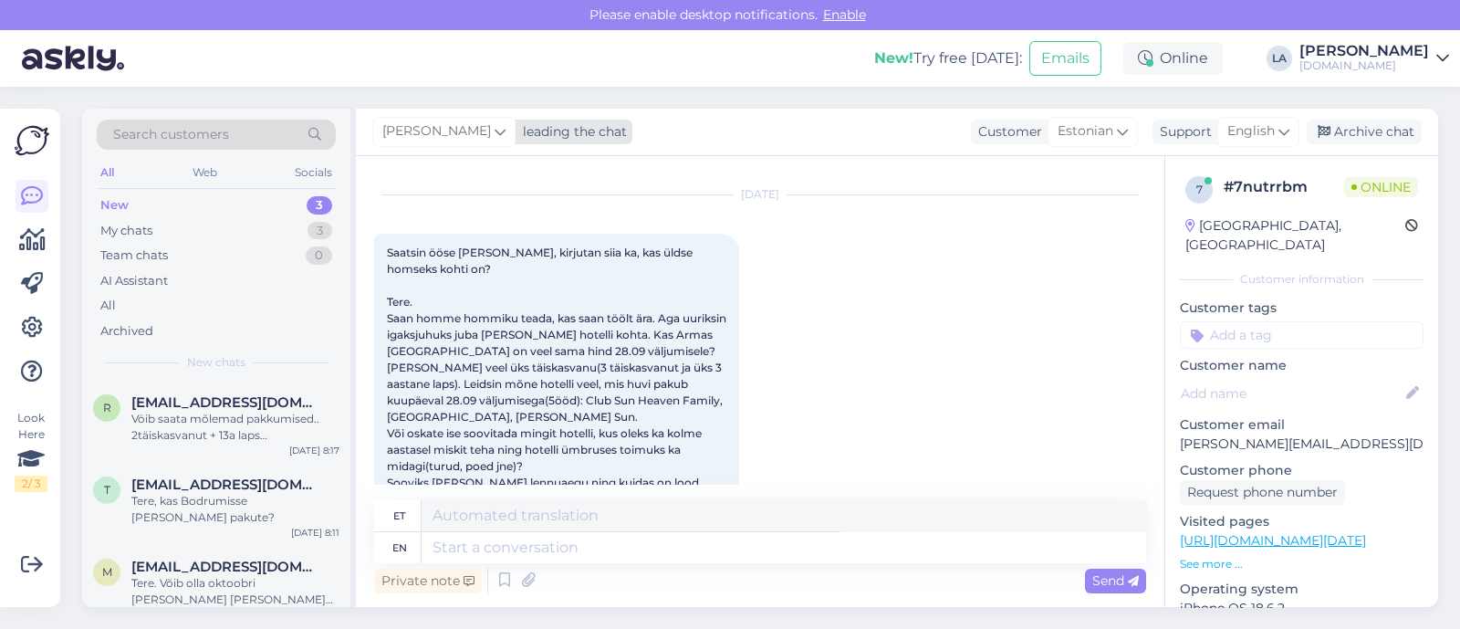
click at [438, 132] on span "[PERSON_NAME]" at bounding box center [436, 131] width 109 height 20
type input "meri"
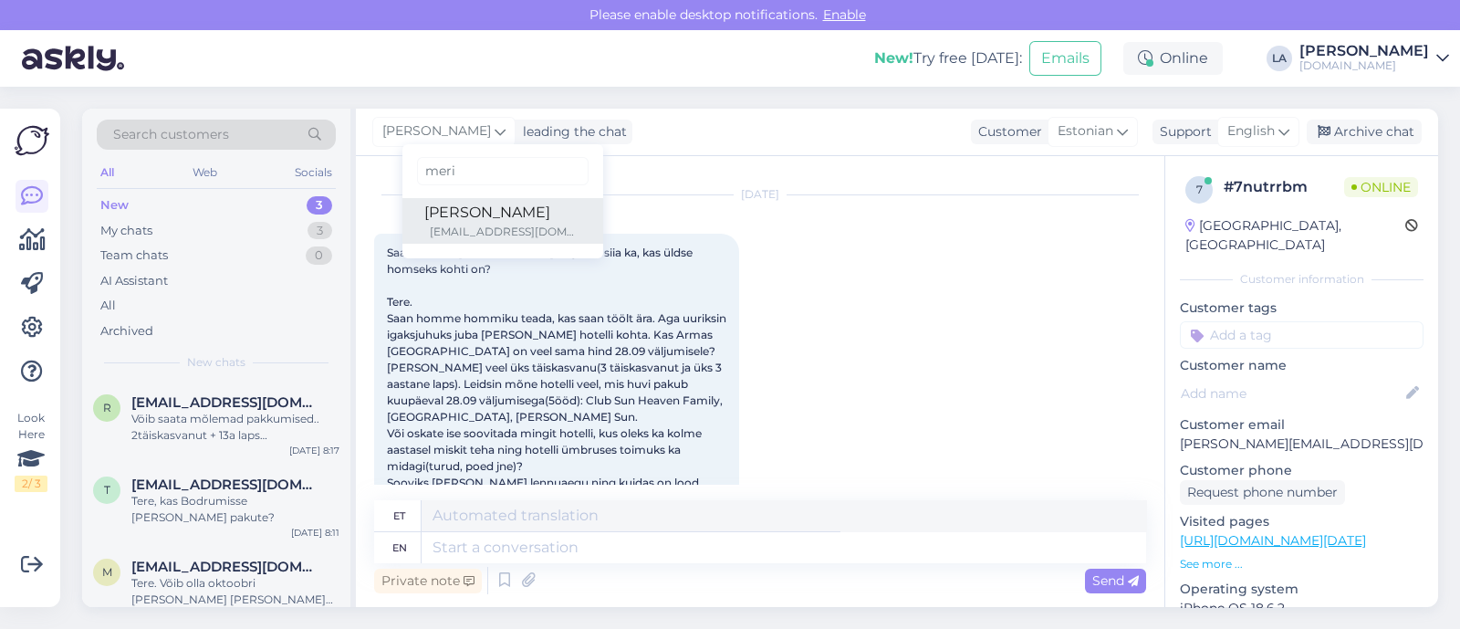
click at [436, 222] on div "Merilin Sepandi" at bounding box center [502, 213] width 157 height 22
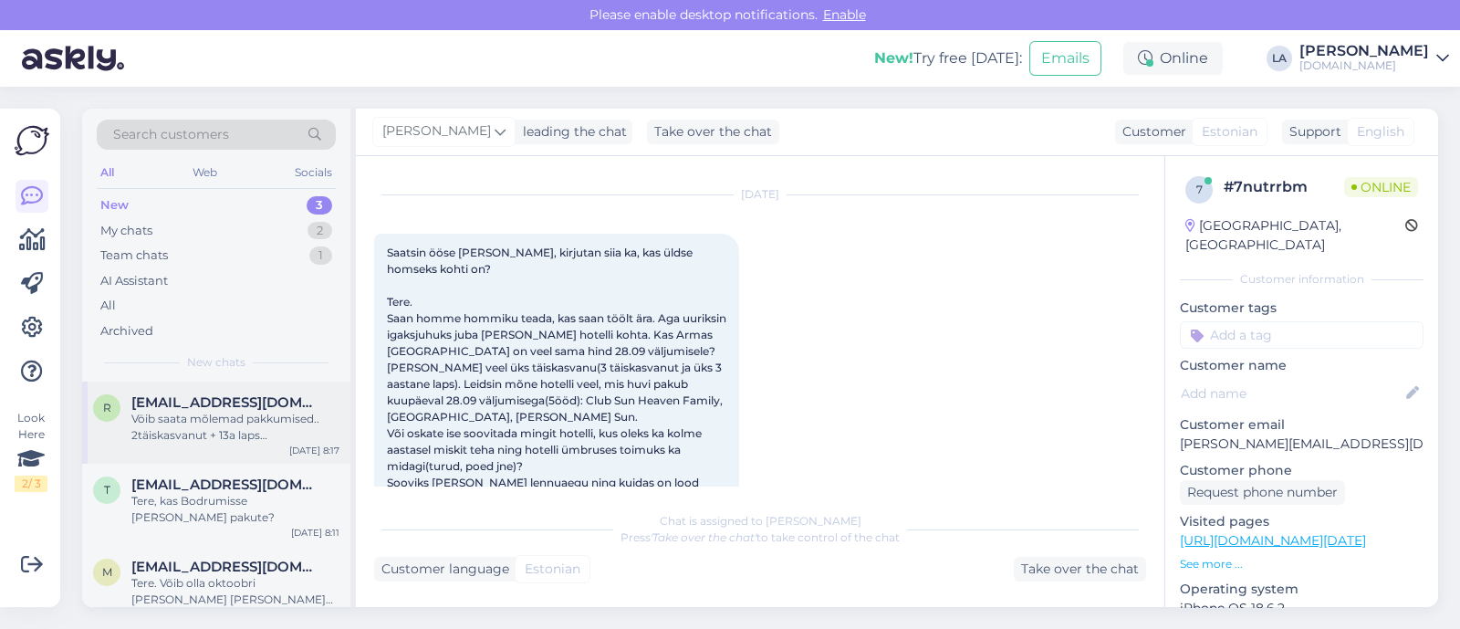
click at [330, 412] on div "Vöib saata mõlemad pakkumised.. 2täiskasvanut + 13a laps [PERSON_NAME] üks täis…" at bounding box center [235, 427] width 208 height 33
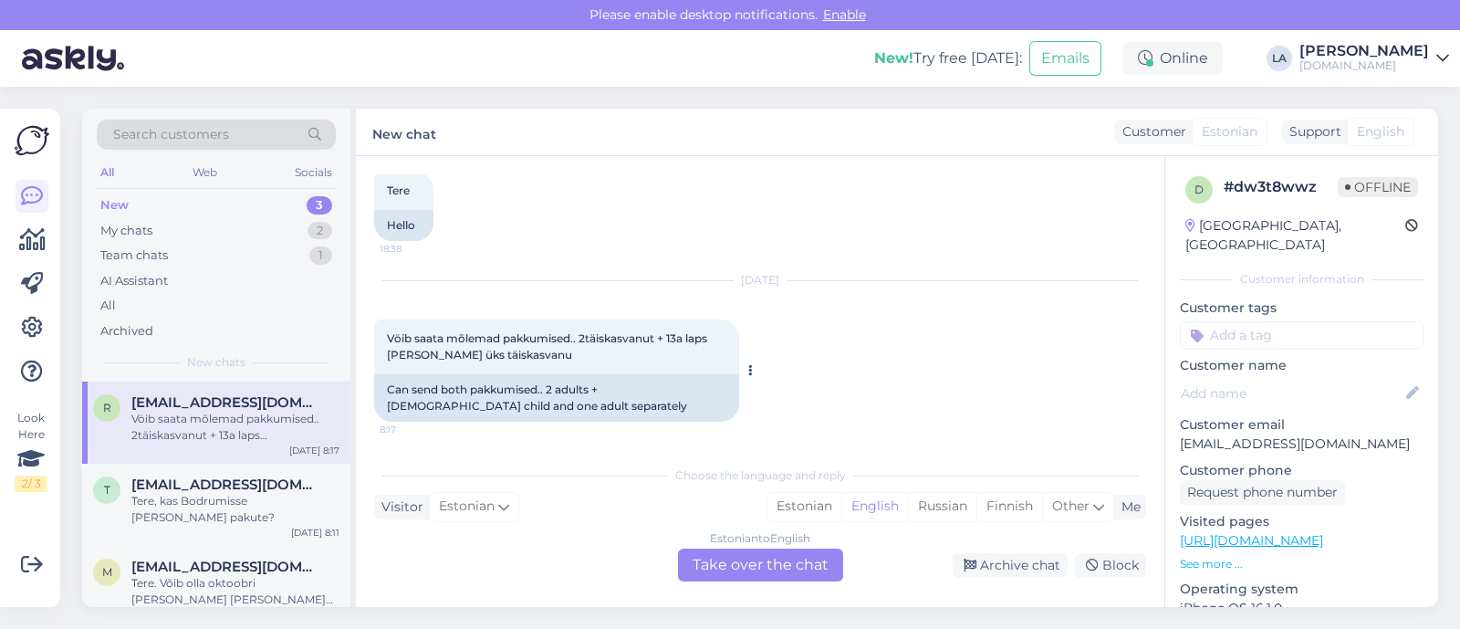
scroll to position [99, 0]
click at [307, 526] on div "[DATE] 8:11" at bounding box center [315, 533] width 48 height 14
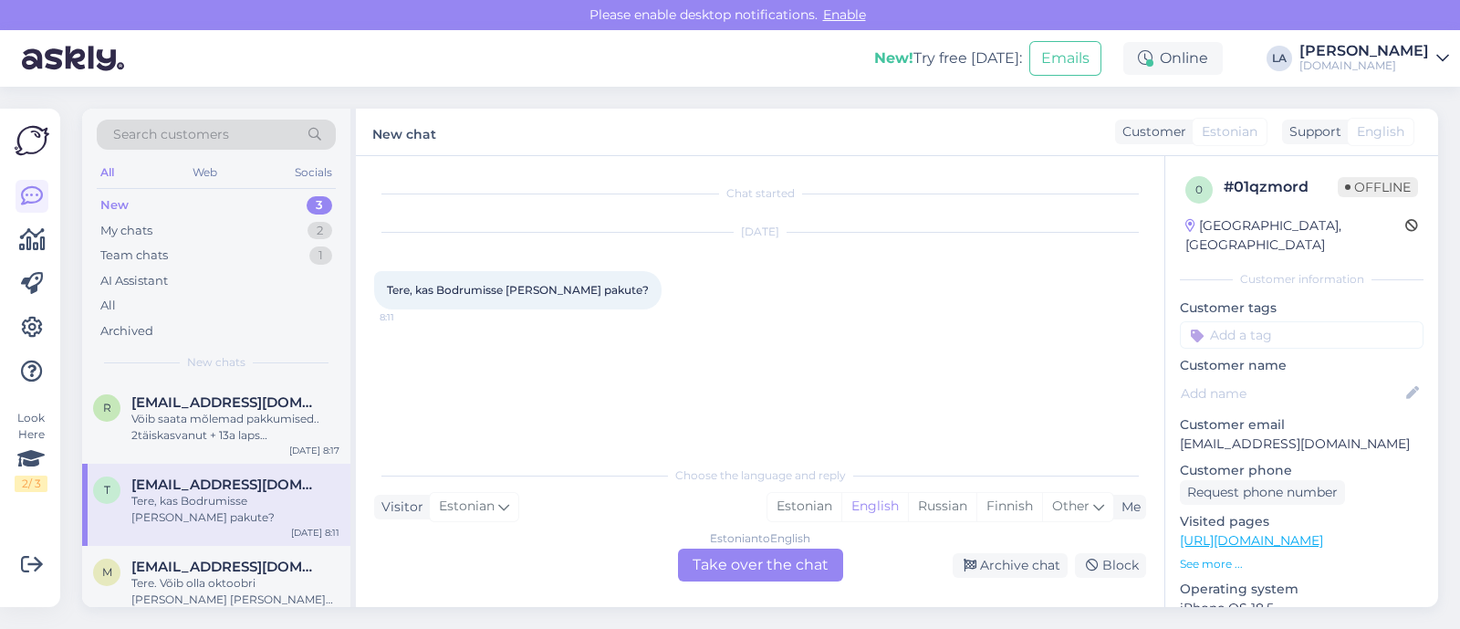
click at [809, 566] on div "Estonian to English Take over the chat" at bounding box center [760, 564] width 165 height 33
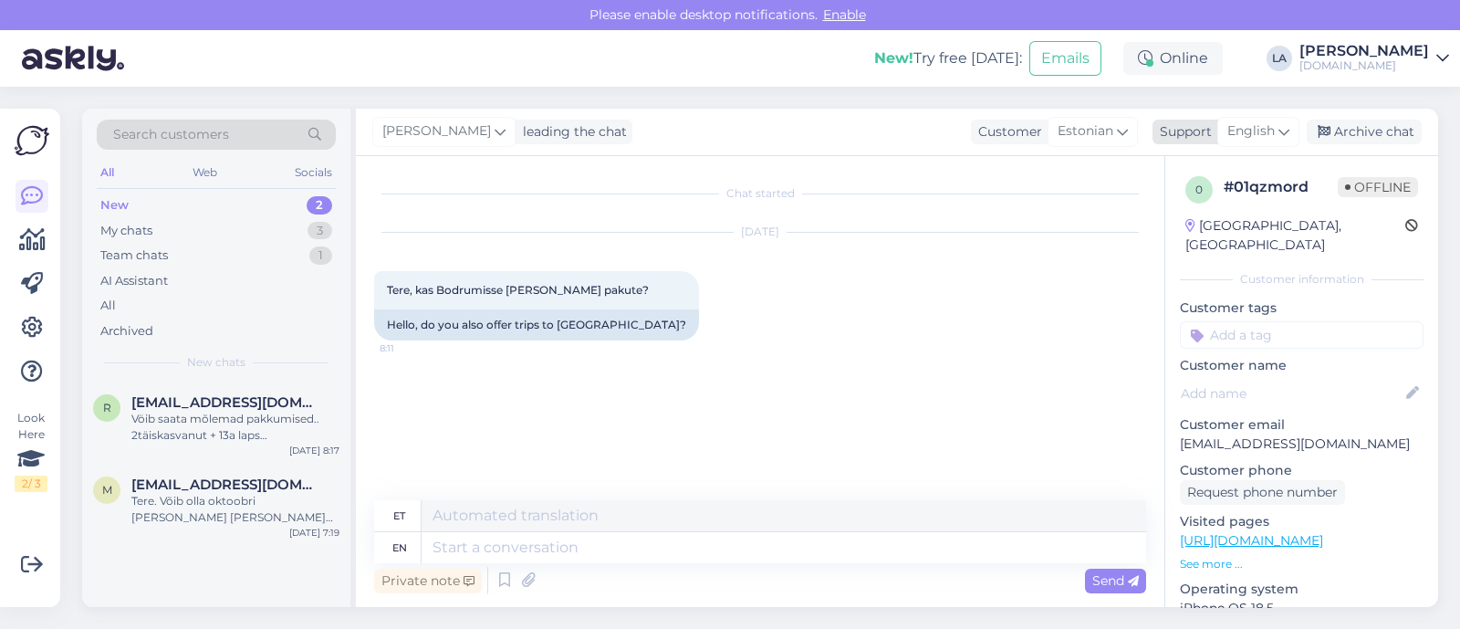
click at [1265, 135] on span "English" at bounding box center [1250, 131] width 47 height 20
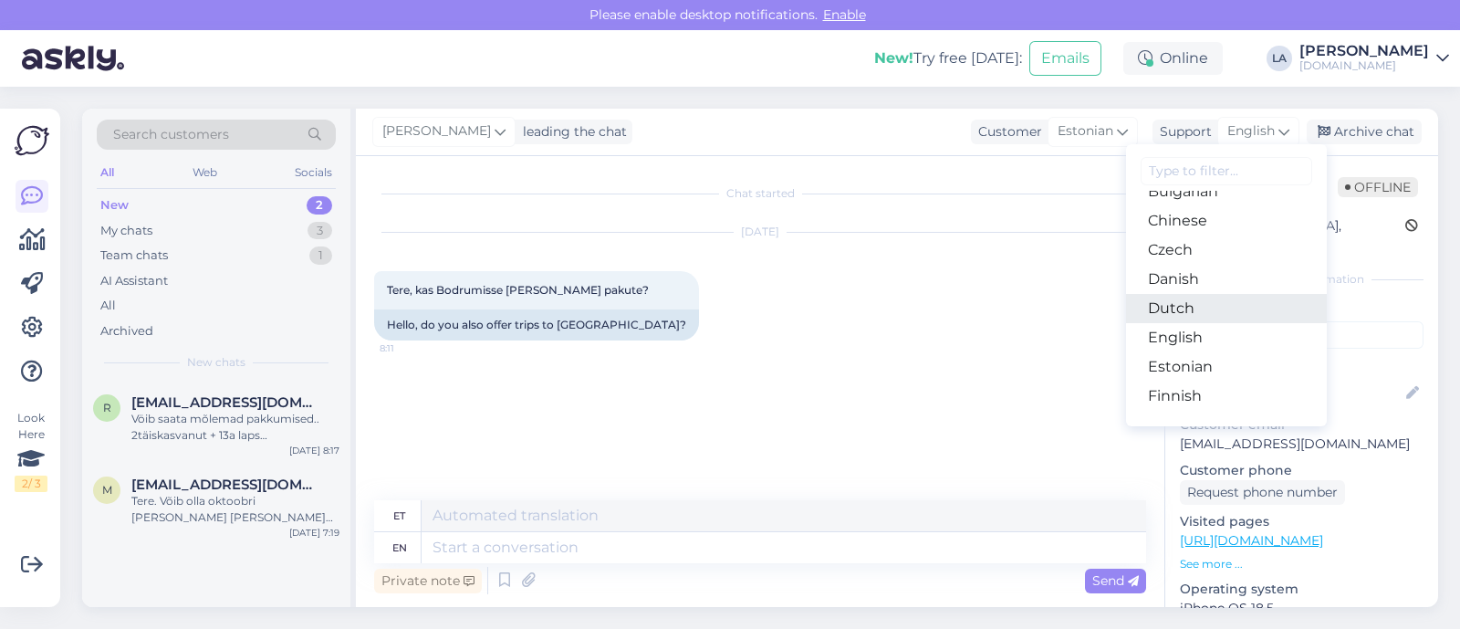
scroll to position [113, 0]
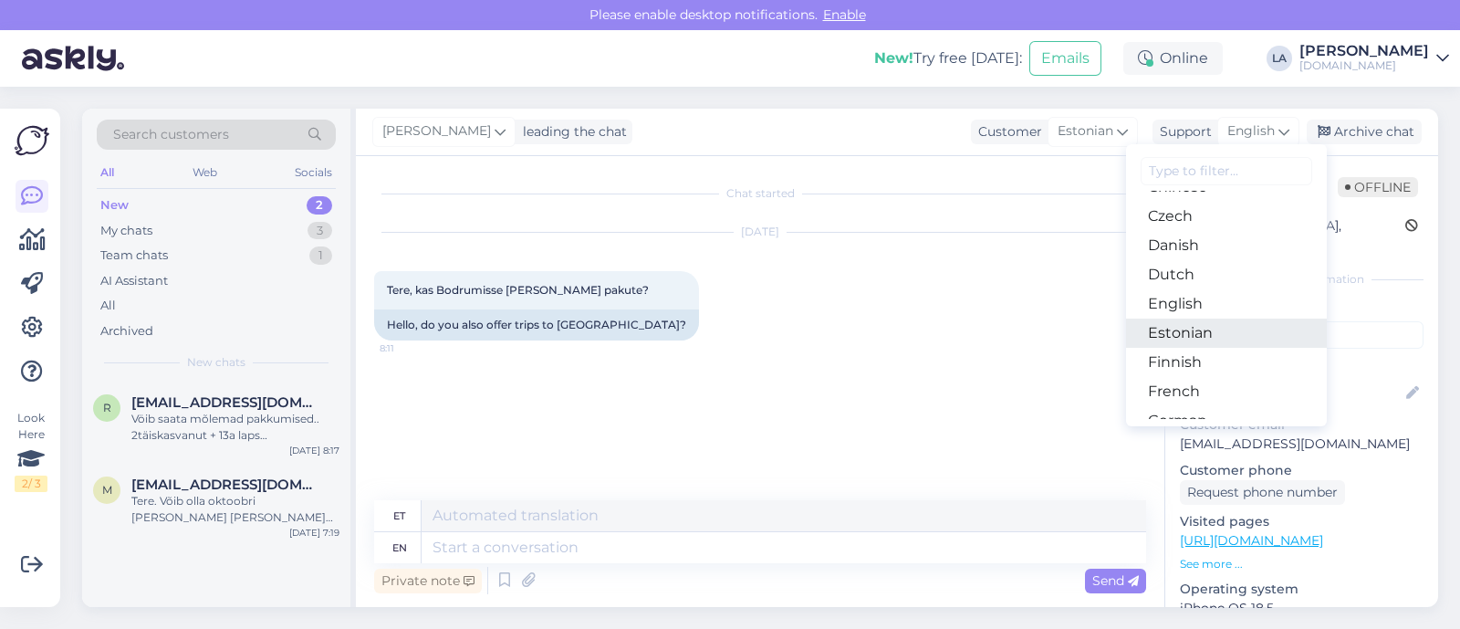
drag, startPoint x: 1184, startPoint y: 338, endPoint x: 1229, endPoint y: 359, distance: 49.4
click at [1184, 337] on link "Estonian" at bounding box center [1226, 332] width 201 height 29
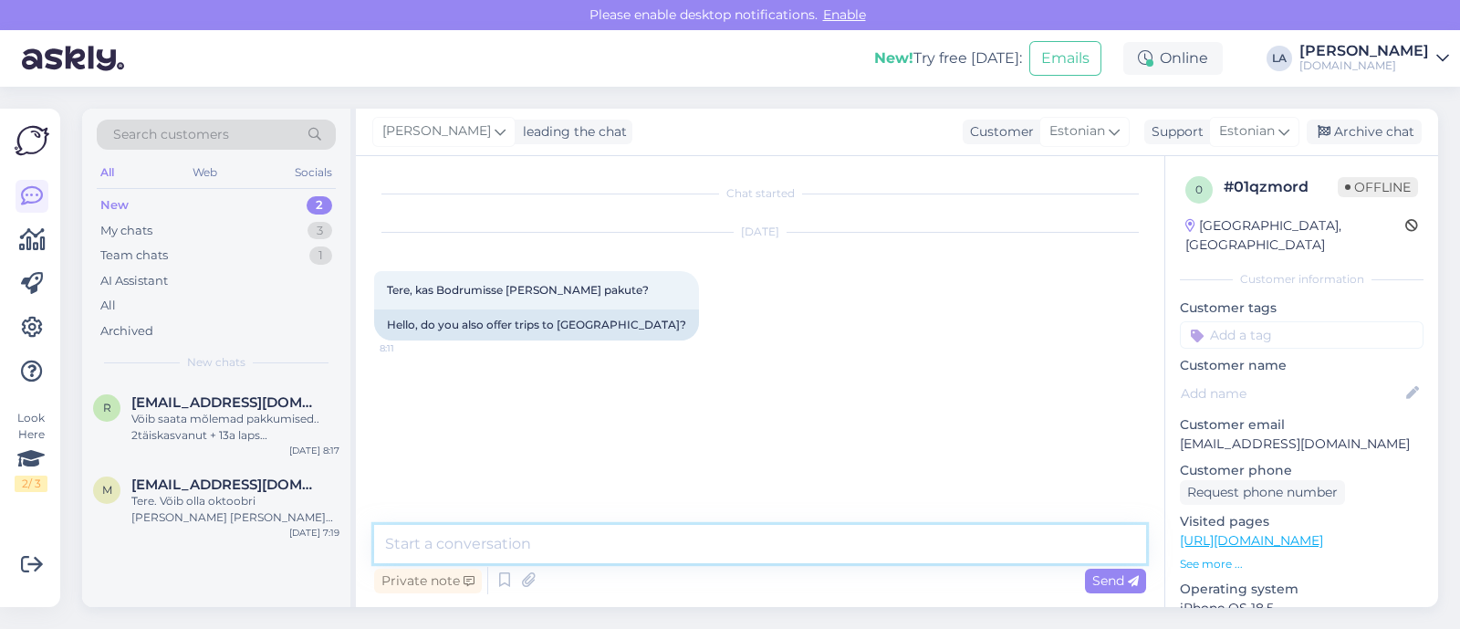
click at [646, 530] on textarea at bounding box center [760, 544] width 772 height 38
type textarea "Tere! Pakume ikka."
click at [1363, 139] on div "Archive chat" at bounding box center [1364, 132] width 115 height 25
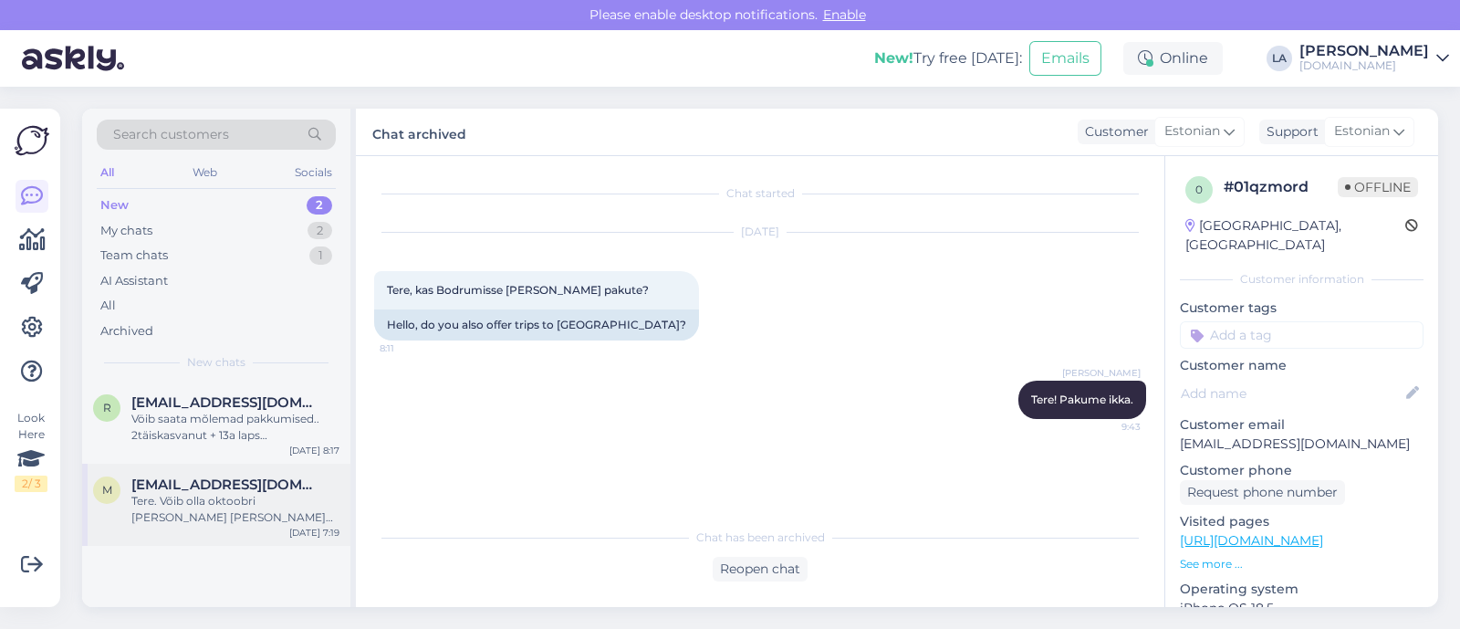
click at [195, 499] on div "Tere. Võib olla oktoobri [PERSON_NAME] [PERSON_NAME] novembrist. Kas 600 või 70…" at bounding box center [235, 509] width 208 height 33
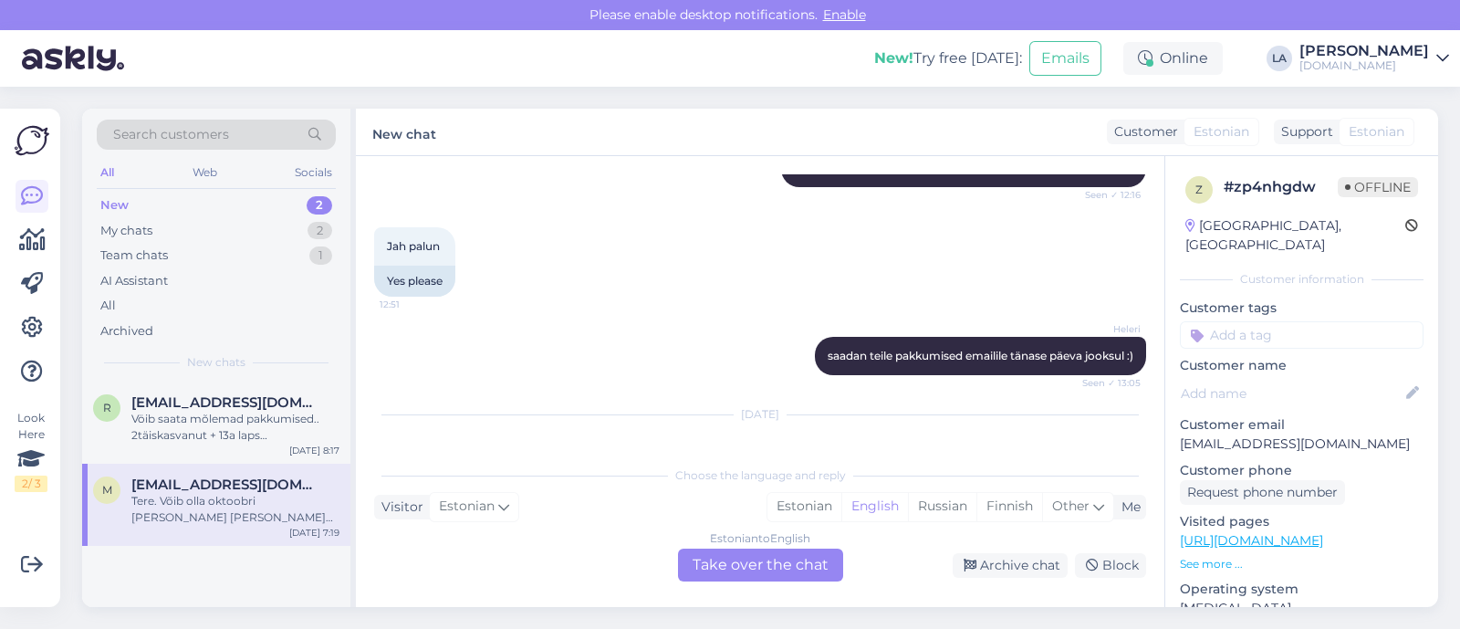
scroll to position [2522, 0]
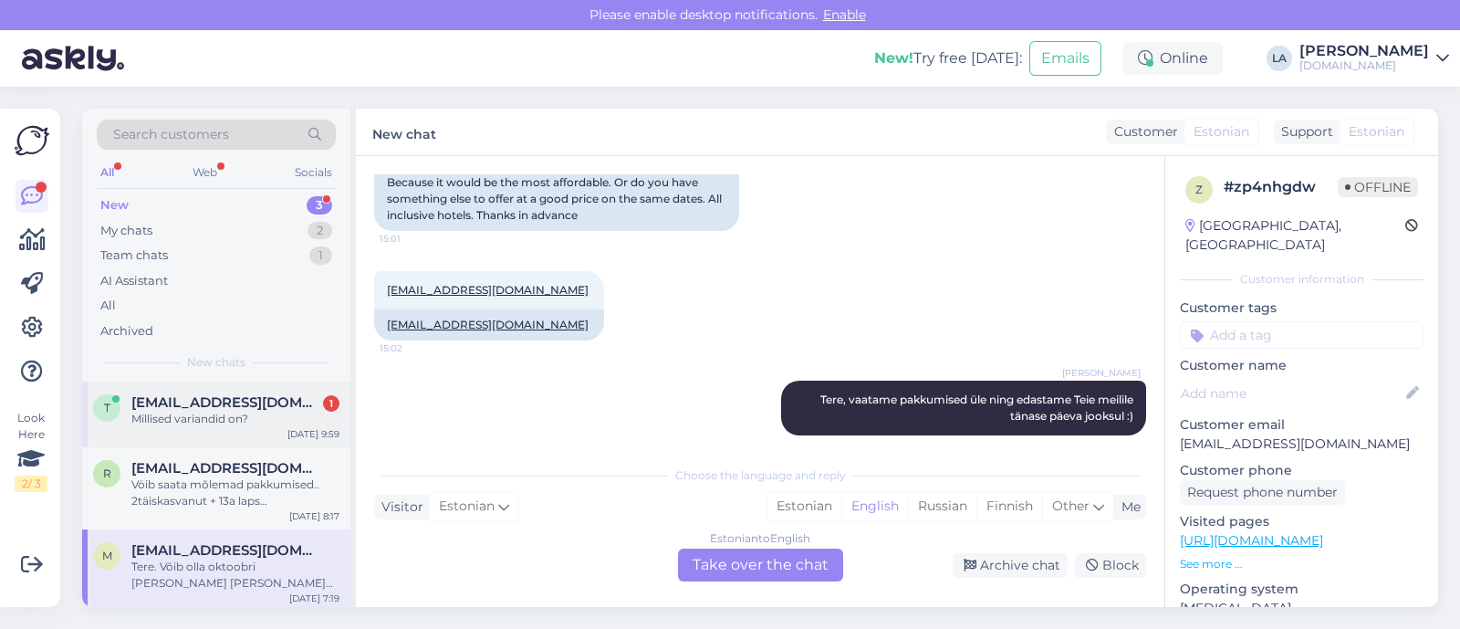
click at [279, 394] on div "tjr@mail.ee 1" at bounding box center [235, 402] width 208 height 16
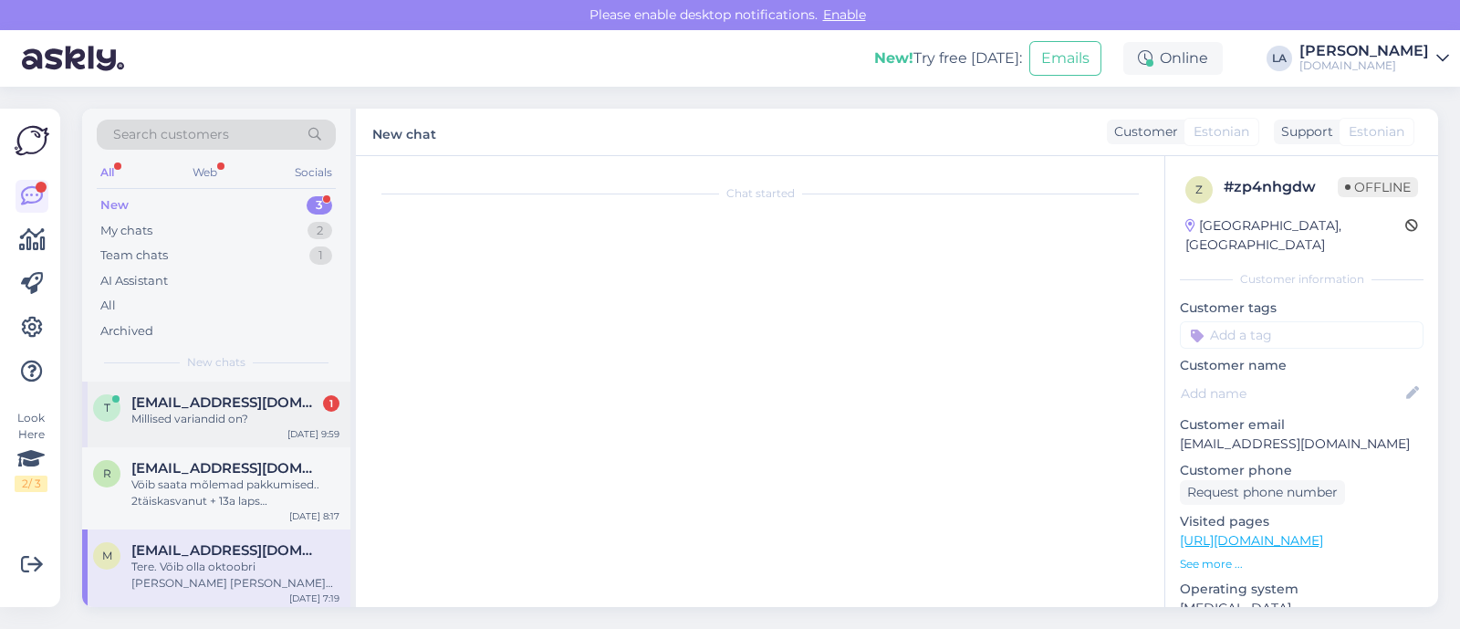
scroll to position [77, 0]
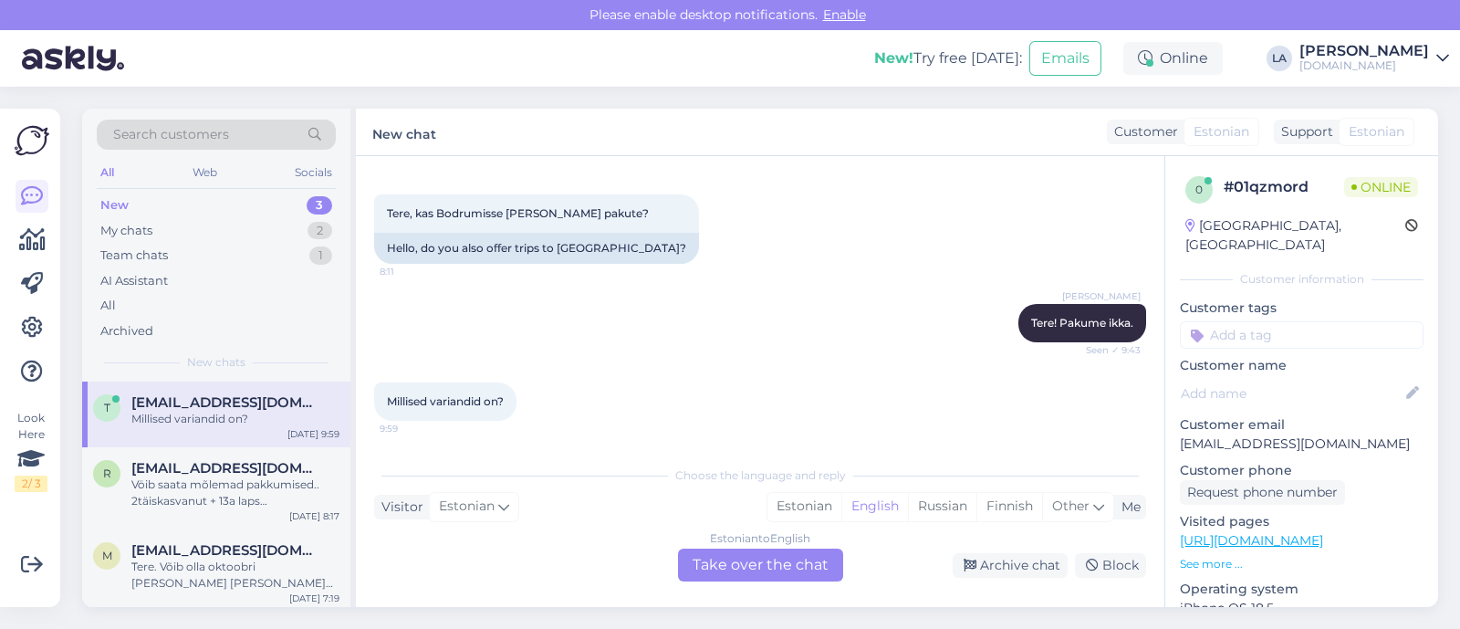
click at [759, 574] on div "Estonian to English Take over the chat" at bounding box center [760, 564] width 165 height 33
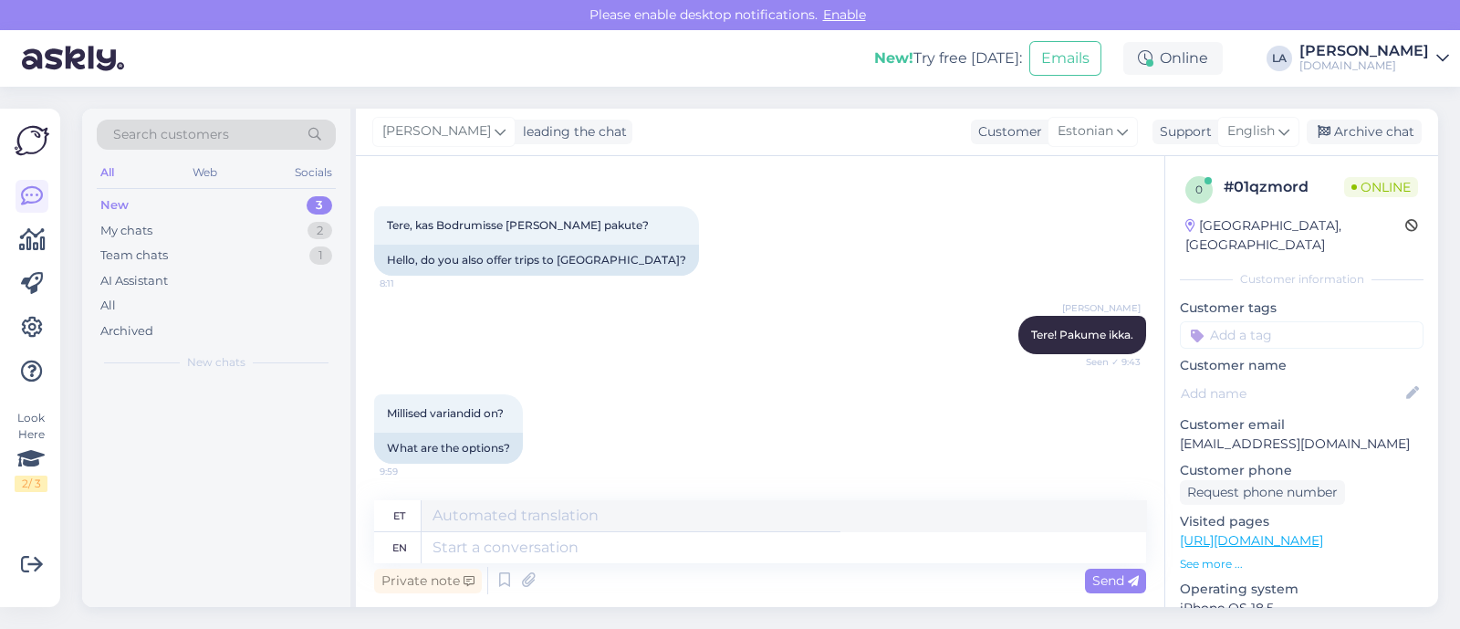
scroll to position [64, 0]
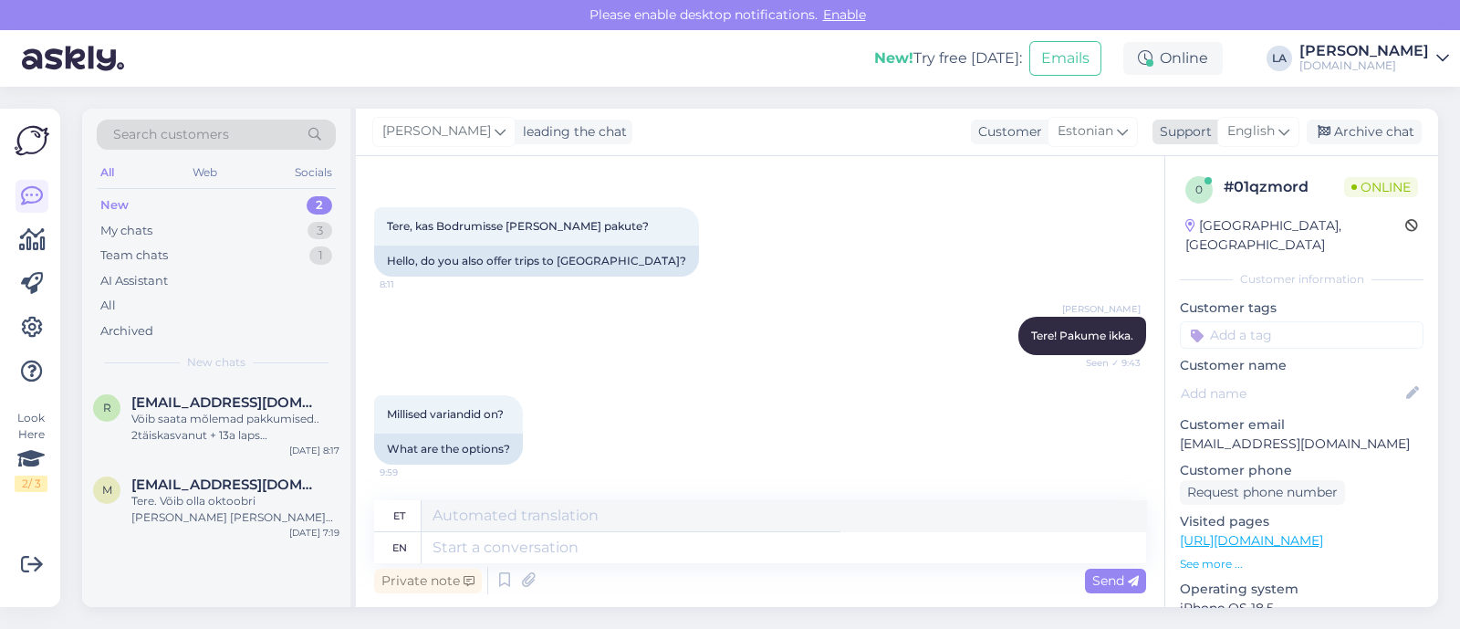
click at [1273, 123] on span "English" at bounding box center [1250, 131] width 47 height 20
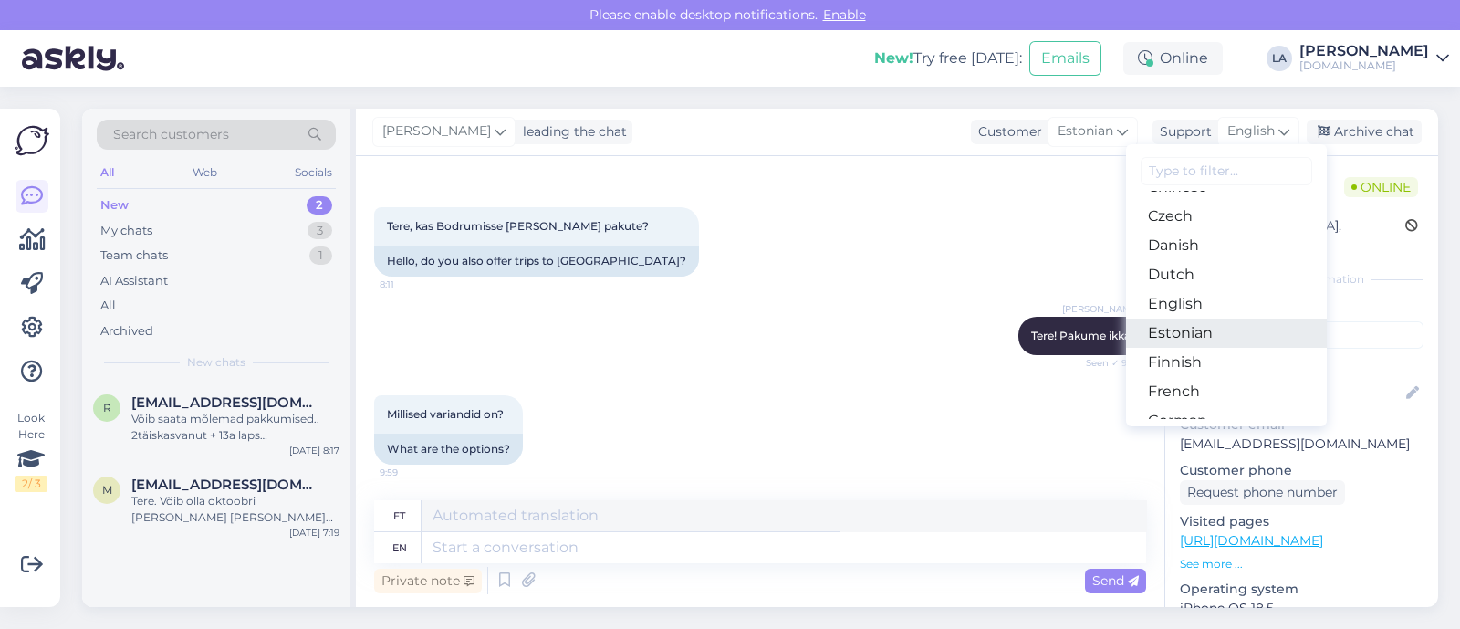
click at [1191, 335] on link "Estonian" at bounding box center [1226, 332] width 201 height 29
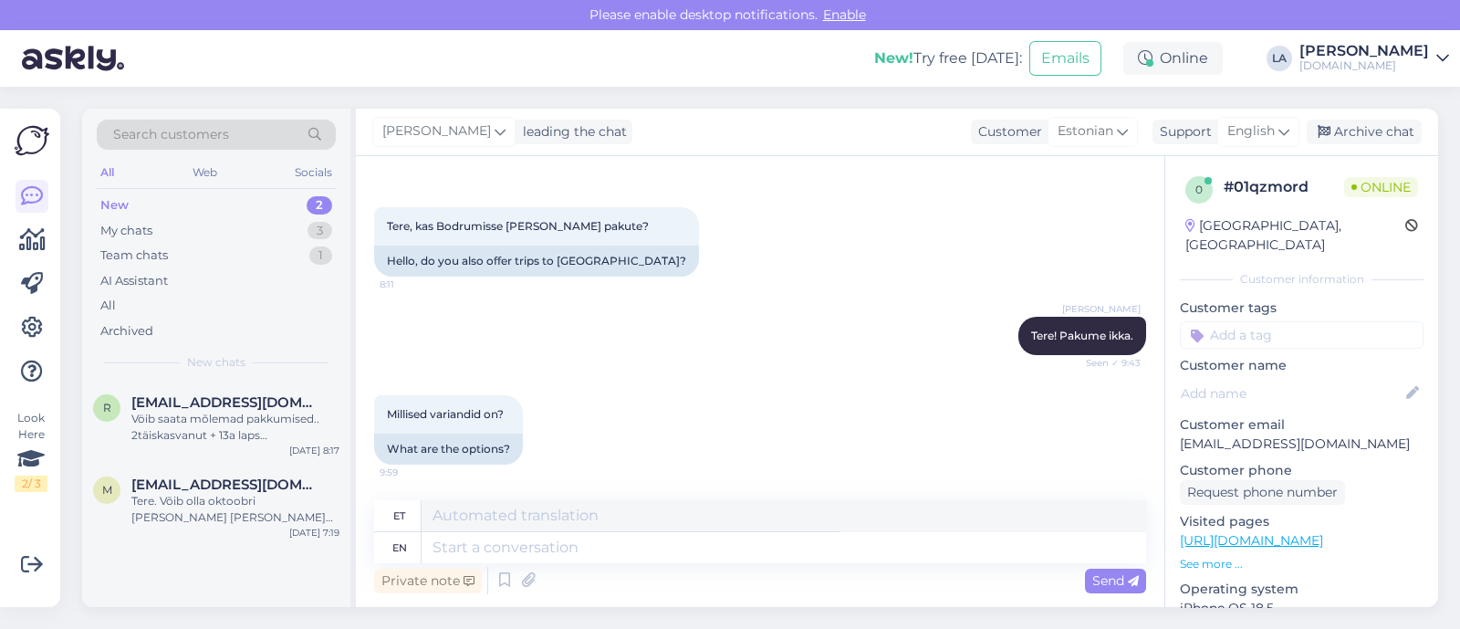
scroll to position [40, 0]
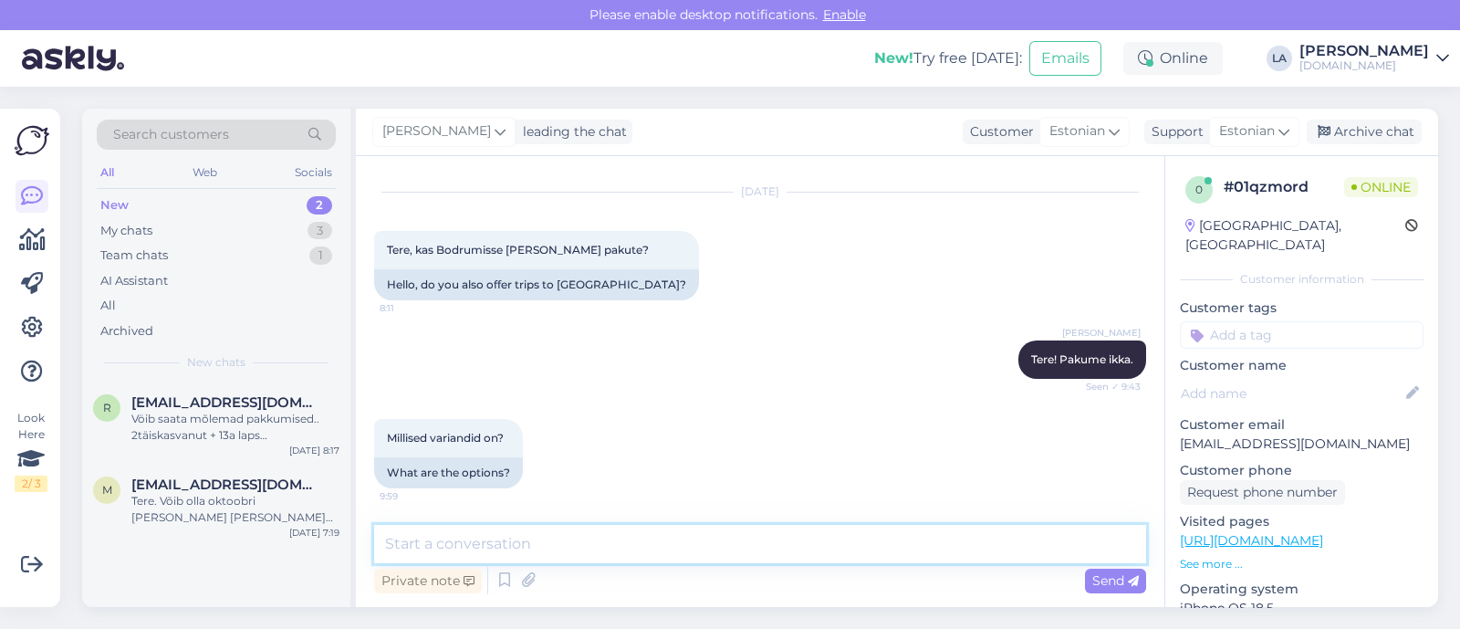
click at [588, 545] on textarea at bounding box center [760, 544] width 772 height 38
type textarea "Millal soovite reisile minna, mitmekesi reisite ja mis oleks maksimaalne eelarv…"
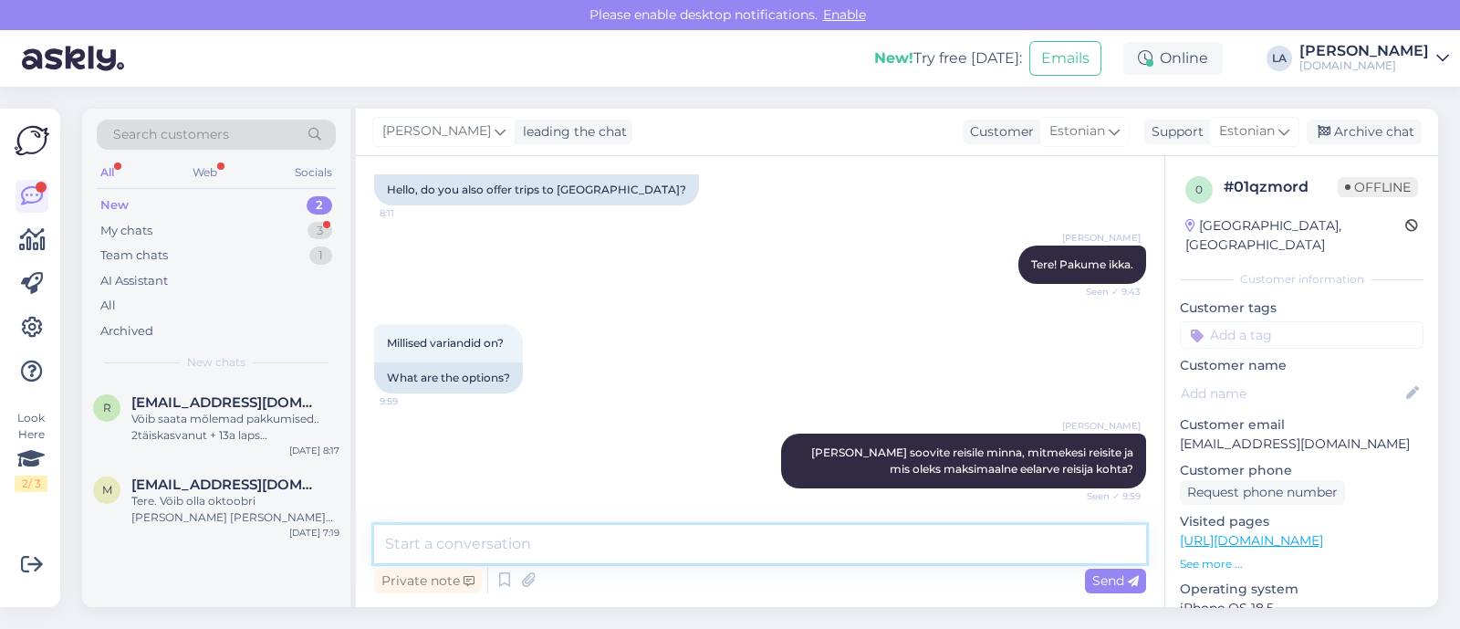
scroll to position [214, 0]
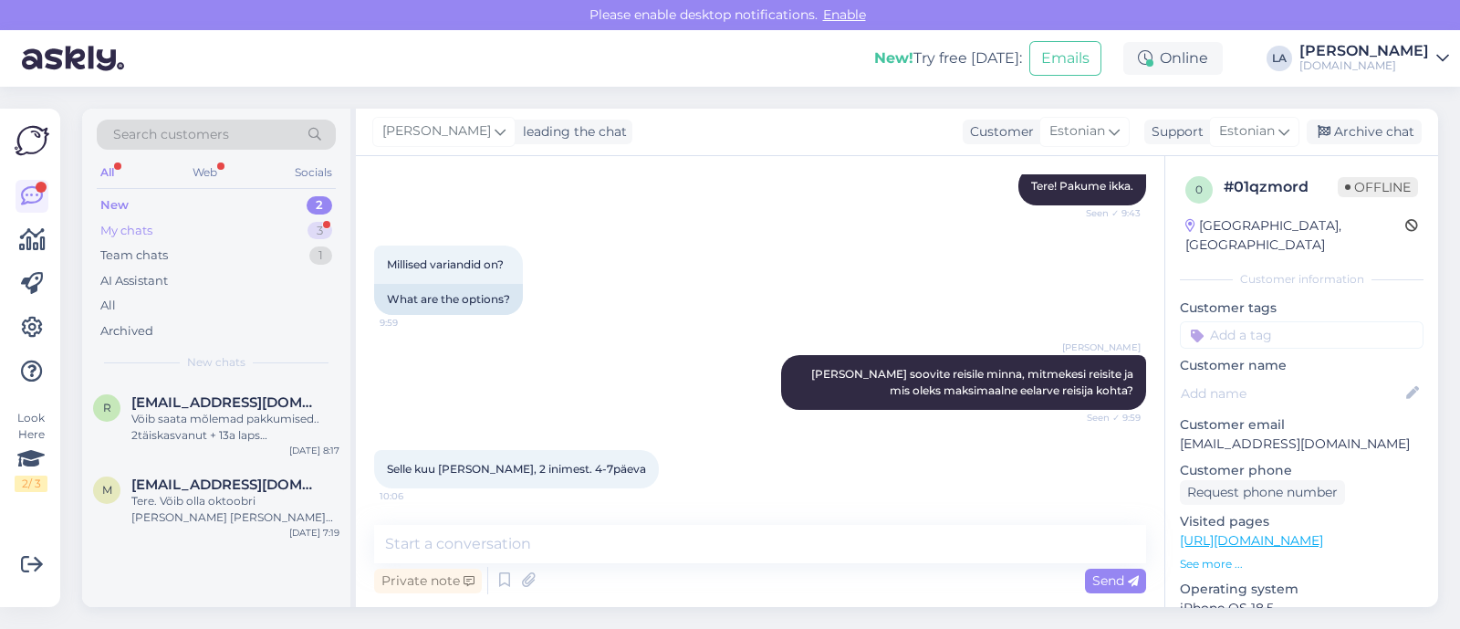
click at [263, 220] on div "My chats 3" at bounding box center [216, 231] width 239 height 26
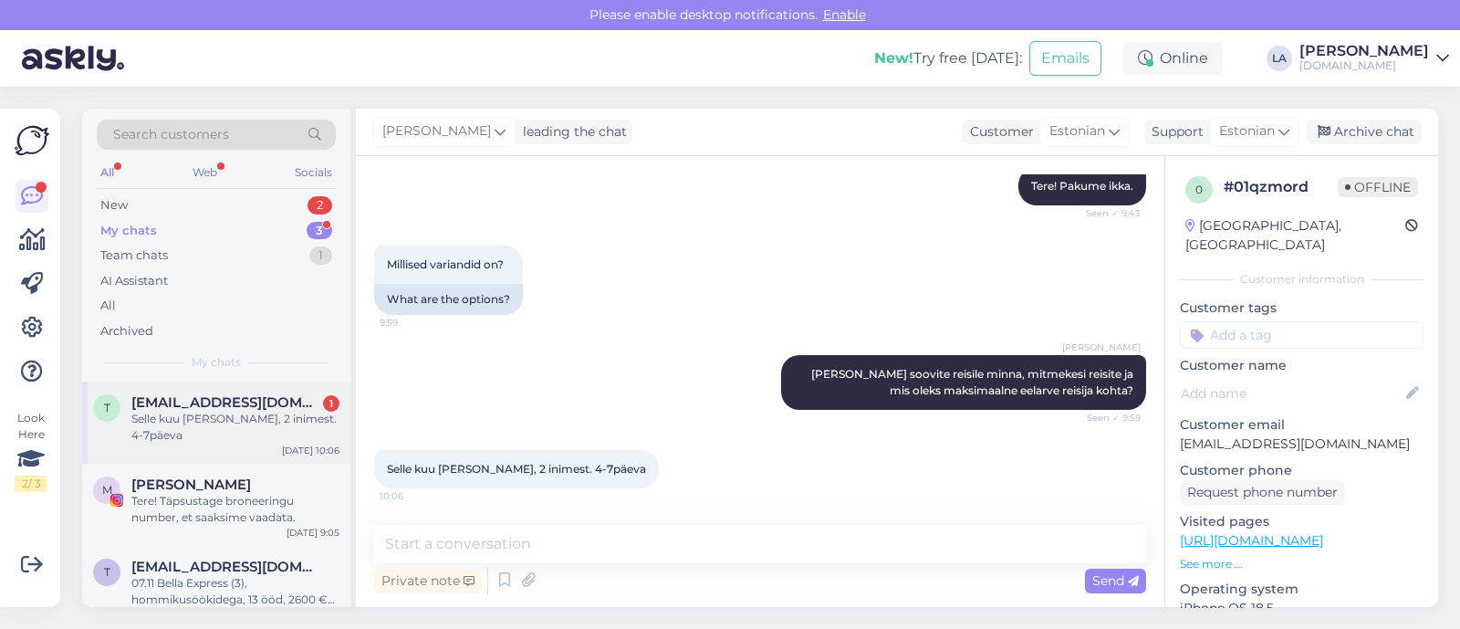
click at [306, 419] on div "Selle kuu lõpp, 2 inimest. 4-7päeva" at bounding box center [235, 427] width 208 height 33
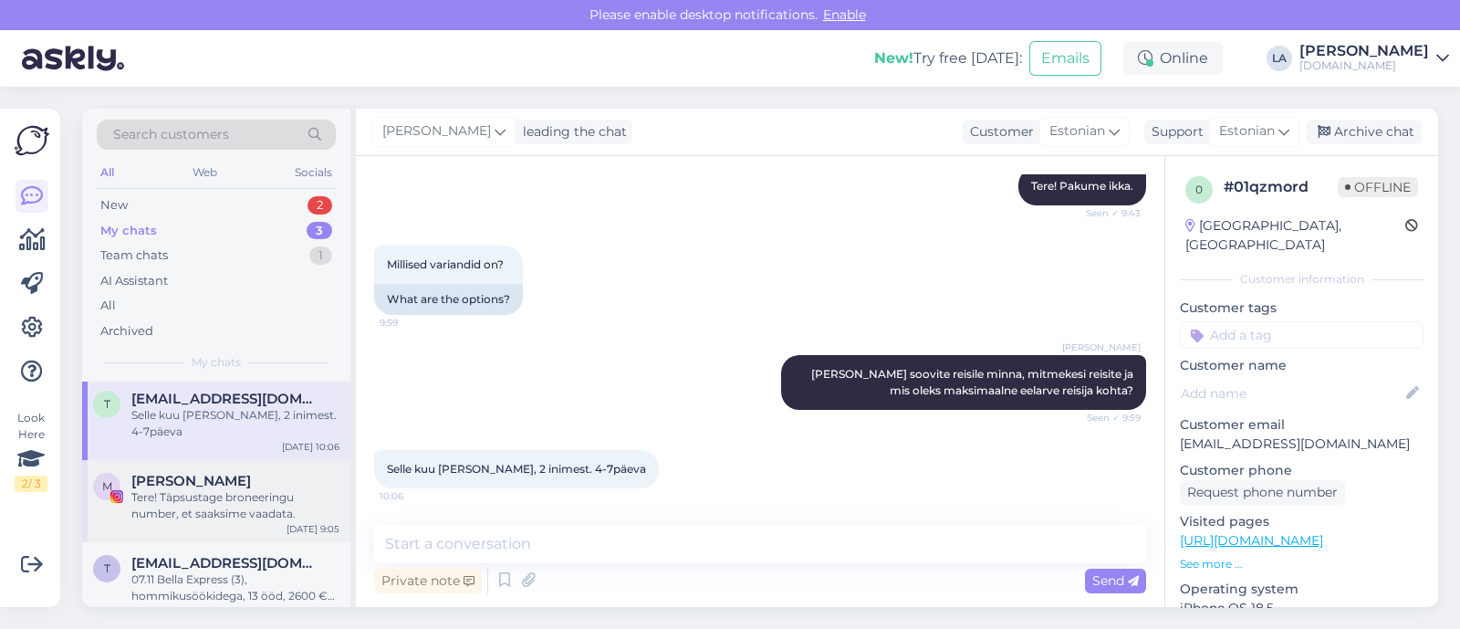
click at [237, 473] on span "[PERSON_NAME]" at bounding box center [191, 481] width 120 height 16
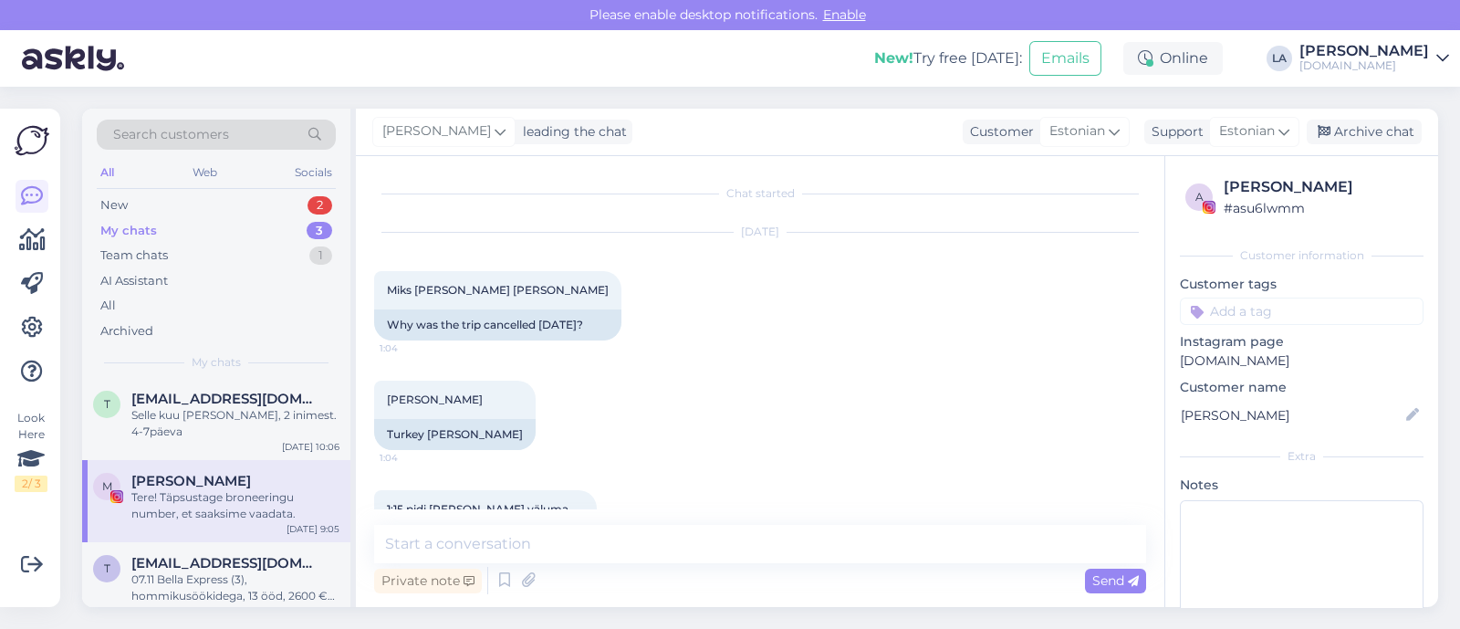
scroll to position [259, 0]
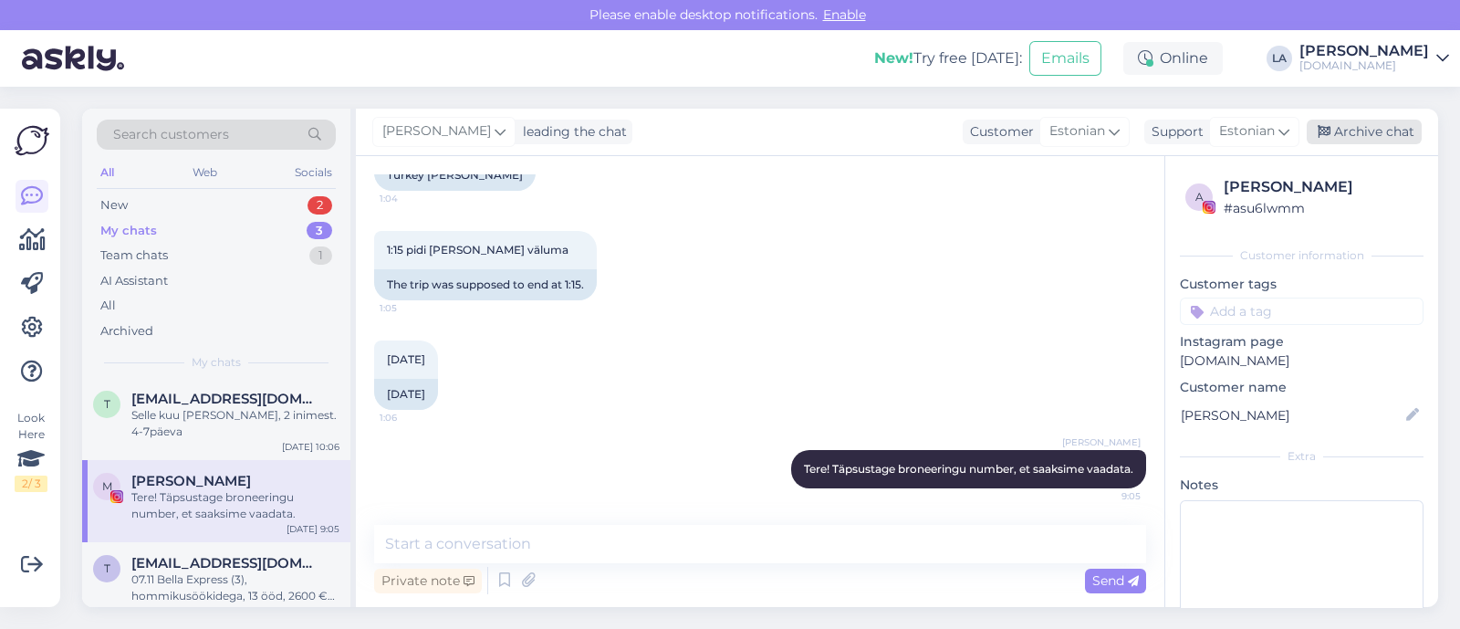
click at [1335, 134] on div "Archive chat" at bounding box center [1364, 132] width 115 height 25
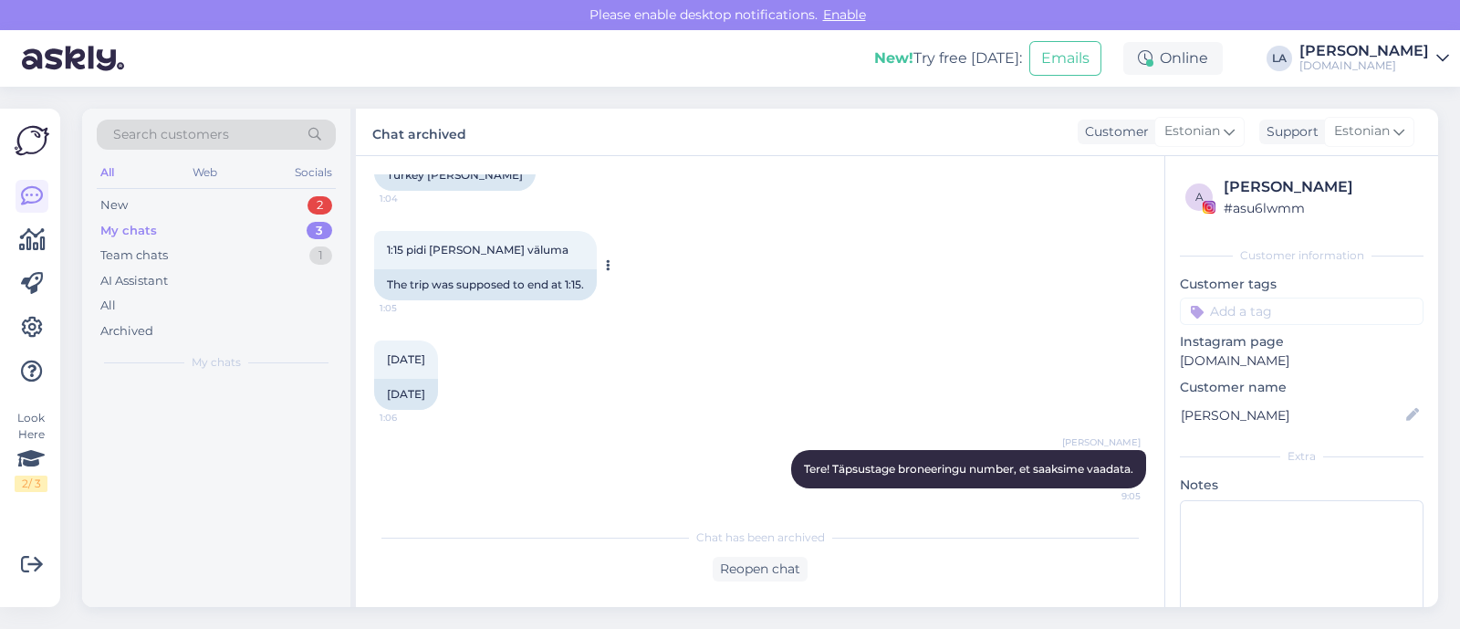
scroll to position [0, 0]
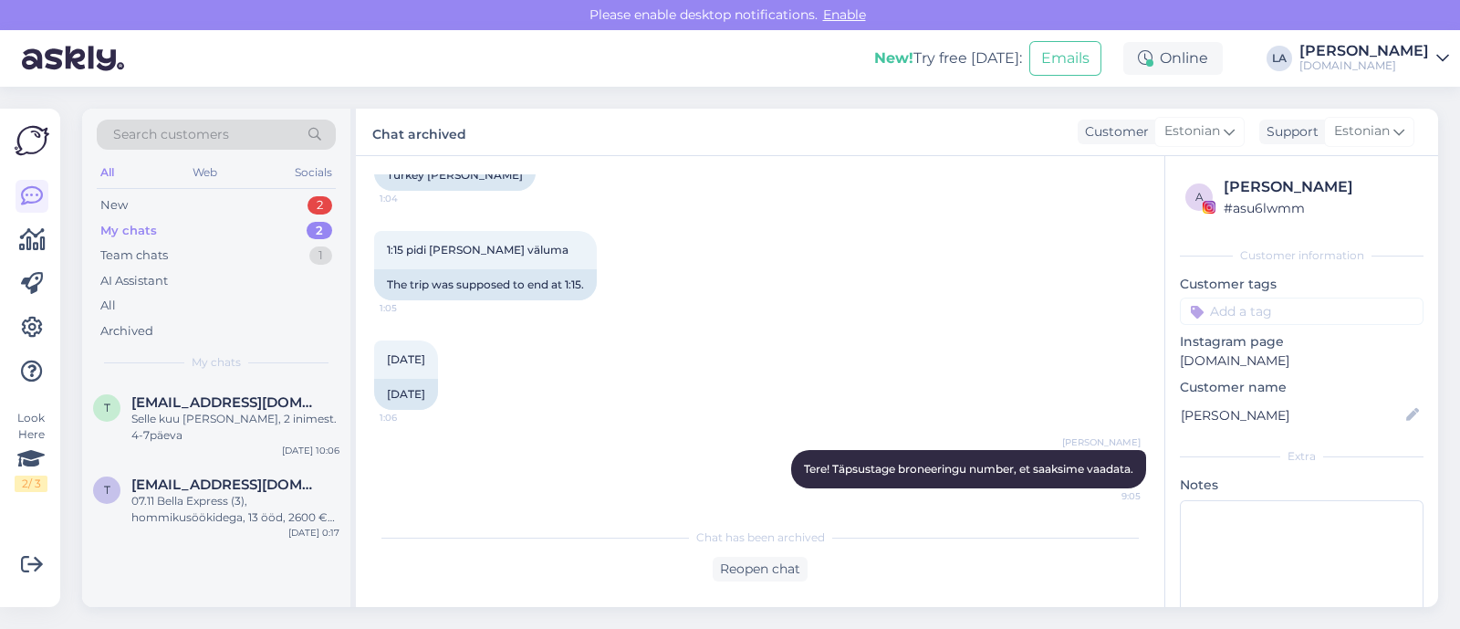
click at [280, 232] on div "My chats 2" at bounding box center [216, 231] width 239 height 26
click at [214, 493] on div "07.11 Bella Express (3), hommikusöökidega, 13 ööd, 2600 € [PERSON_NAME] kokku." at bounding box center [235, 509] width 208 height 33
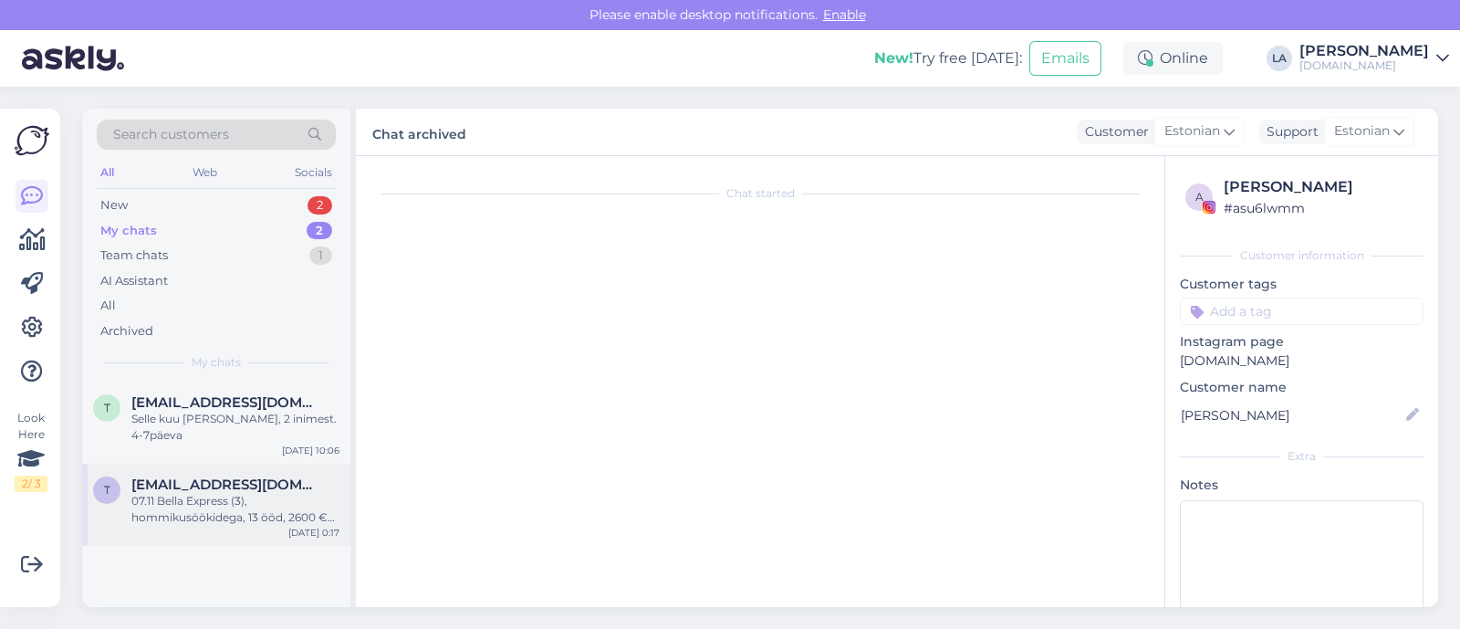
scroll to position [348, 0]
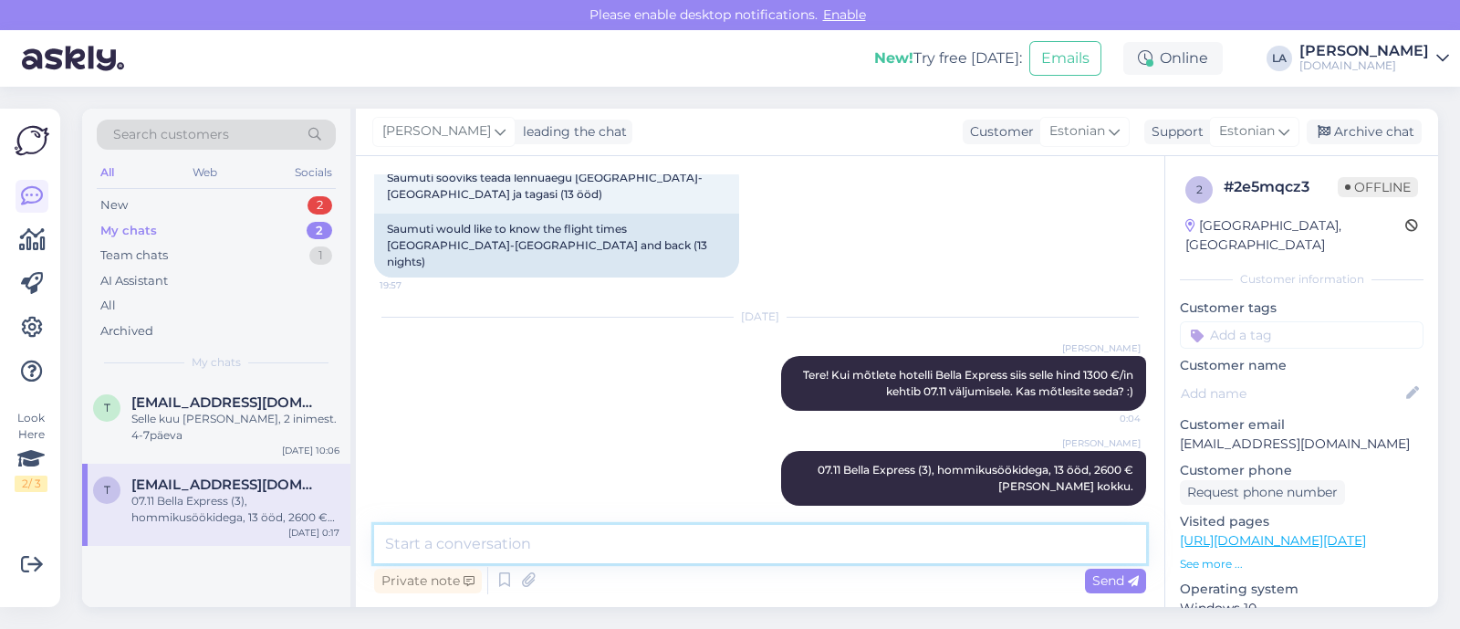
click at [730, 545] on textarea at bounding box center [760, 544] width 772 height 38
type textarea "Saatsin pakkumise ka meilile. :)"
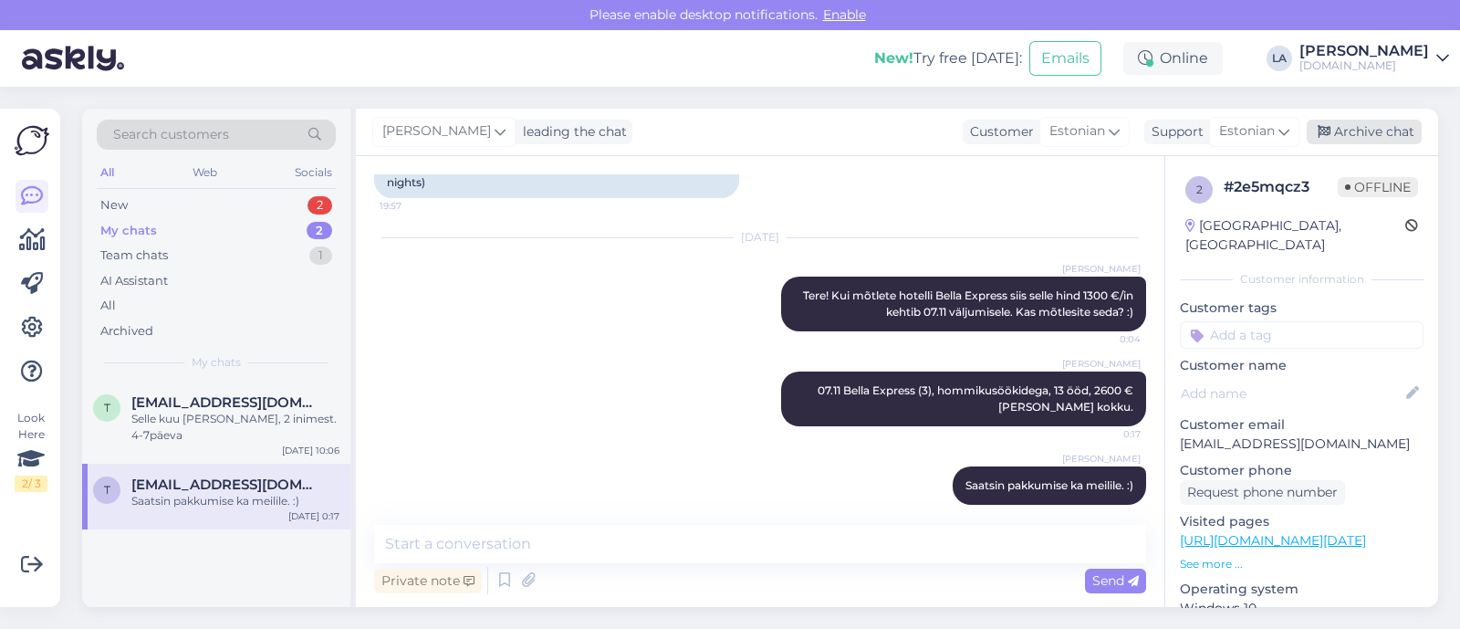
click at [1370, 133] on div "Archive chat" at bounding box center [1364, 132] width 115 height 25
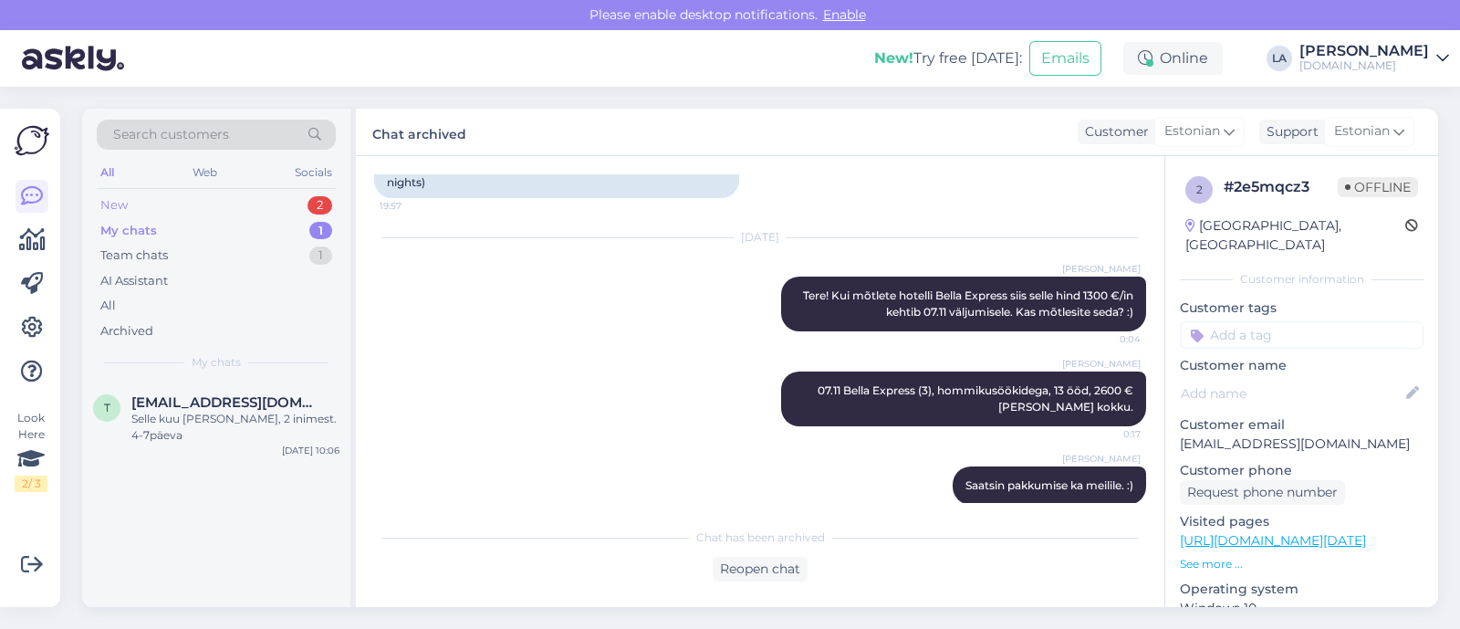
click at [324, 206] on div "2" at bounding box center [320, 205] width 25 height 18
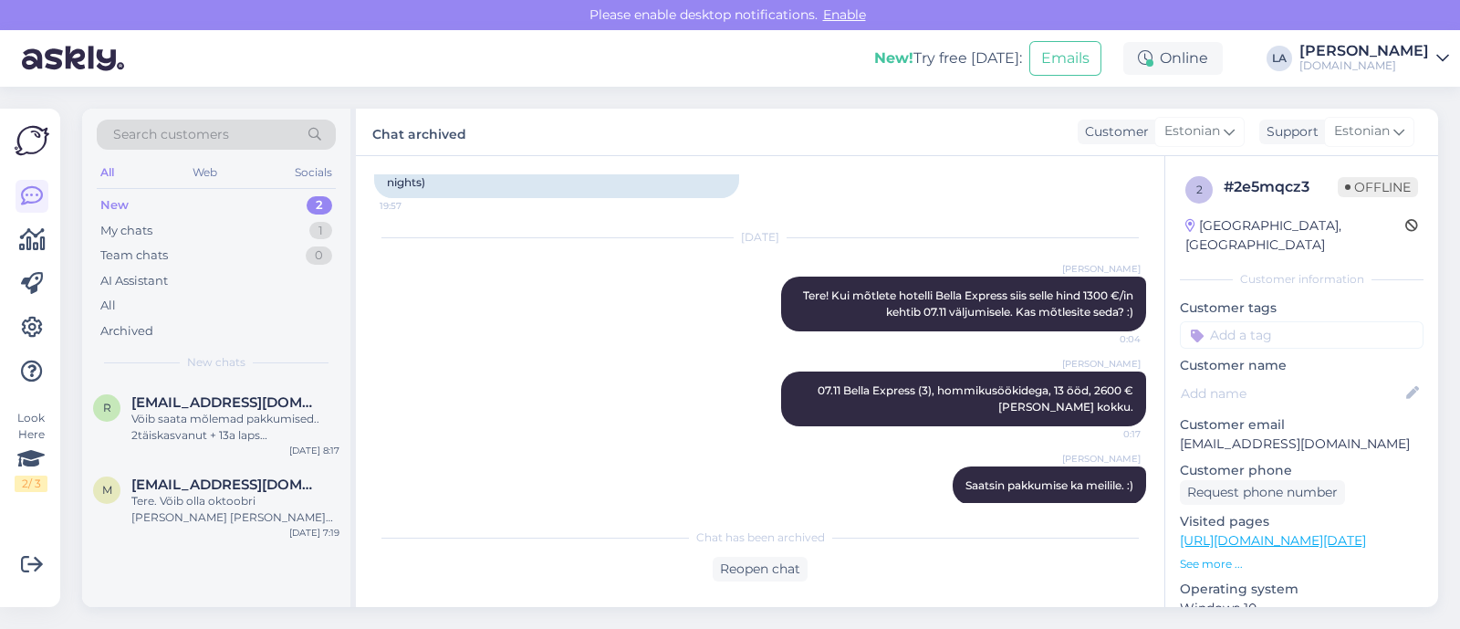
click at [311, 203] on div "2" at bounding box center [320, 205] width 26 height 18
click at [274, 496] on div "Tere. Võib olla oktoobri [PERSON_NAME] [PERSON_NAME] novembrist. Kas 600 või 70…" at bounding box center [235, 509] width 208 height 33
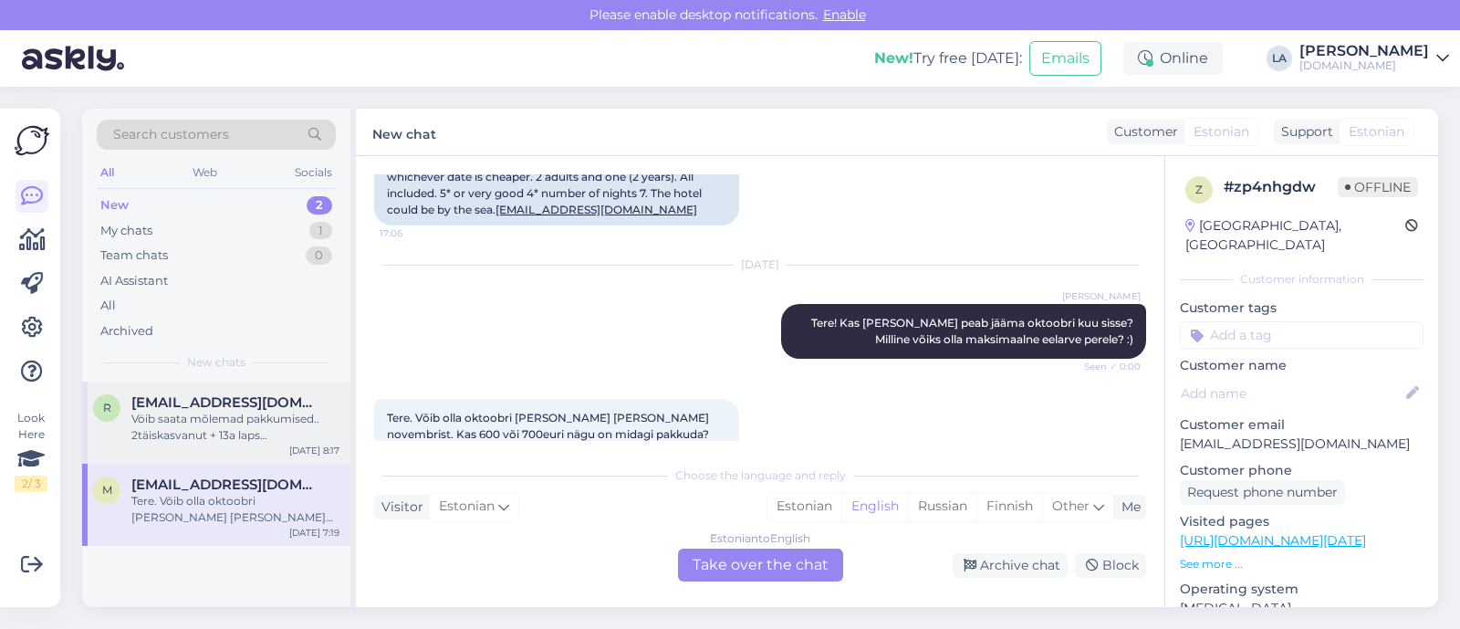
click at [251, 415] on div "Vöib saata mõlemad pakkumised.. 2täiskasvanut + 13a laps [PERSON_NAME] üks täis…" at bounding box center [235, 427] width 208 height 33
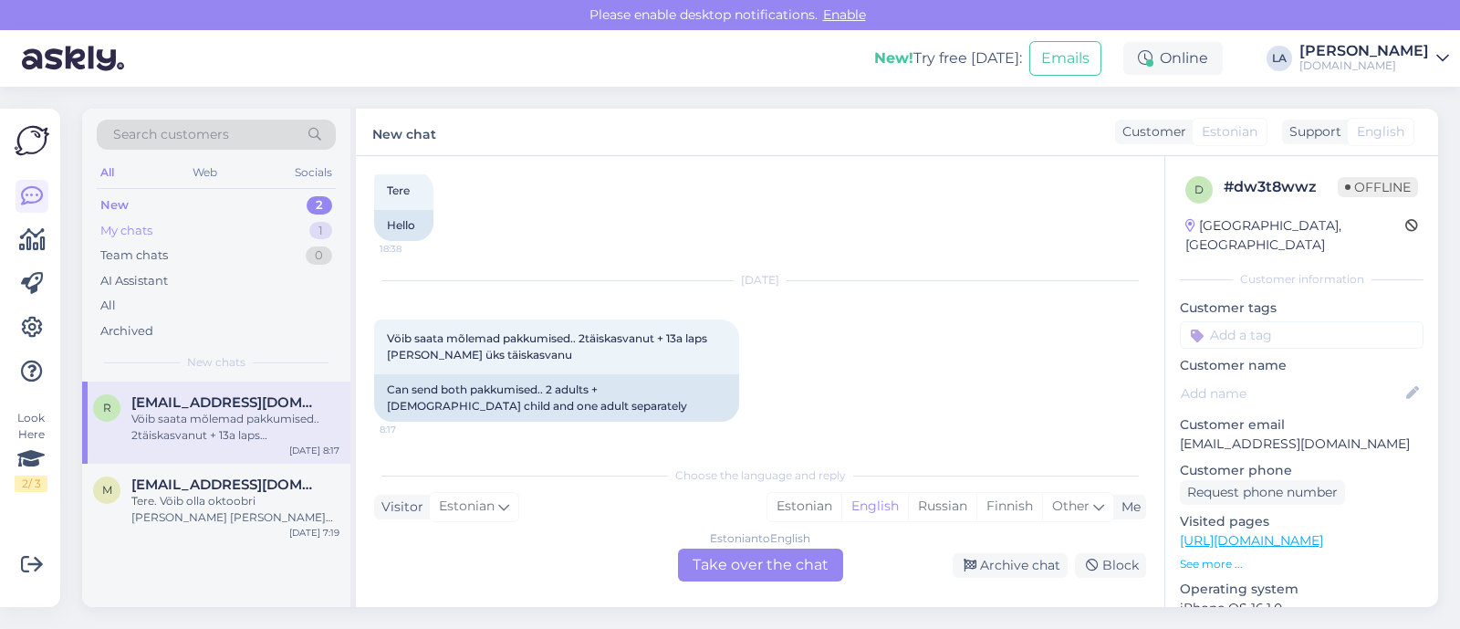
click at [297, 226] on div "My chats 1" at bounding box center [216, 231] width 239 height 26
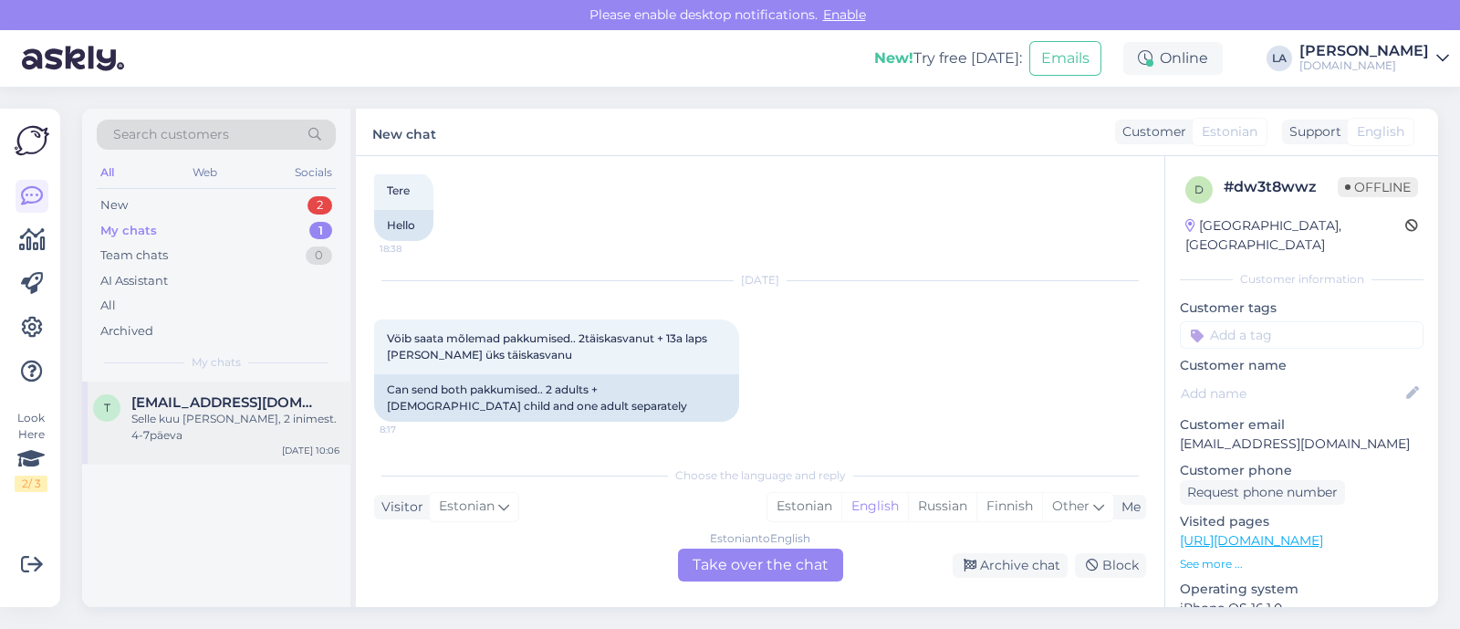
click at [233, 420] on div "Selle kuu lõpp, 2 inimest. 4-7päeva" at bounding box center [235, 427] width 208 height 33
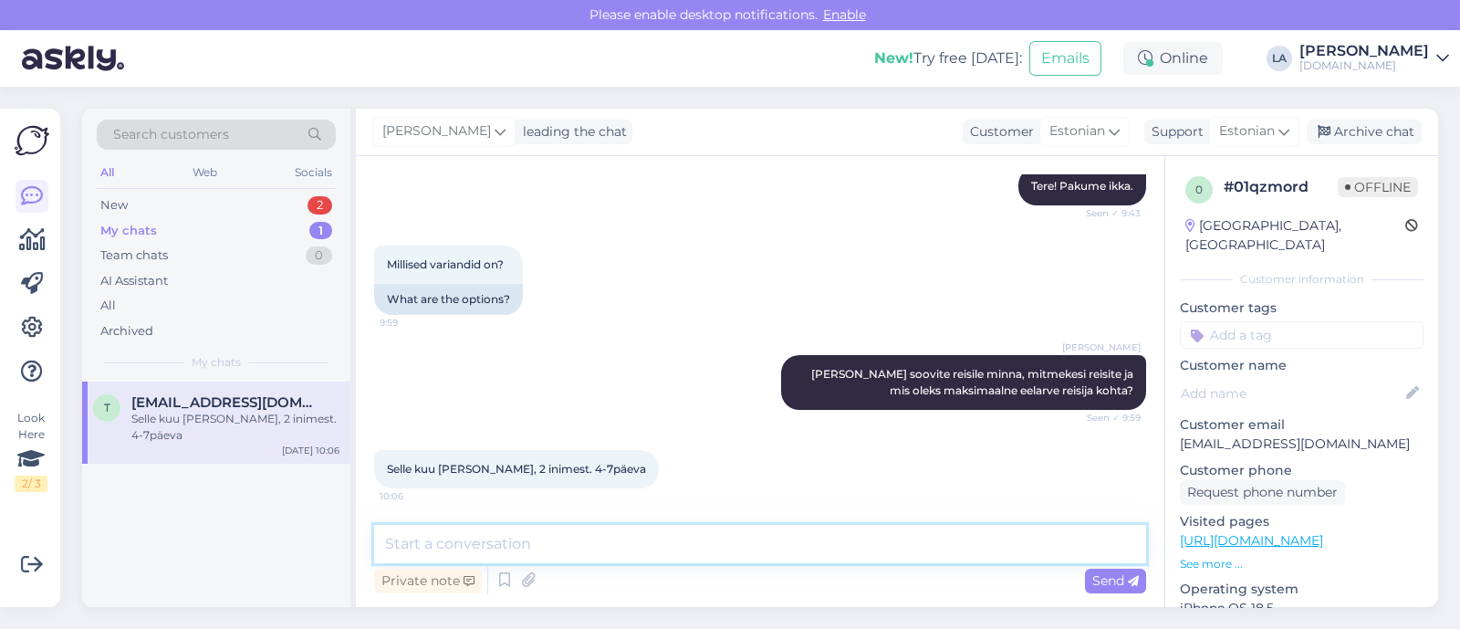
click at [697, 537] on textarea at bounding box center [760, 544] width 772 height 38
drag, startPoint x: 711, startPoint y: 539, endPoint x: 0, endPoint y: 463, distance: 714.9
click at [0, 463] on div "Look Here 2 / 3 Get more Your checklist to get more value from Askly. Close Con…" at bounding box center [730, 358] width 1460 height 542
type textarea "Vaatasin üle ja kahjuks on kõik selle hooaja Bodrumi reisid juba välja müüdud."
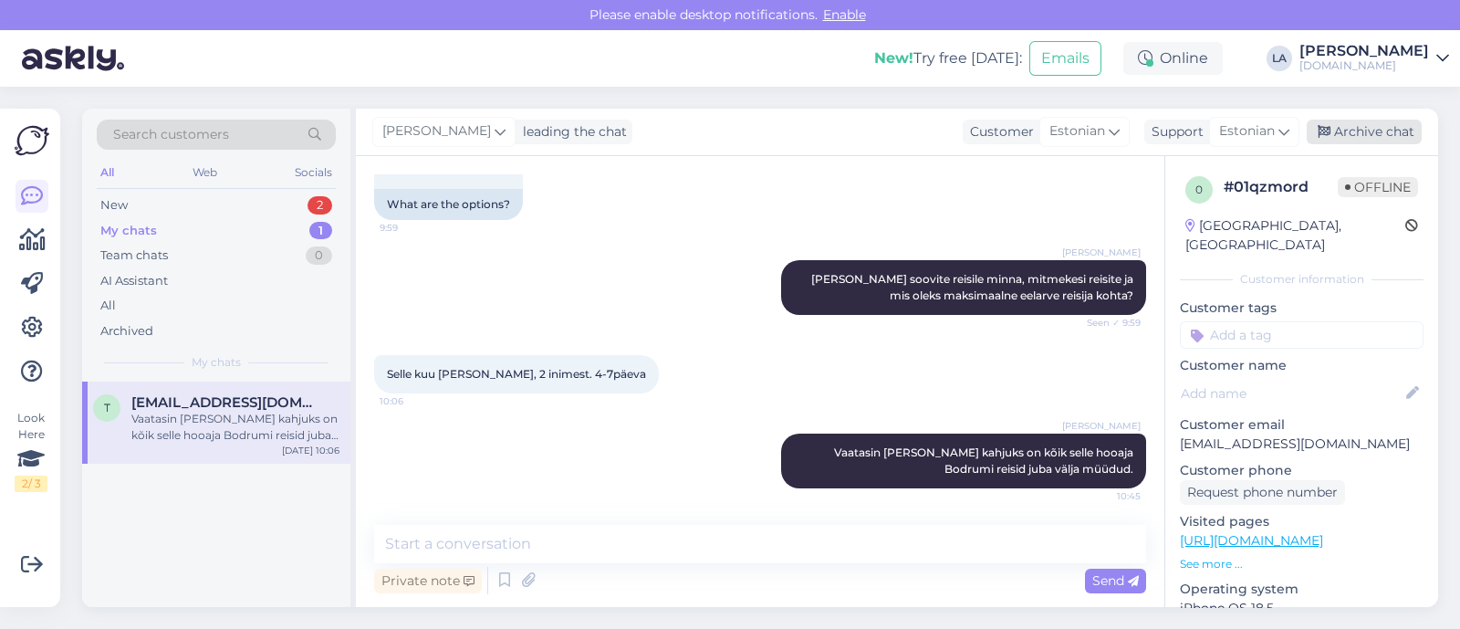
click at [1340, 134] on div "Archive chat" at bounding box center [1364, 132] width 115 height 25
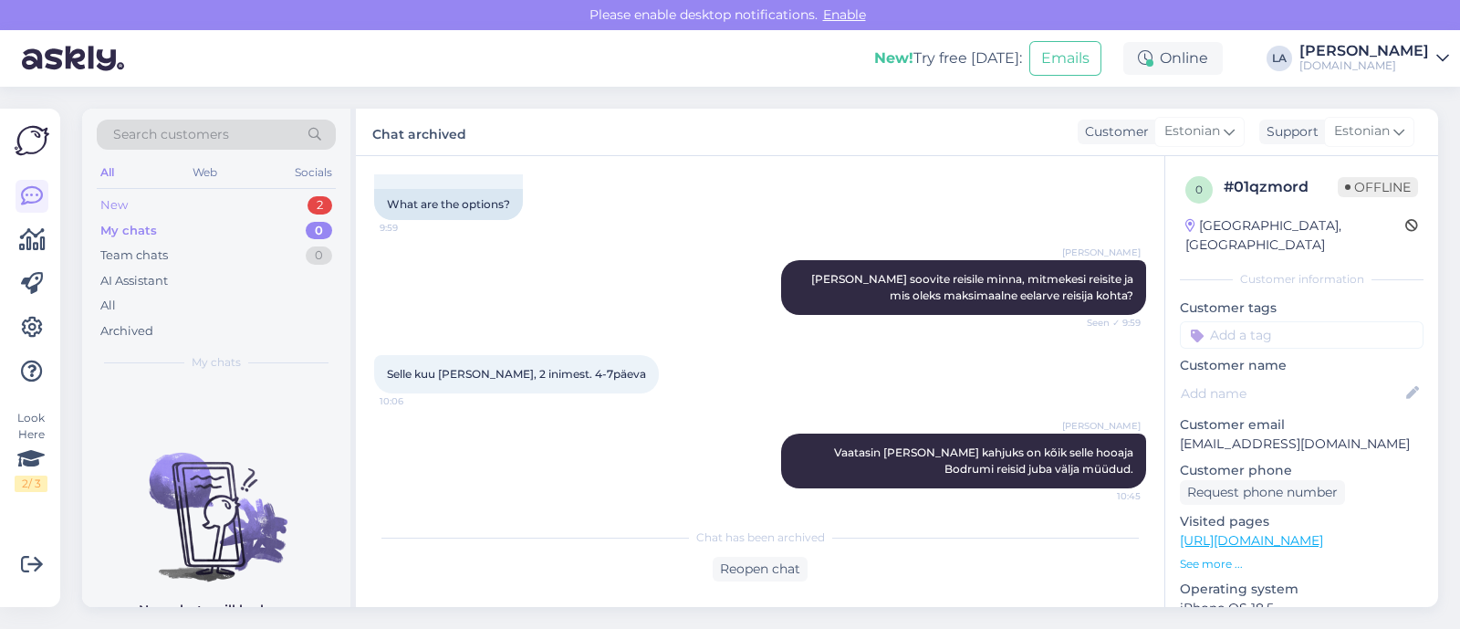
click at [248, 198] on div "New 2" at bounding box center [216, 206] width 239 height 26
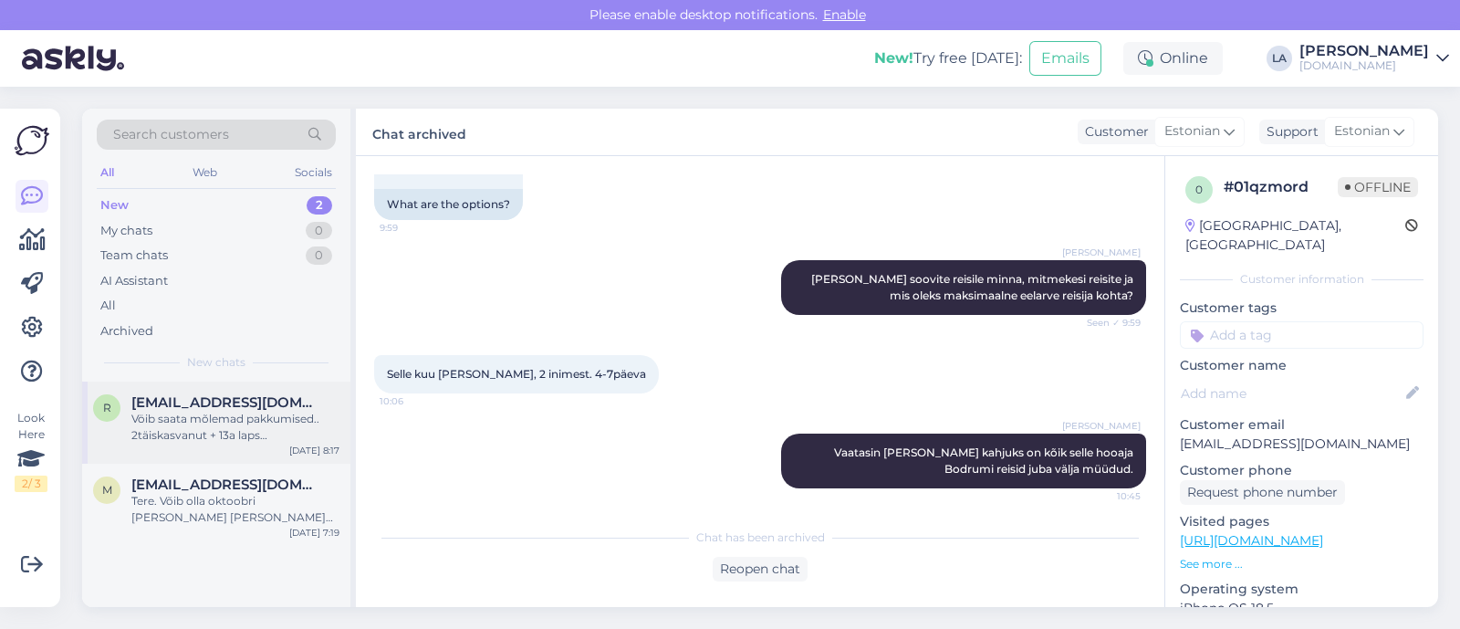
click at [179, 420] on div "Vöib saata mõlemad pakkumised.. 2täiskasvanut + 13a laps [PERSON_NAME] üks täis…" at bounding box center [235, 427] width 208 height 33
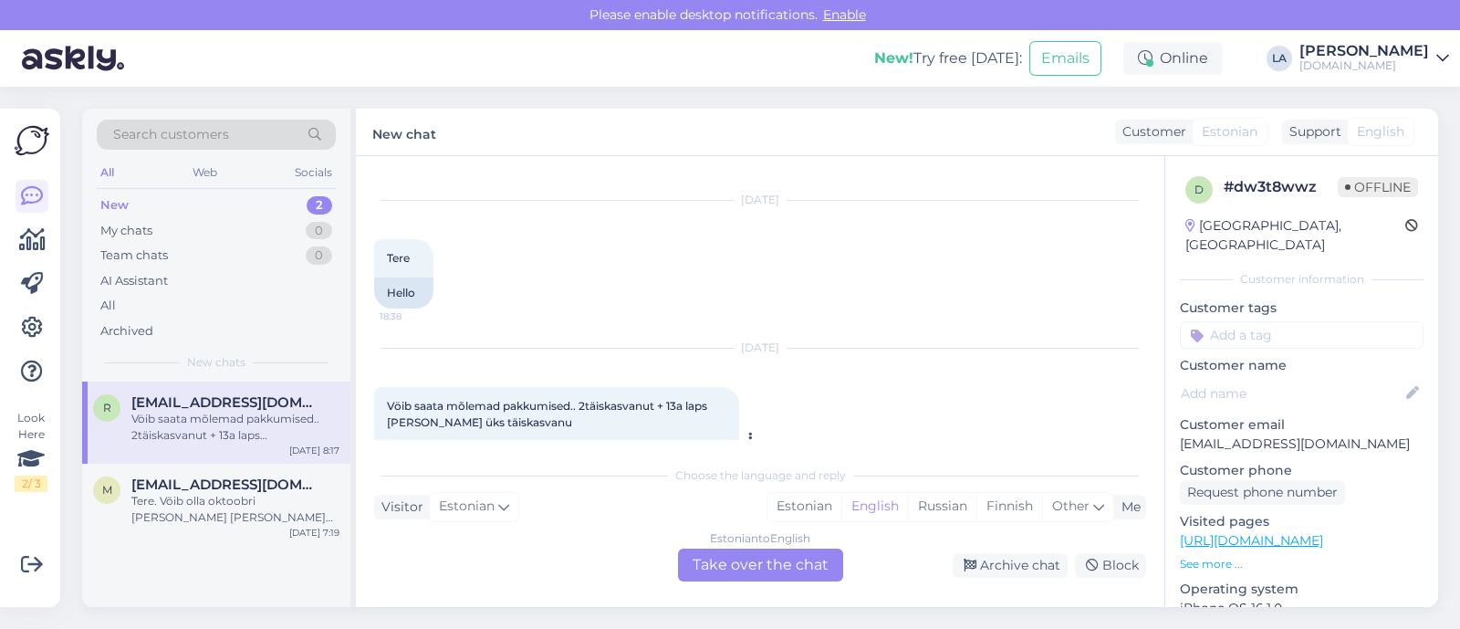
scroll to position [0, 0]
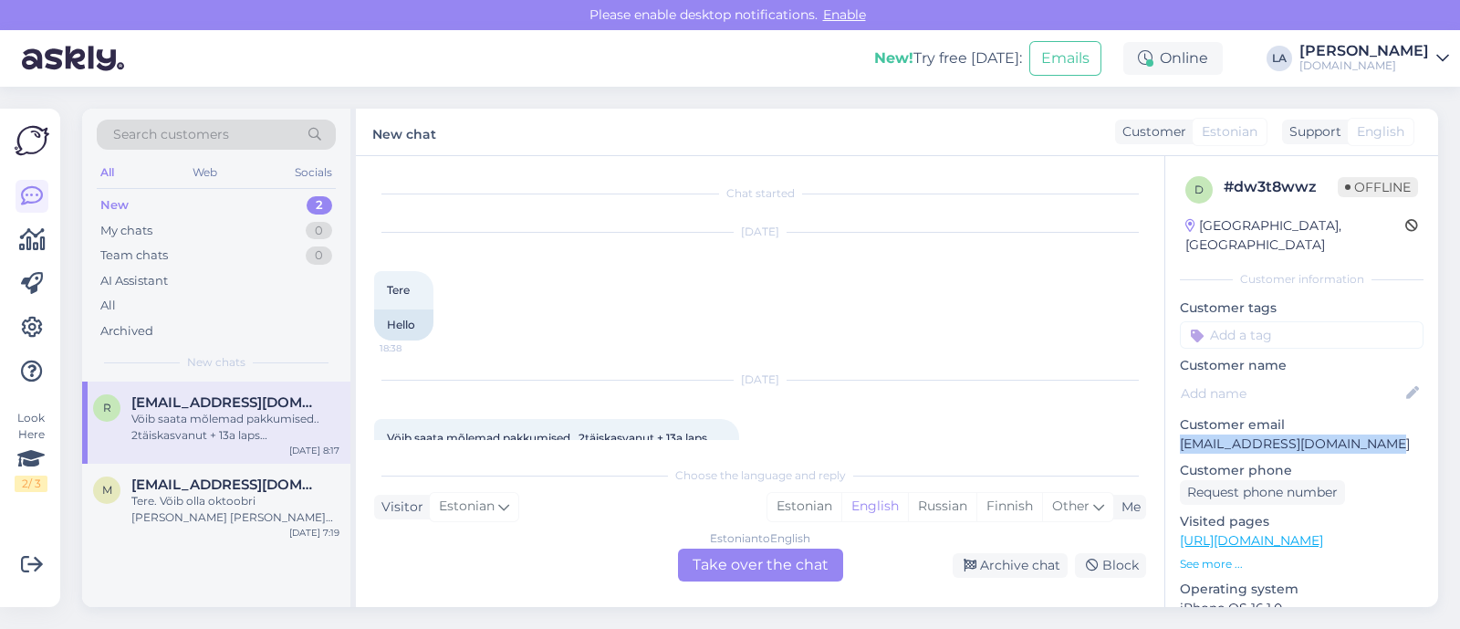
drag, startPoint x: 1177, startPoint y: 424, endPoint x: 1371, endPoint y: 425, distance: 194.4
click at [1374, 425] on div "d # dw3t8wwz Offline Estonia, Tallinn Customer information Customer tags Custom…" at bounding box center [1301, 540] width 273 height 769
copy p "[EMAIL_ADDRESS][DOMAIN_NAME]"
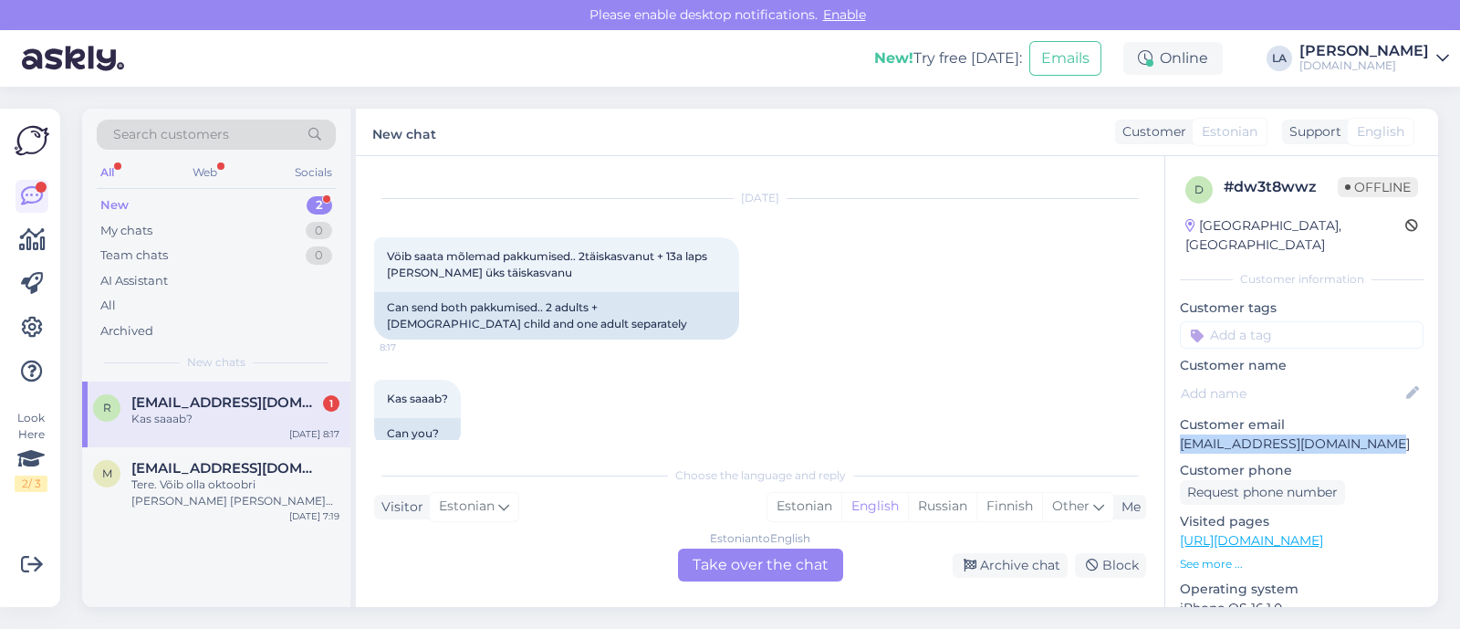
scroll to position [209, 0]
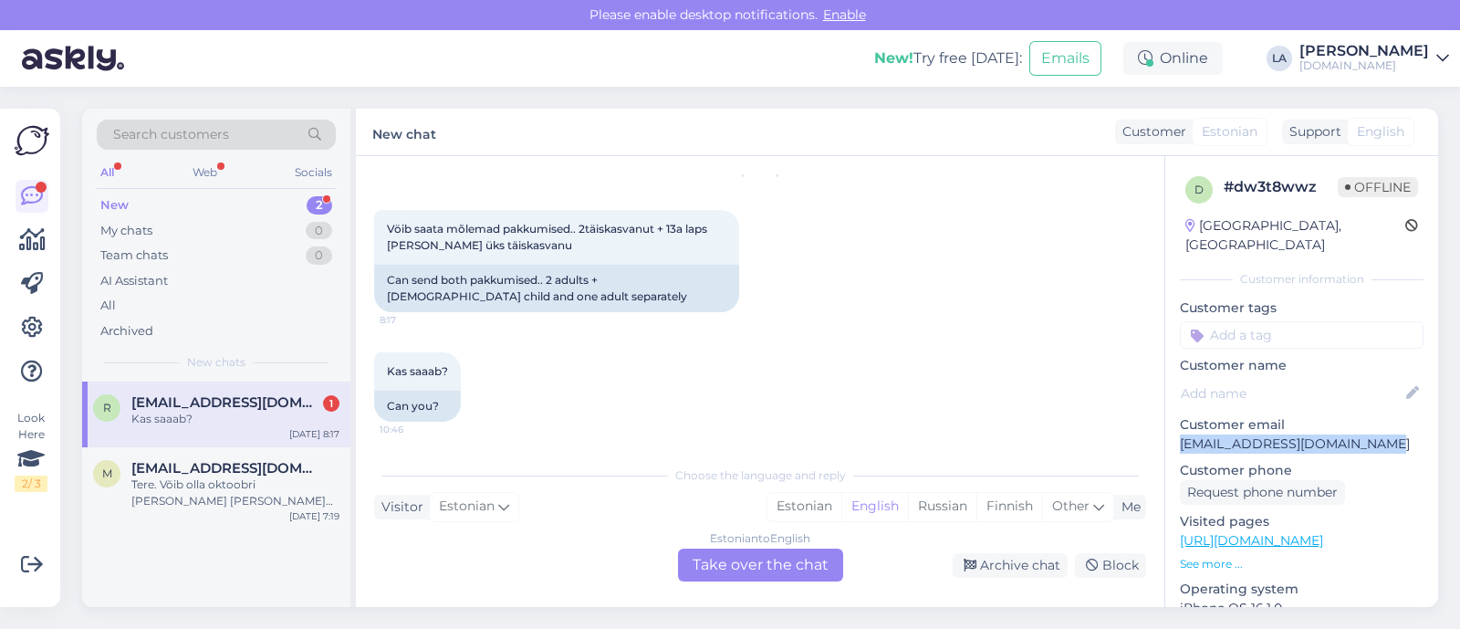
click at [830, 557] on div "Estonian to English Take over the chat" at bounding box center [760, 564] width 165 height 33
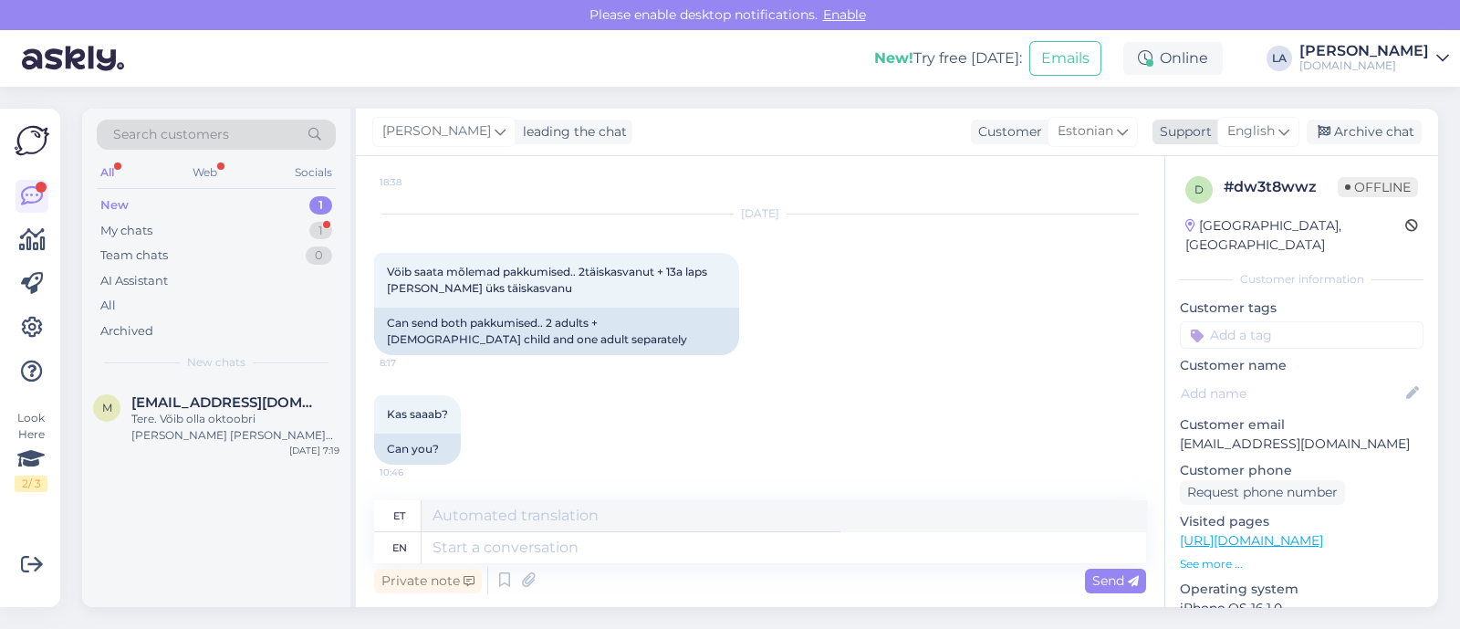
click at [1267, 132] on span "English" at bounding box center [1250, 131] width 47 height 20
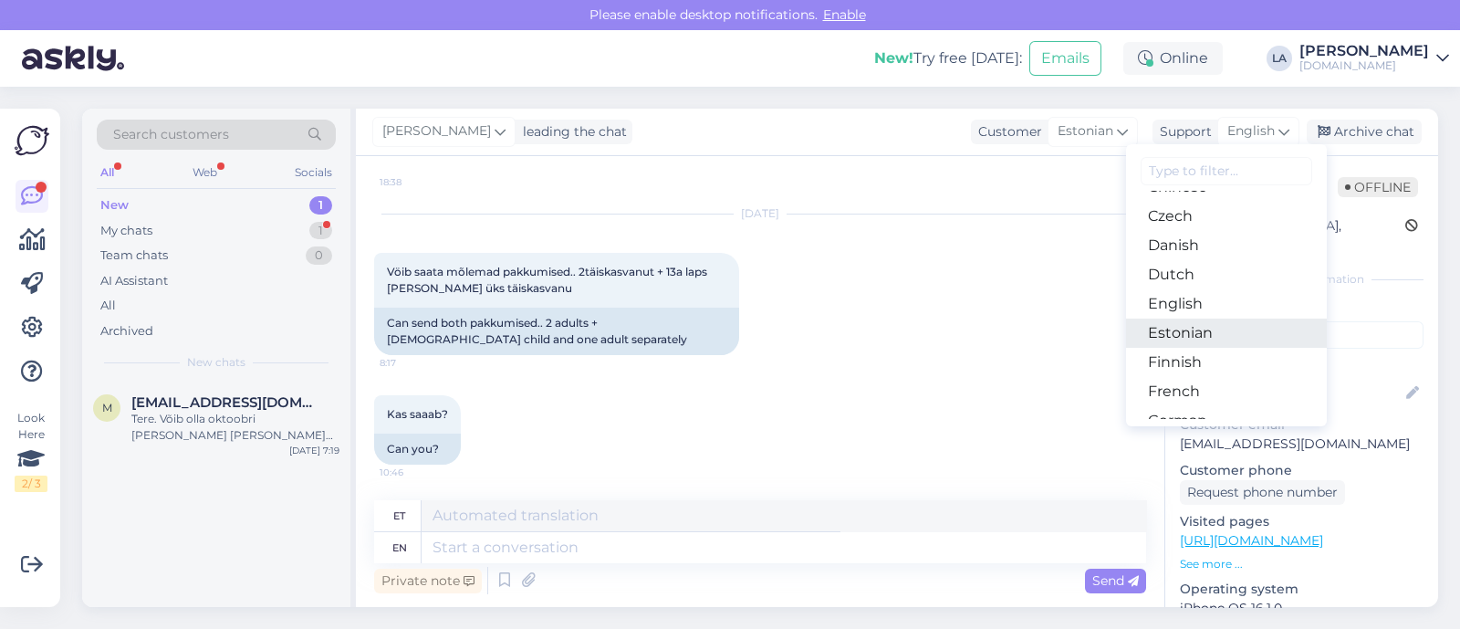
click at [1194, 318] on link "Estonian" at bounding box center [1226, 332] width 201 height 29
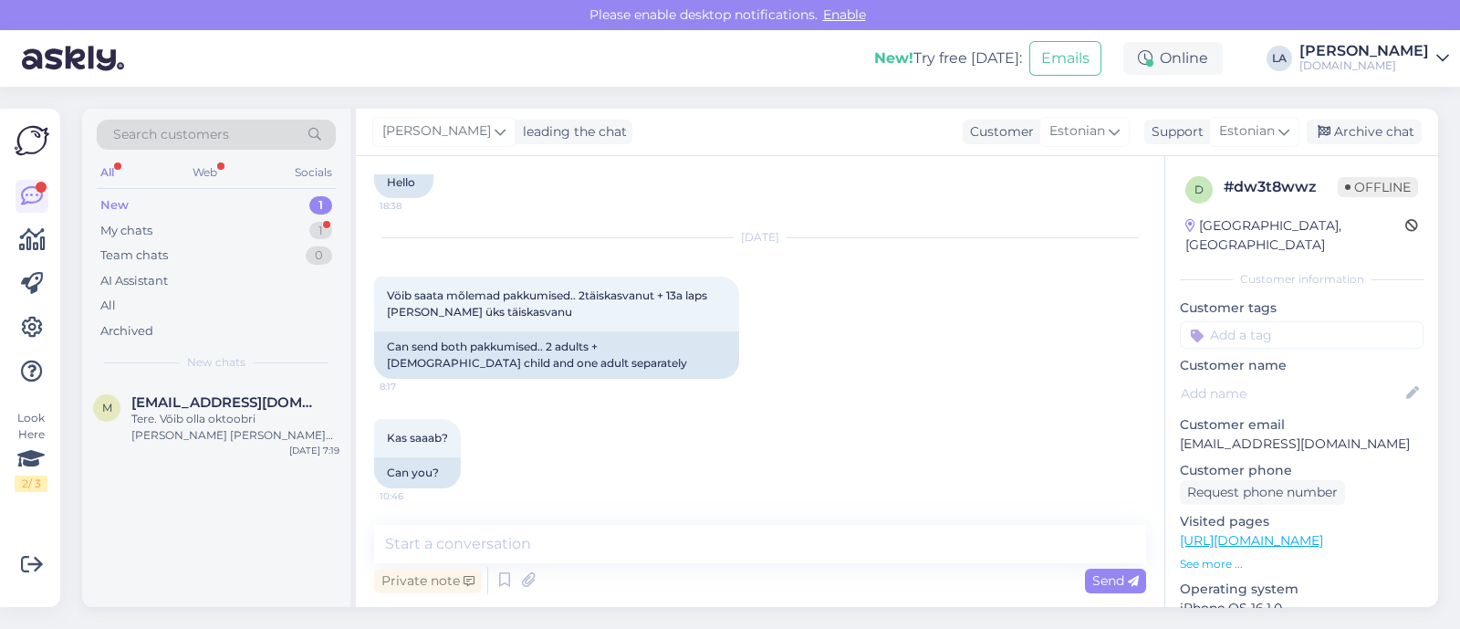
scroll to position [141, 0]
click at [698, 540] on textarea at bounding box center [760, 544] width 772 height 38
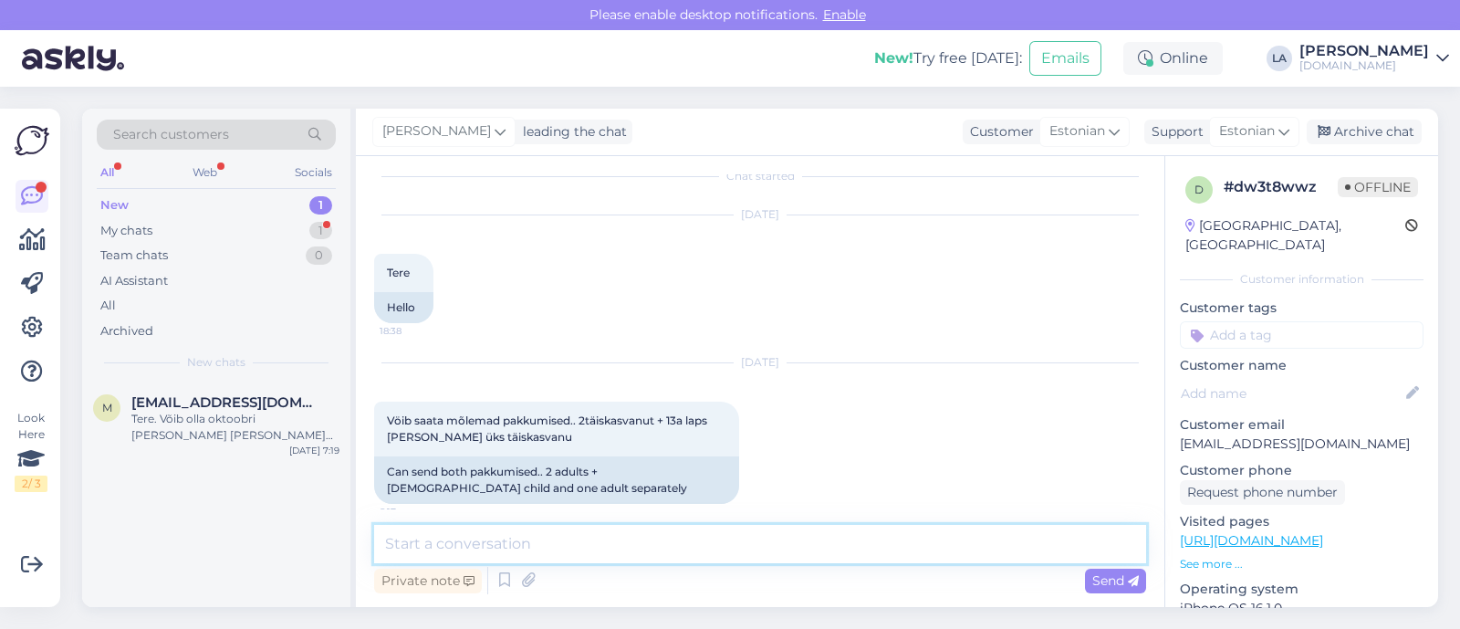
scroll to position [0, 0]
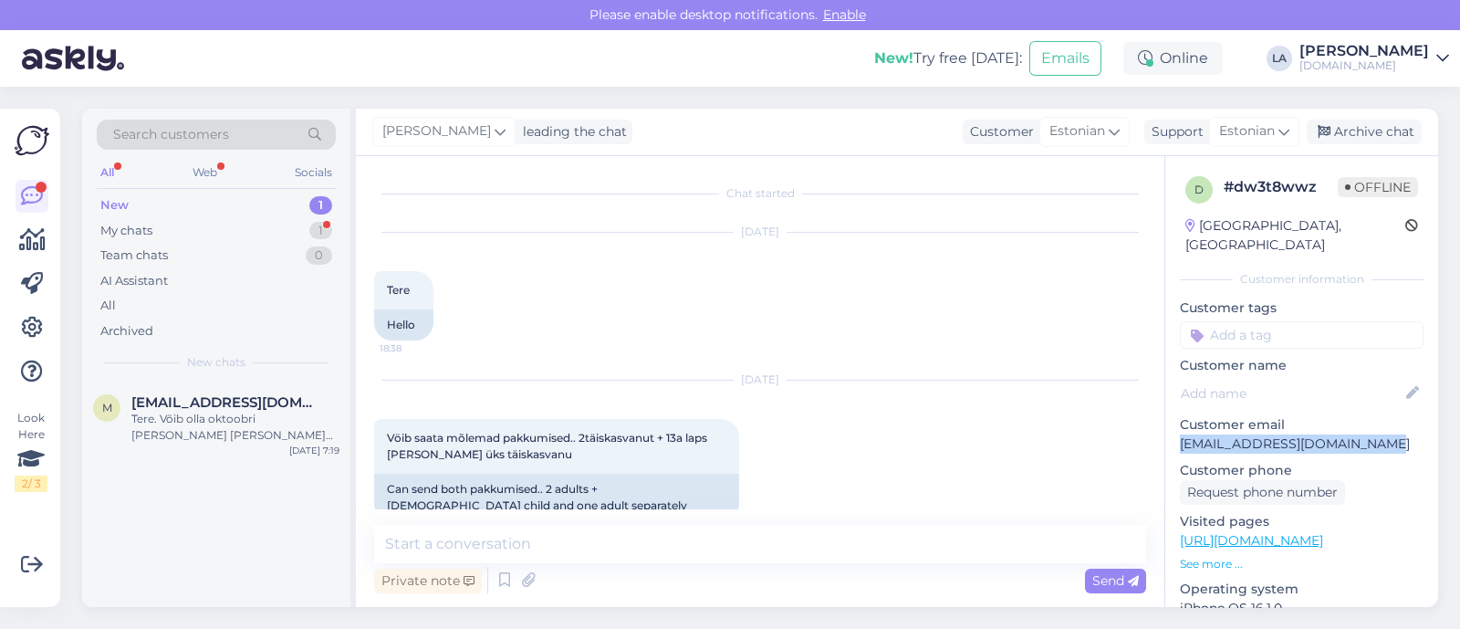
drag, startPoint x: 1177, startPoint y: 417, endPoint x: 1373, endPoint y: 430, distance: 196.6
click at [1373, 430] on div "d # dw3t8wwz Offline Estonia, Tallinn Customer information Customer tags Custom…" at bounding box center [1301, 540] width 273 height 769
copy p "[EMAIL_ADDRESS][DOMAIN_NAME]"
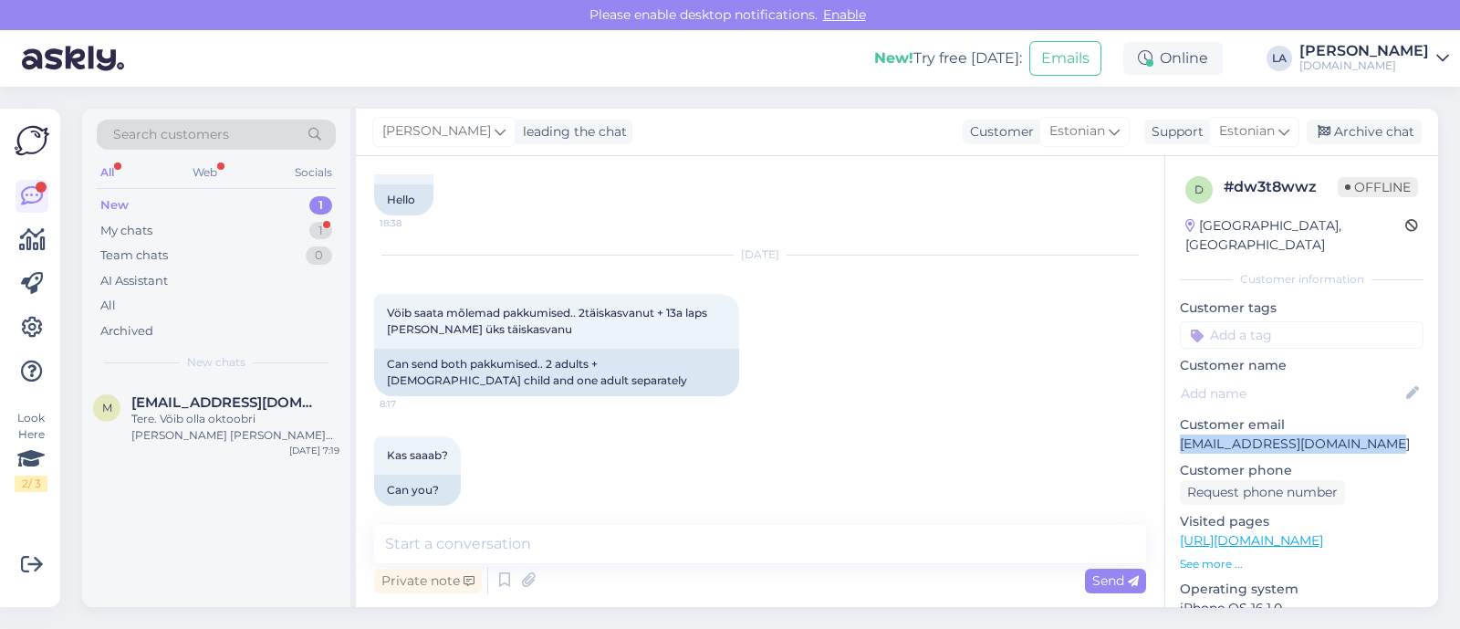
scroll to position [141, 0]
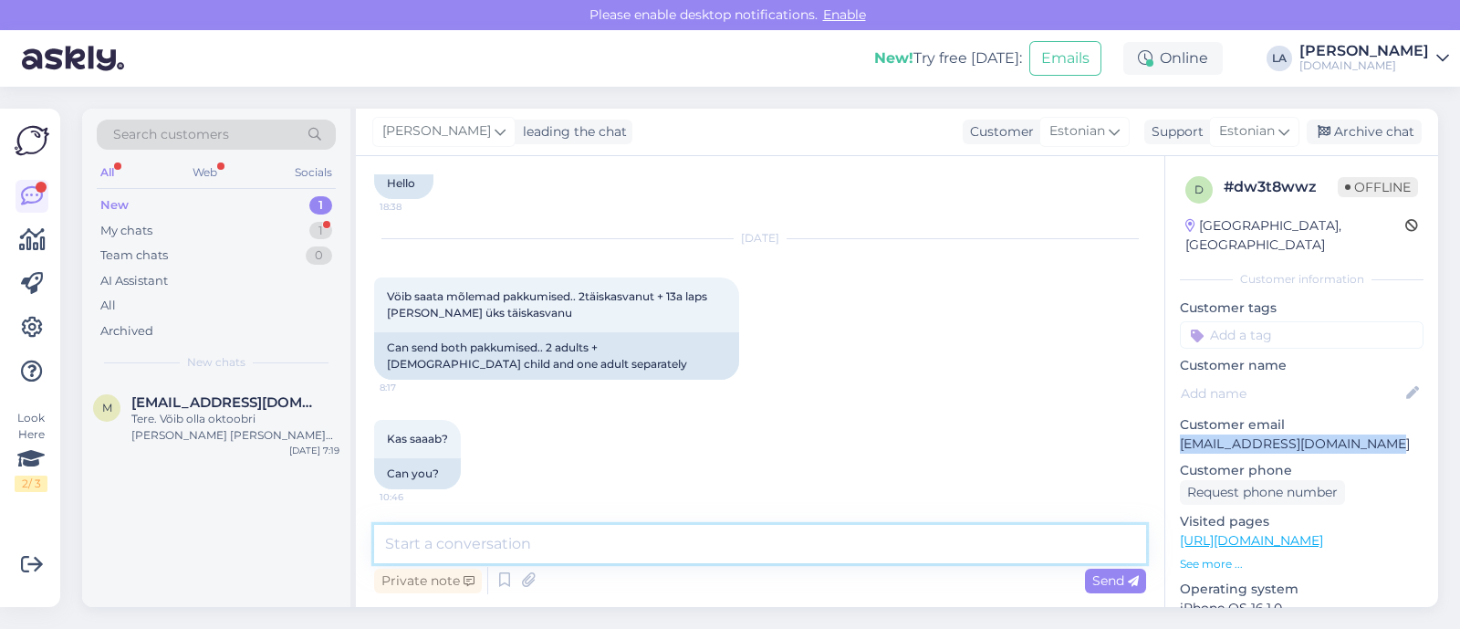
click at [531, 536] on textarea at bounding box center [760, 544] width 772 height 38
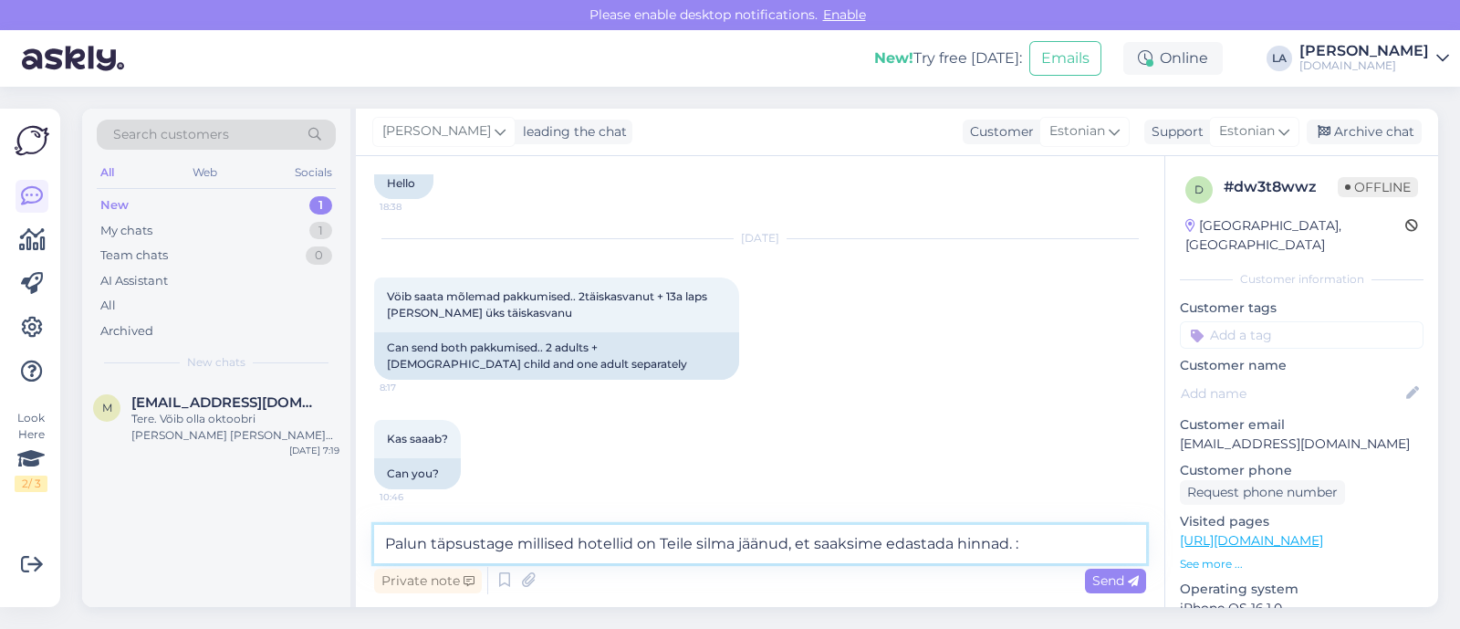
type textarea "Palun täpsustage millised hotellid on Teile silma jäänud, et saaksime edastada …"
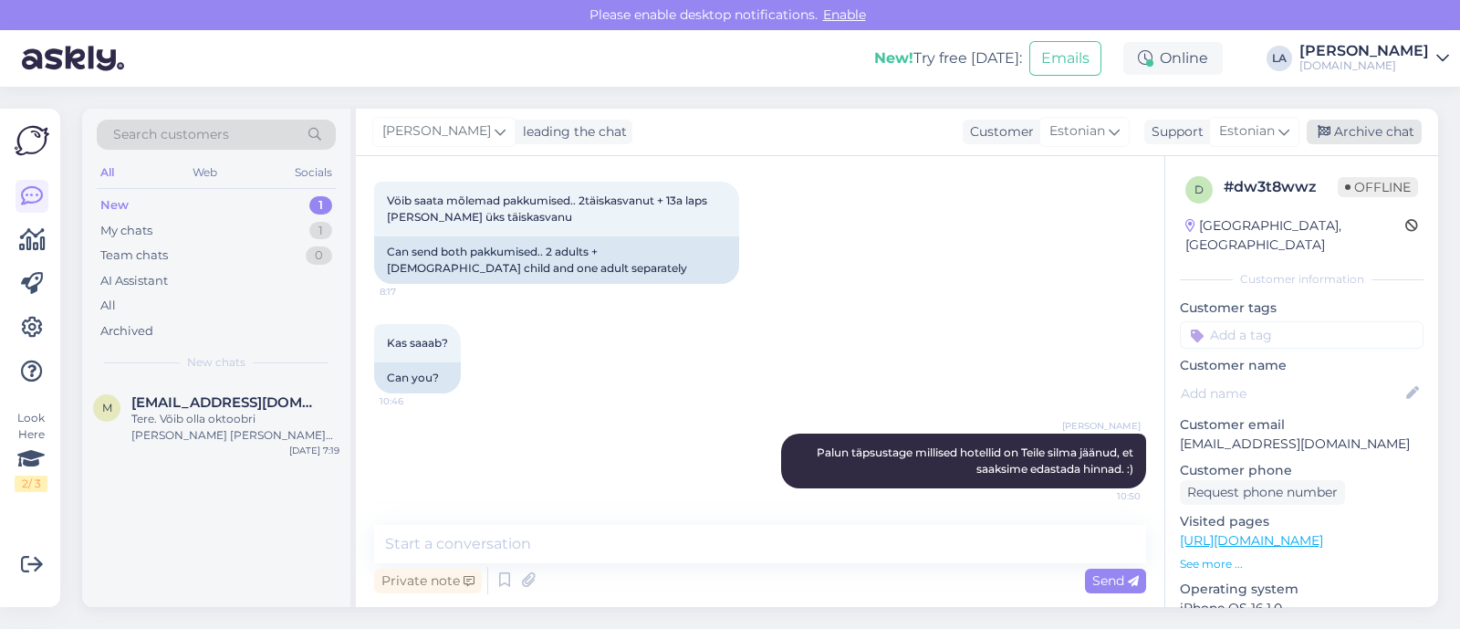
click at [1375, 138] on div "Archive chat" at bounding box center [1364, 132] width 115 height 25
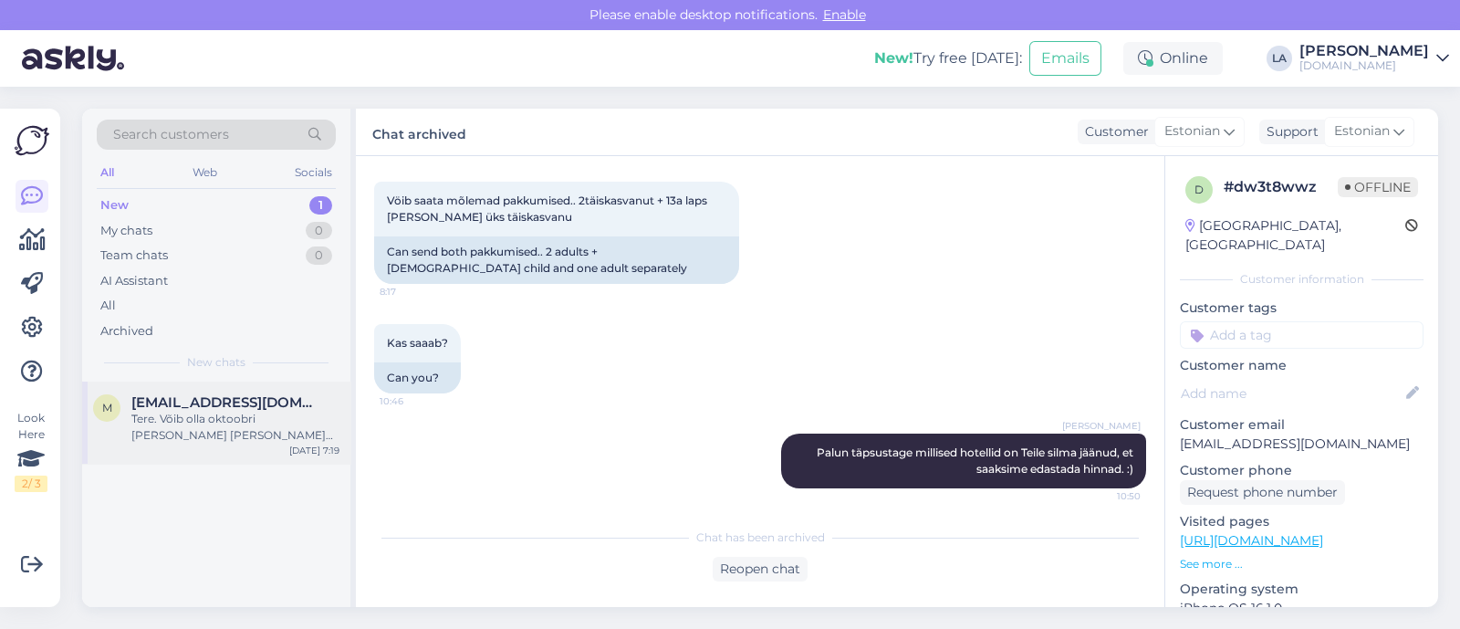
click at [283, 399] on div "[EMAIL_ADDRESS][DOMAIN_NAME]" at bounding box center [235, 402] width 208 height 16
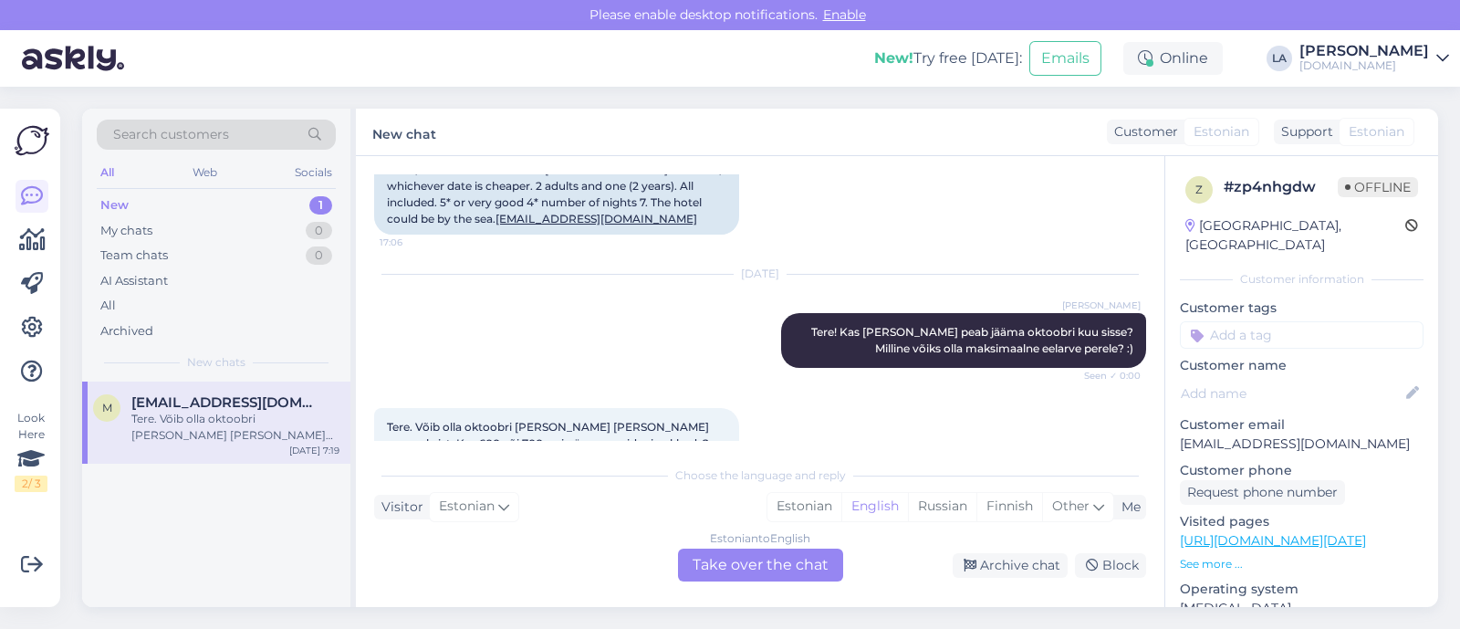
scroll to position [2978, 0]
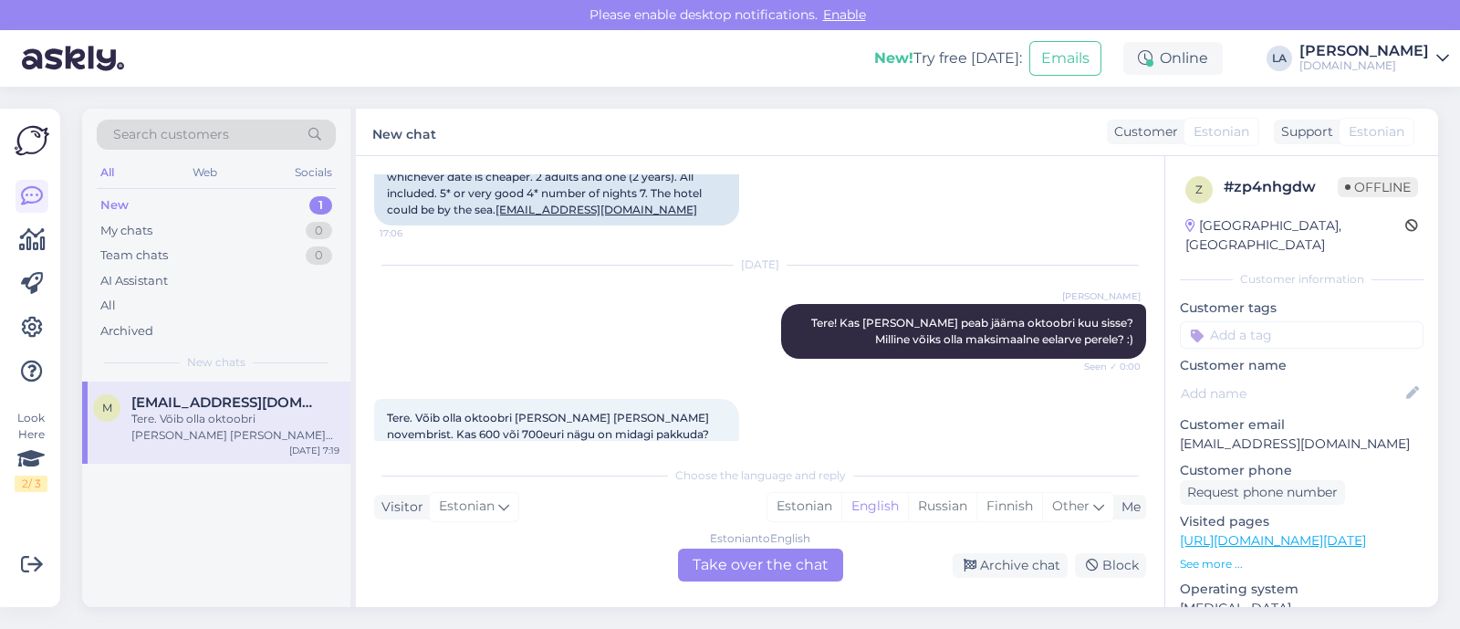
click at [776, 568] on div "Estonian to English Take over the chat" at bounding box center [760, 564] width 165 height 33
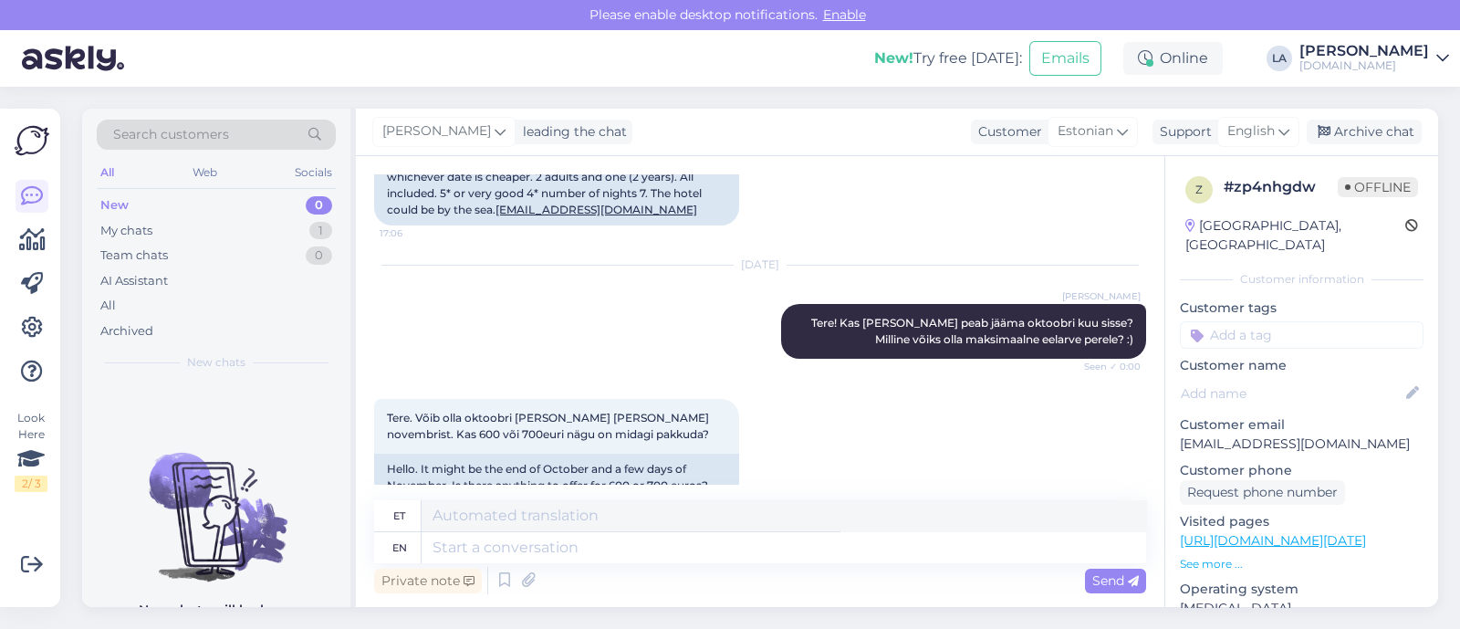
drag, startPoint x: 1273, startPoint y: 141, endPoint x: 1268, endPoint y: 151, distance: 11.9
click at [1273, 140] on span "English" at bounding box center [1250, 131] width 47 height 20
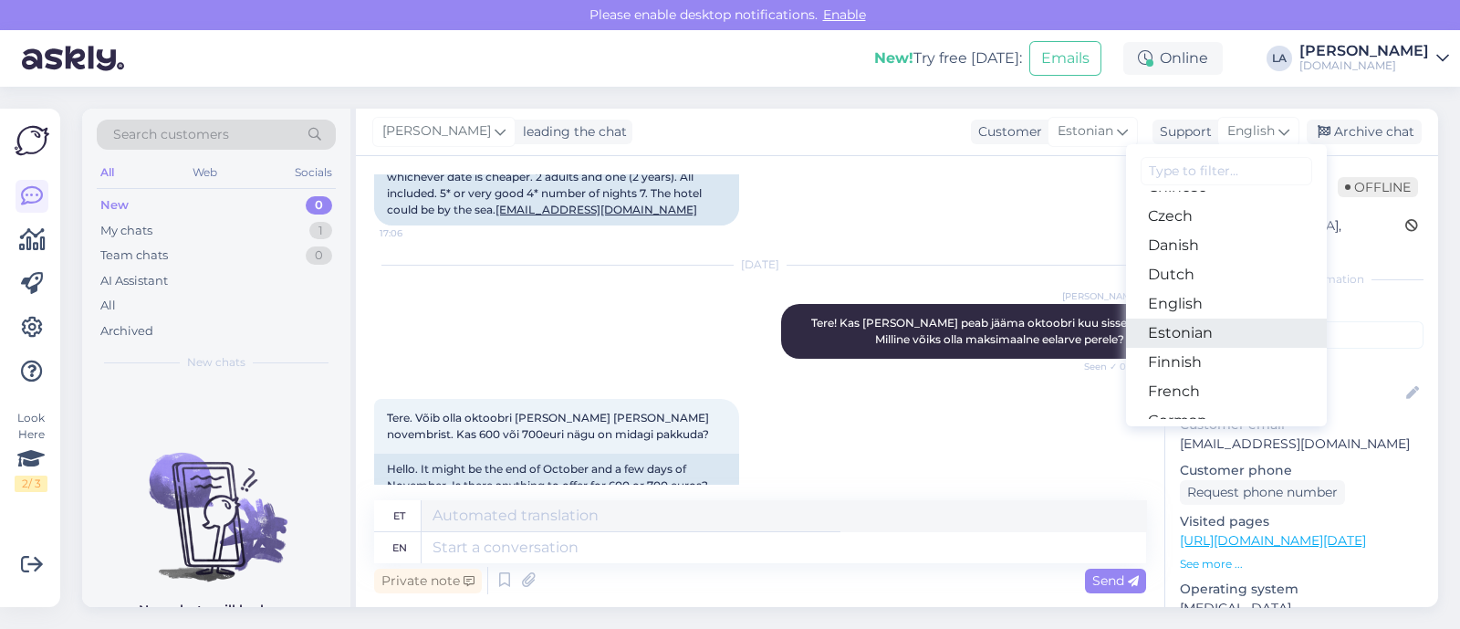
click at [1195, 330] on link "Estonian" at bounding box center [1226, 332] width 201 height 29
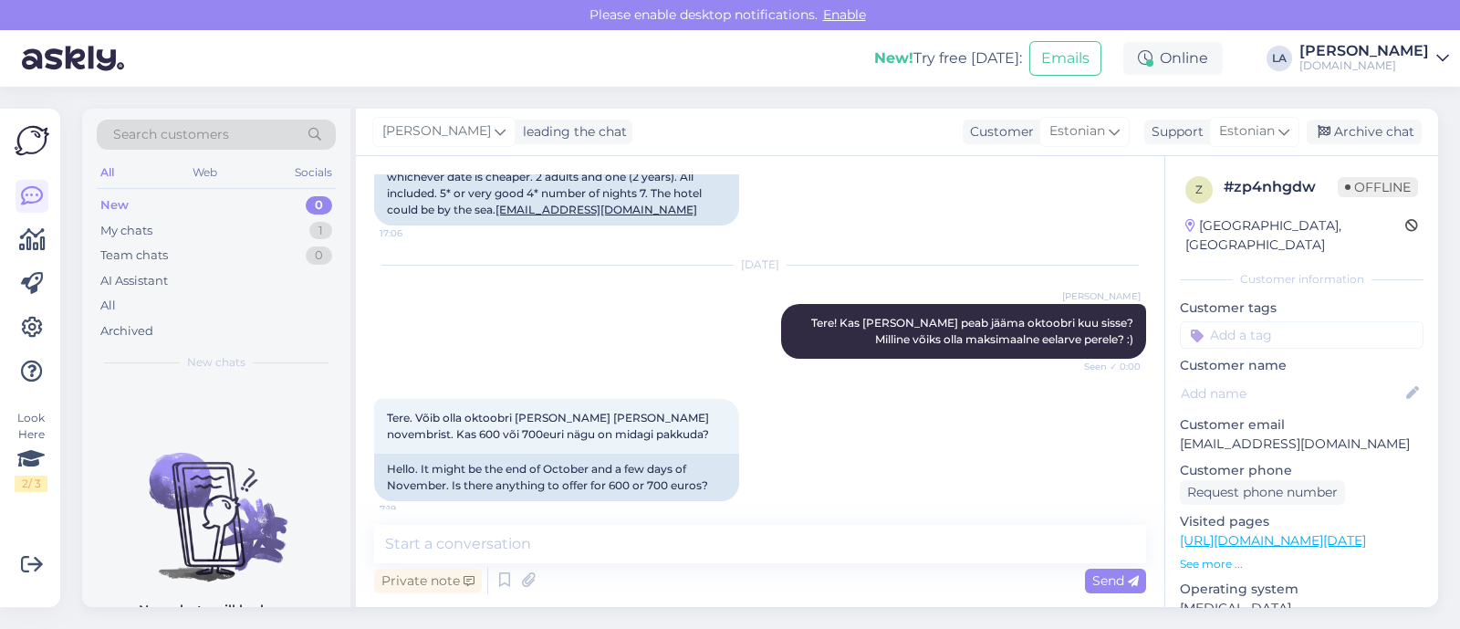
scroll to position [2957, 0]
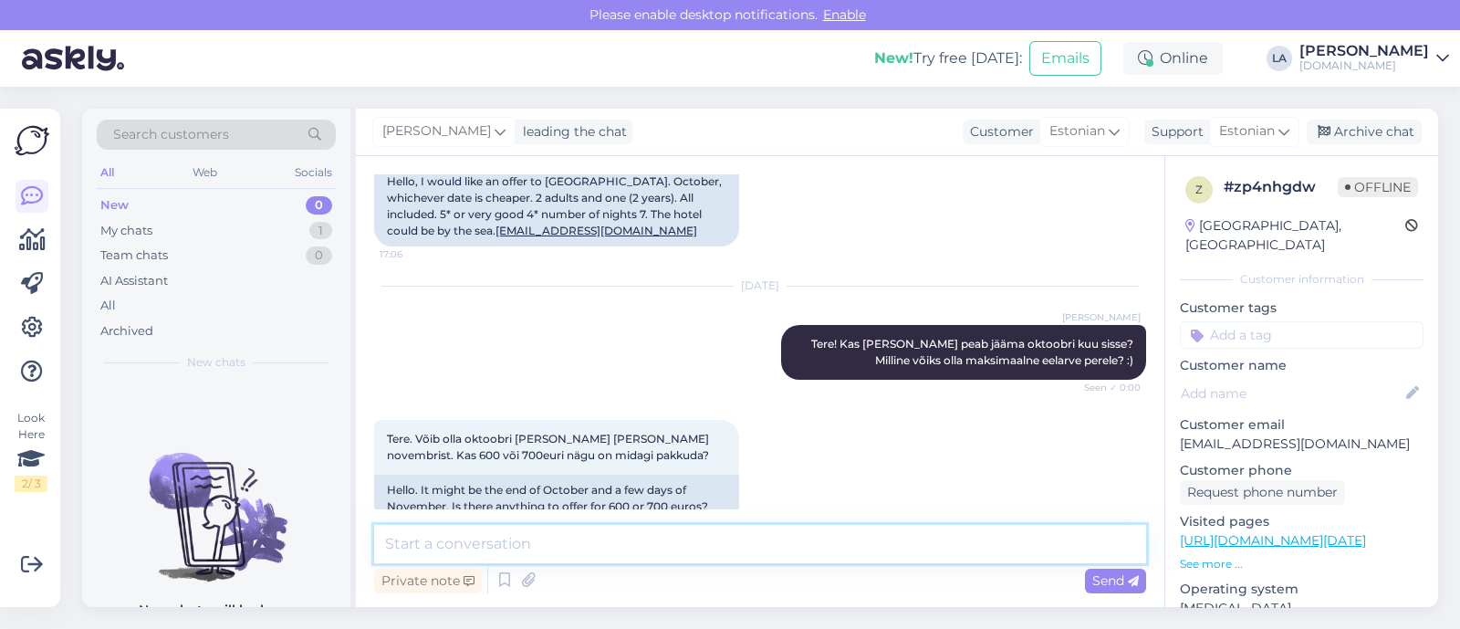
click at [538, 550] on textarea at bounding box center [760, 544] width 772 height 38
type textarea "Vaatame kõik valikud üle ja saadame parimad Teile meilile tänase päeva jooksul.…"
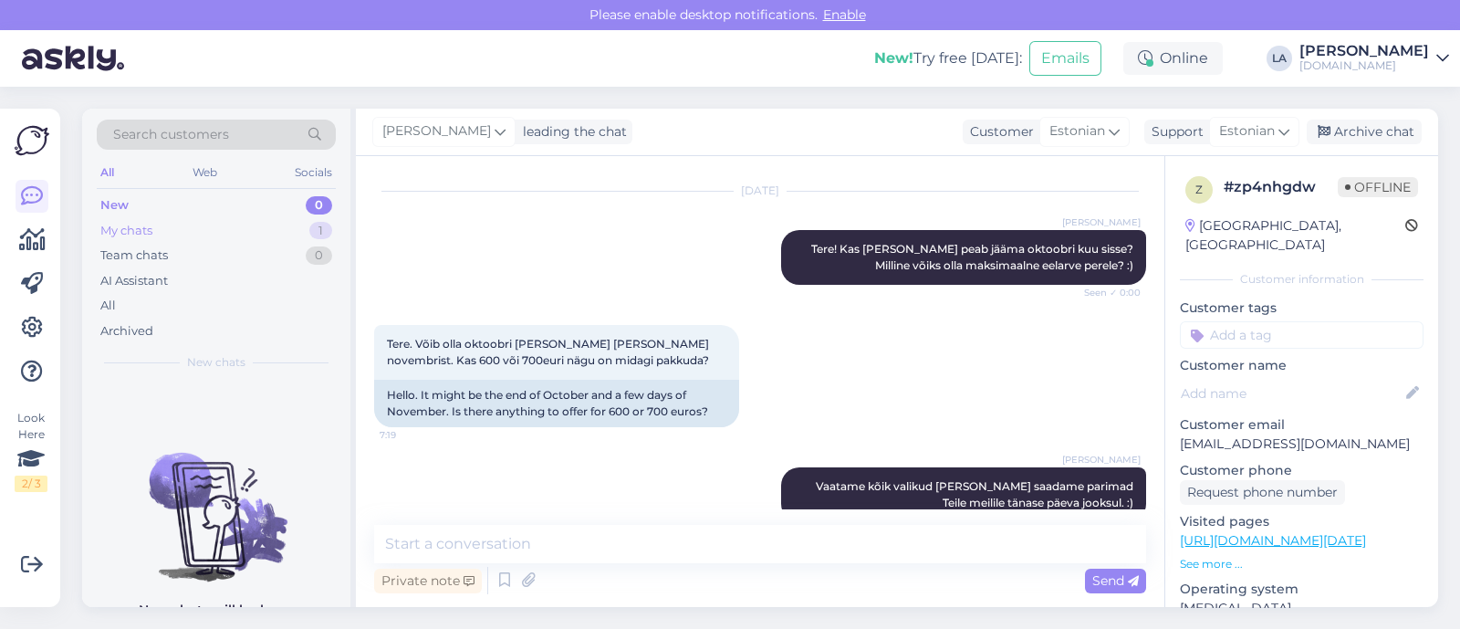
click at [236, 230] on div "My chats 1" at bounding box center [216, 231] width 239 height 26
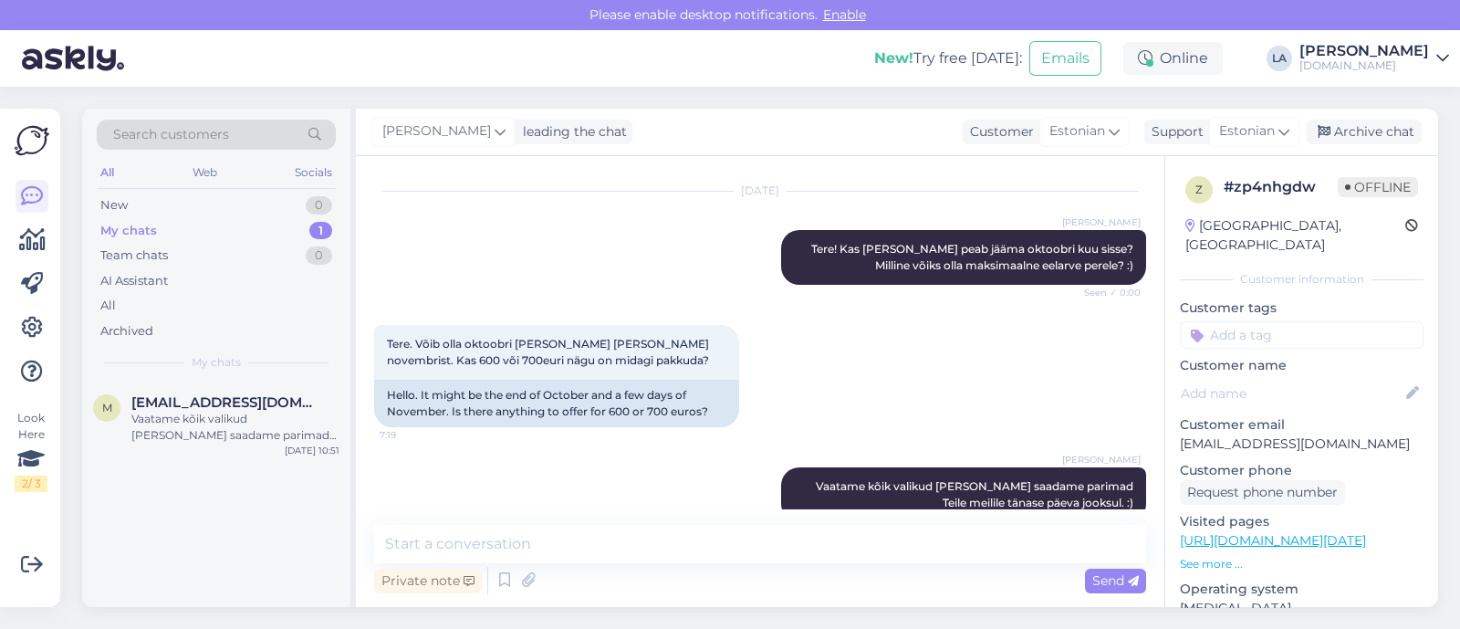
click at [282, 130] on div "Search customers" at bounding box center [216, 135] width 239 height 30
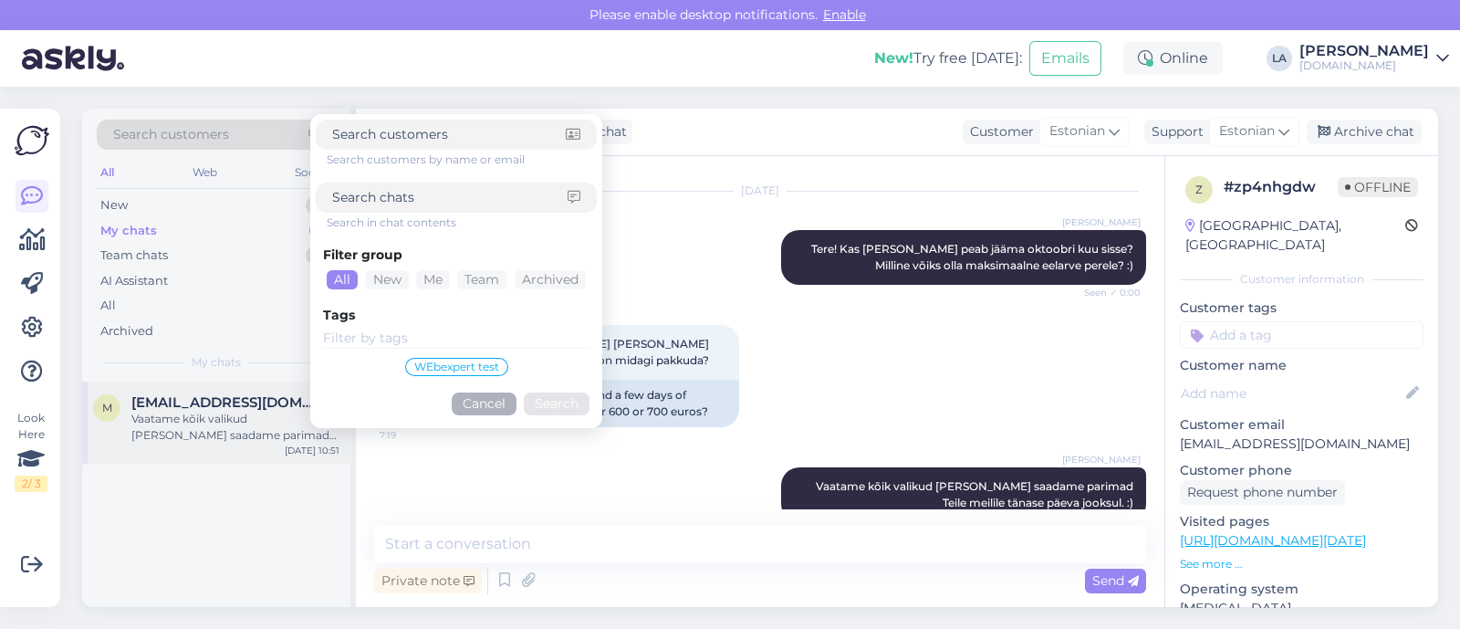
drag, startPoint x: 338, startPoint y: 529, endPoint x: 240, endPoint y: 385, distance: 174.1
click at [338, 529] on div "M Mjaanov@gmail.com Vaatame kõik valikud üle ja saadame parimad Teile meilile t…" at bounding box center [216, 493] width 268 height 225
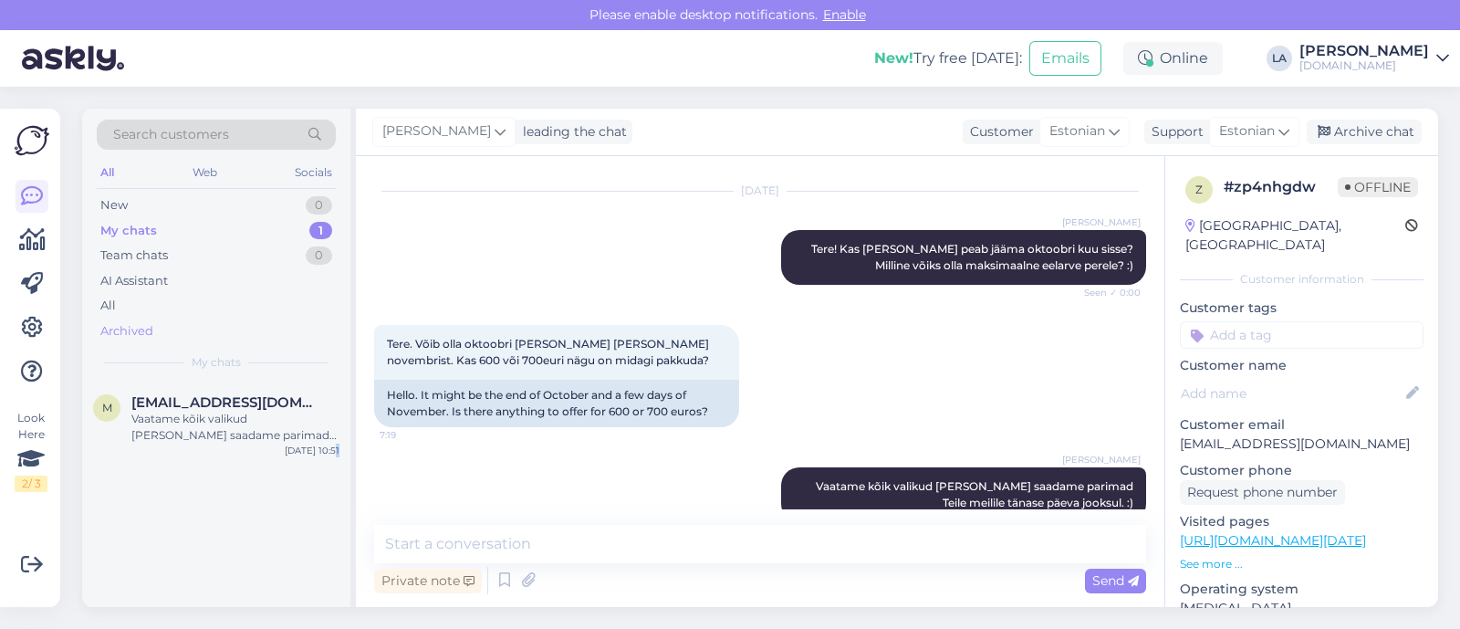
click at [193, 329] on div "Archived" at bounding box center [216, 331] width 239 height 26
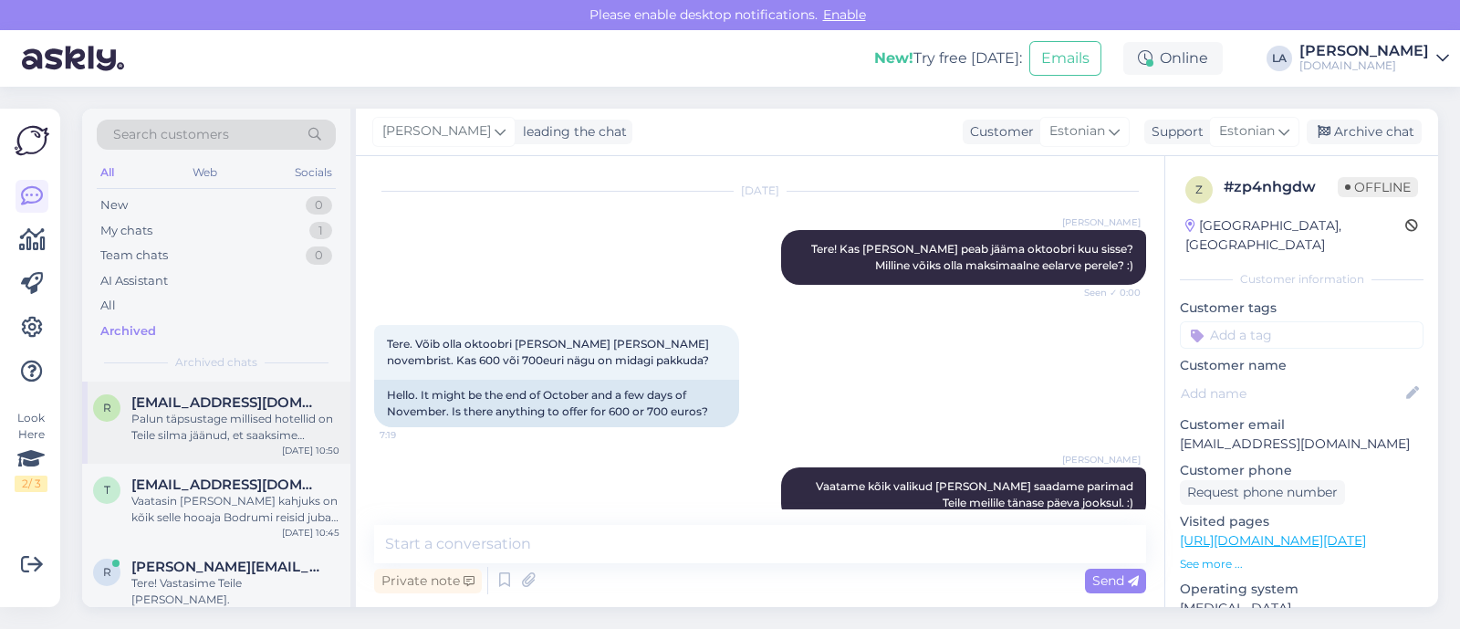
click at [231, 436] on div "Palun täpsustage millised hotellid on Teile silma jäänud, et saaksime edastada …" at bounding box center [235, 427] width 208 height 33
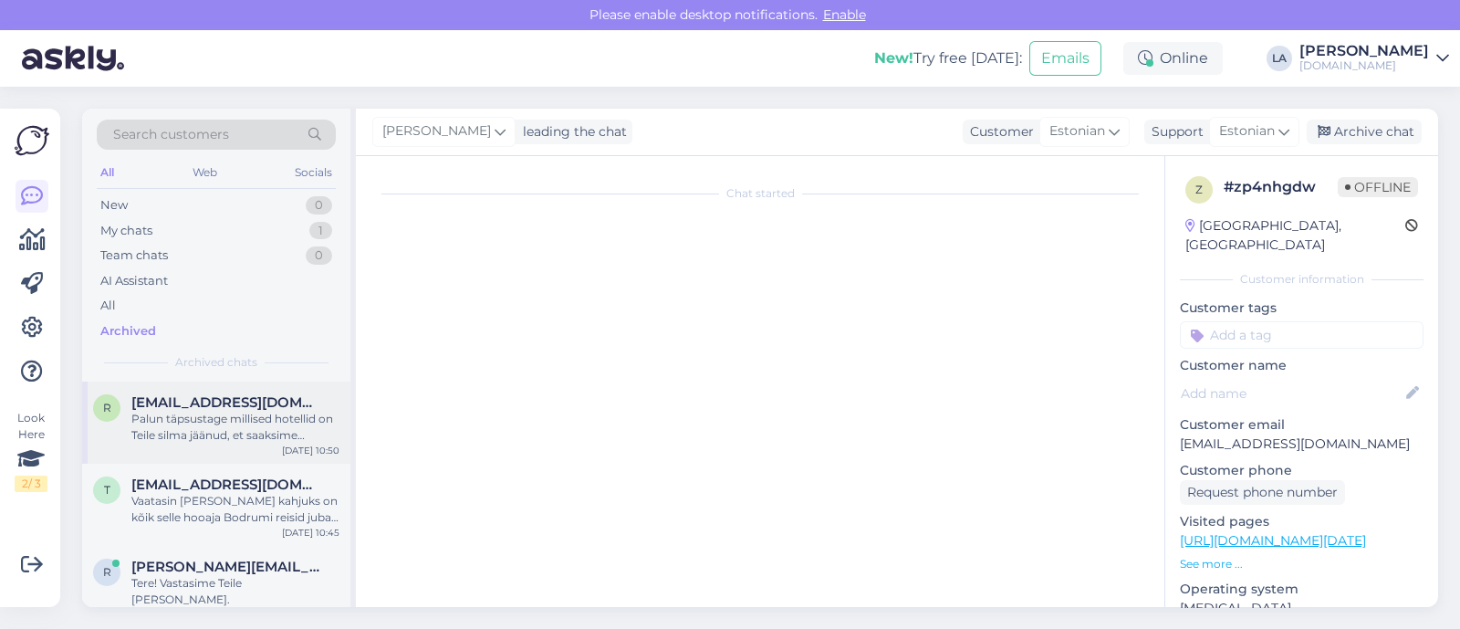
scroll to position [243, 0]
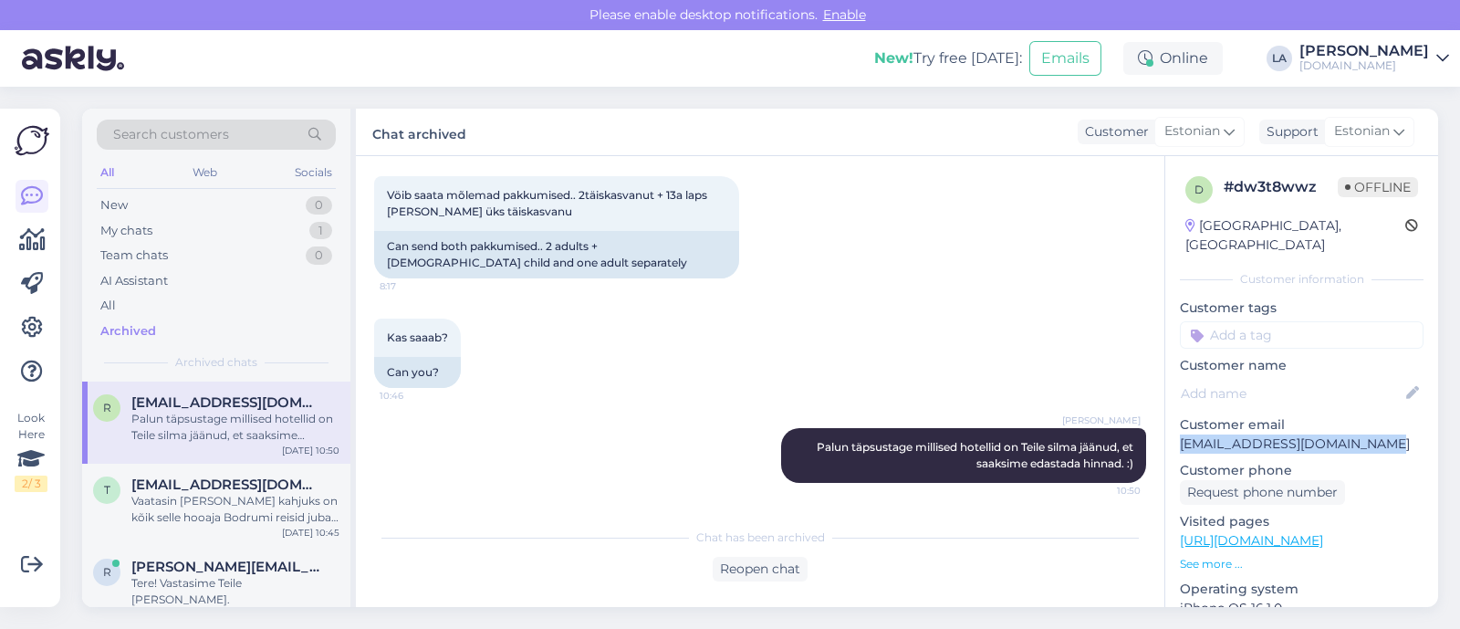
drag, startPoint x: 1200, startPoint y: 422, endPoint x: 1366, endPoint y: 426, distance: 166.1
click at [1405, 431] on div "d # dw3t8wwz Offline Estonia, Tallinn Customer information Customer tags Custom…" at bounding box center [1301, 540] width 273 height 769
copy p "[EMAIL_ADDRESS][DOMAIN_NAME]"
click at [309, 133] on icon at bounding box center [314, 135] width 27 height 13
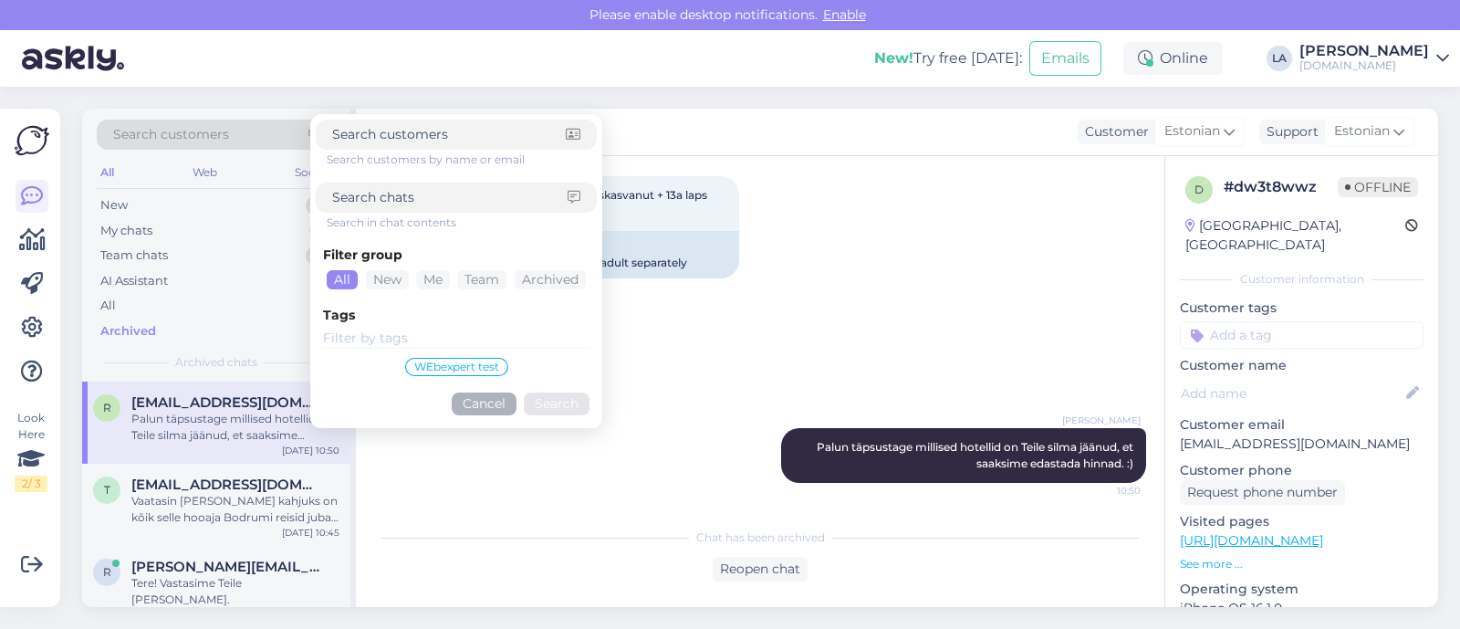
click at [225, 422] on div "Palun täpsustage millised hotellid on Teile silma jäänud, et saaksime edastada …" at bounding box center [235, 427] width 208 height 33
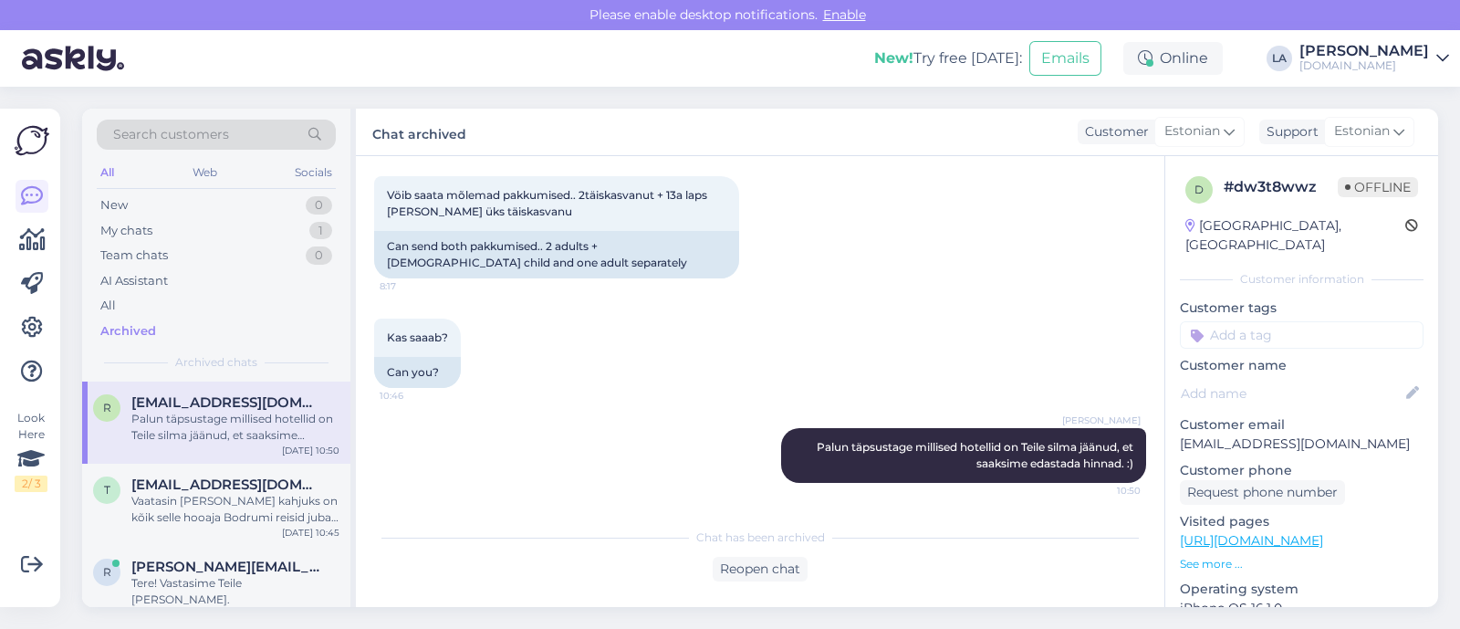
drag, startPoint x: 273, startPoint y: 137, endPoint x: 239, endPoint y: 125, distance: 35.8
click at [239, 125] on div "Search customers" at bounding box center [216, 135] width 239 height 30
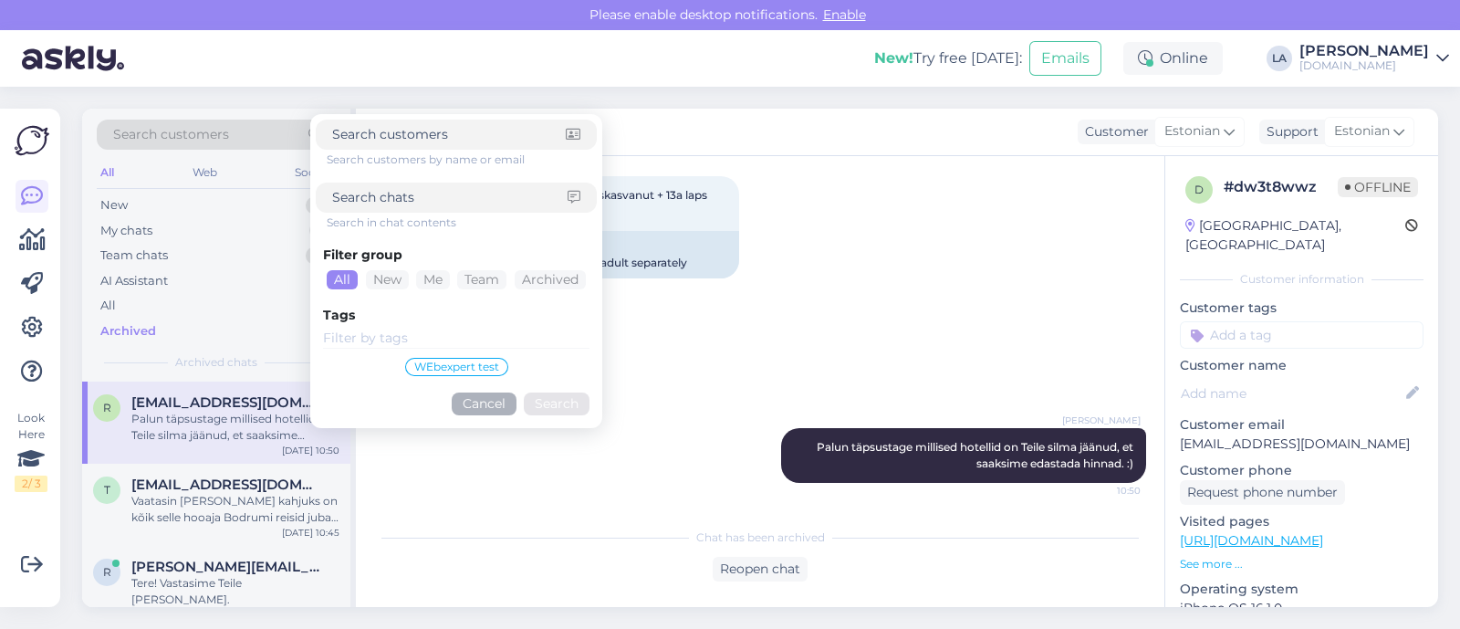
type input "[EMAIL_ADDRESS][DOMAIN_NAME]"
click at [553, 399] on button "Search" at bounding box center [557, 403] width 66 height 23
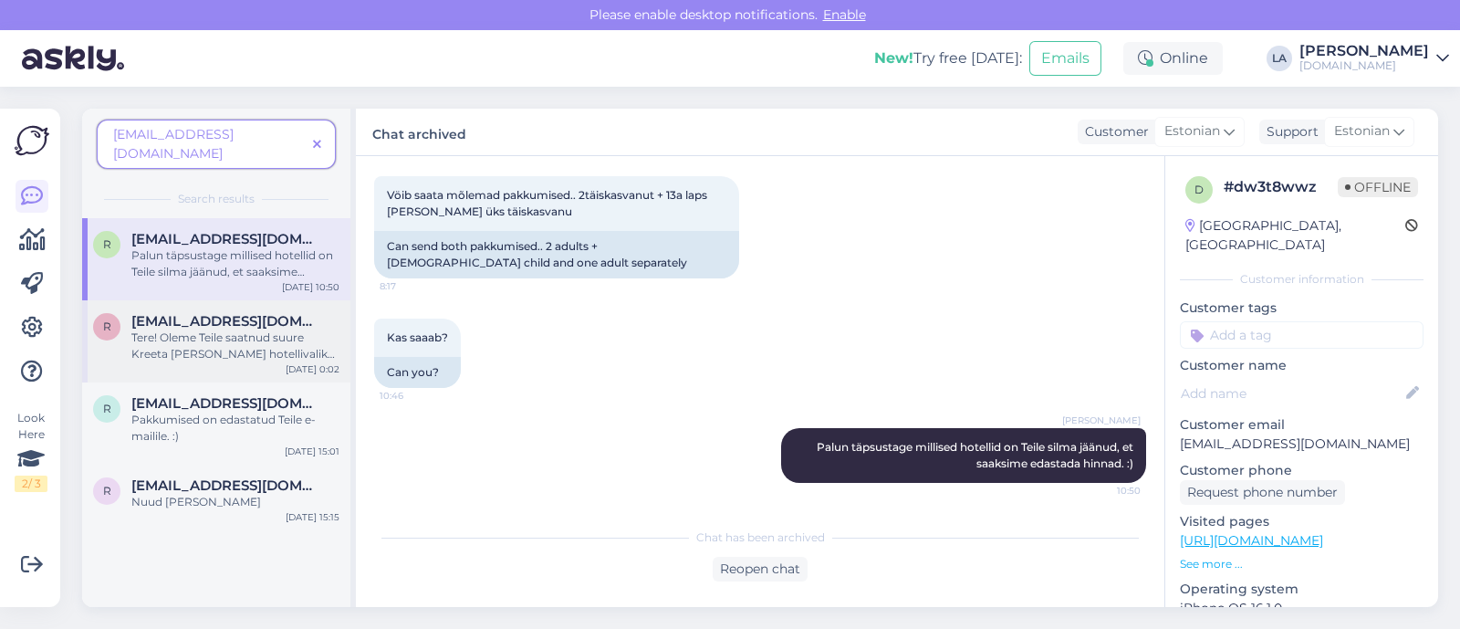
click at [283, 335] on div "Tere! Oleme Teile saatnud suure Kreeta ja Montenegro hotellivaliku, palun täpsu…" at bounding box center [235, 345] width 208 height 33
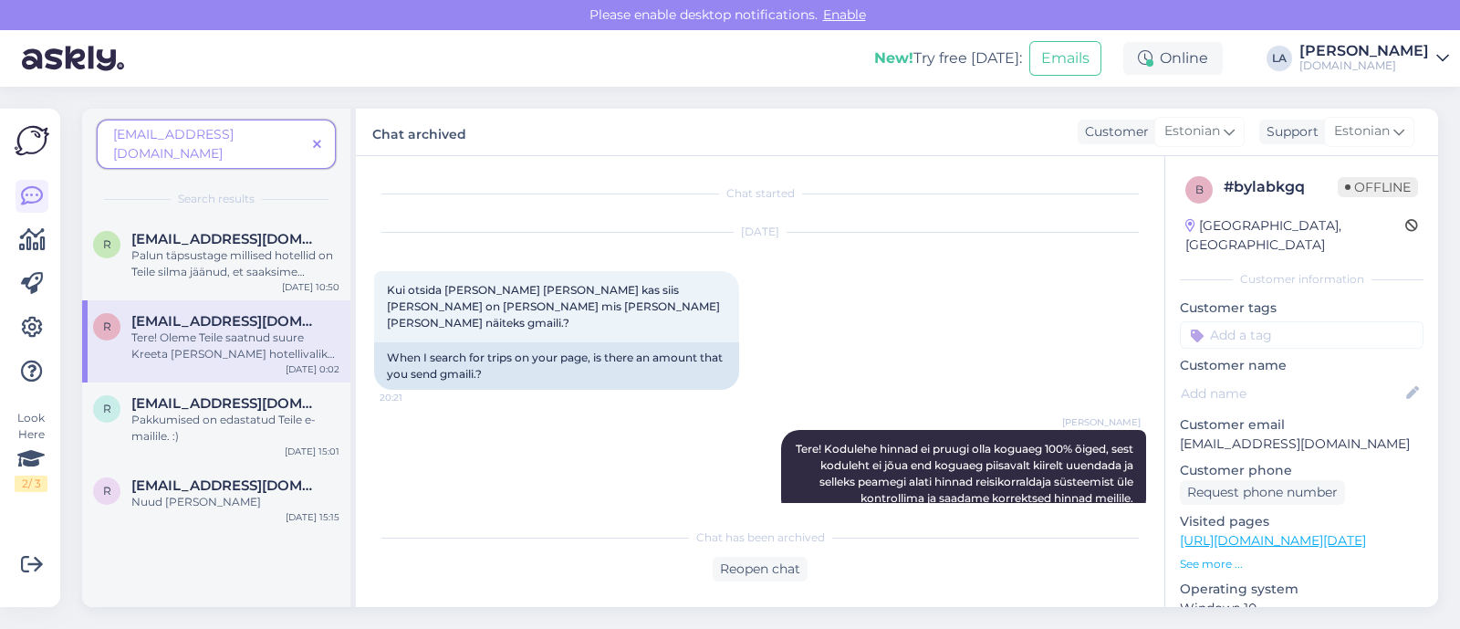
scroll to position [600, 0]
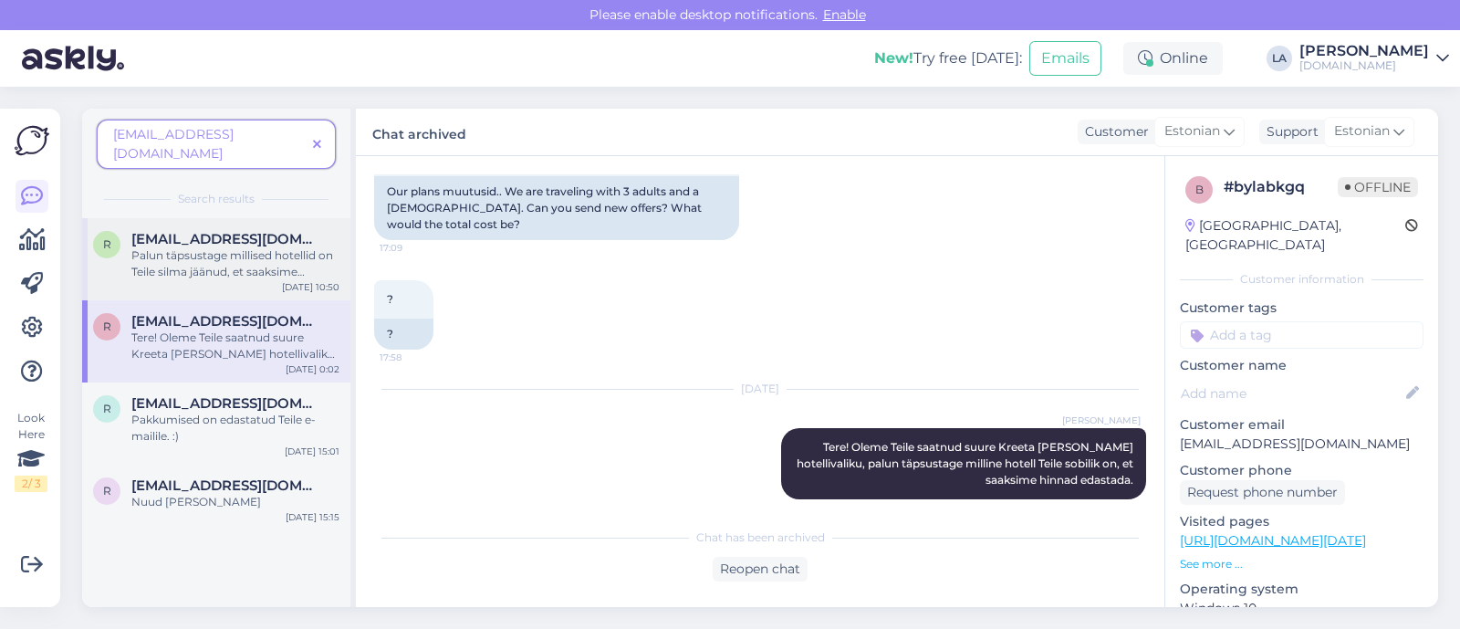
click at [245, 250] on div "Palun täpsustage millised hotellid on Teile silma jäänud, et saaksime edastada …" at bounding box center [235, 263] width 208 height 33
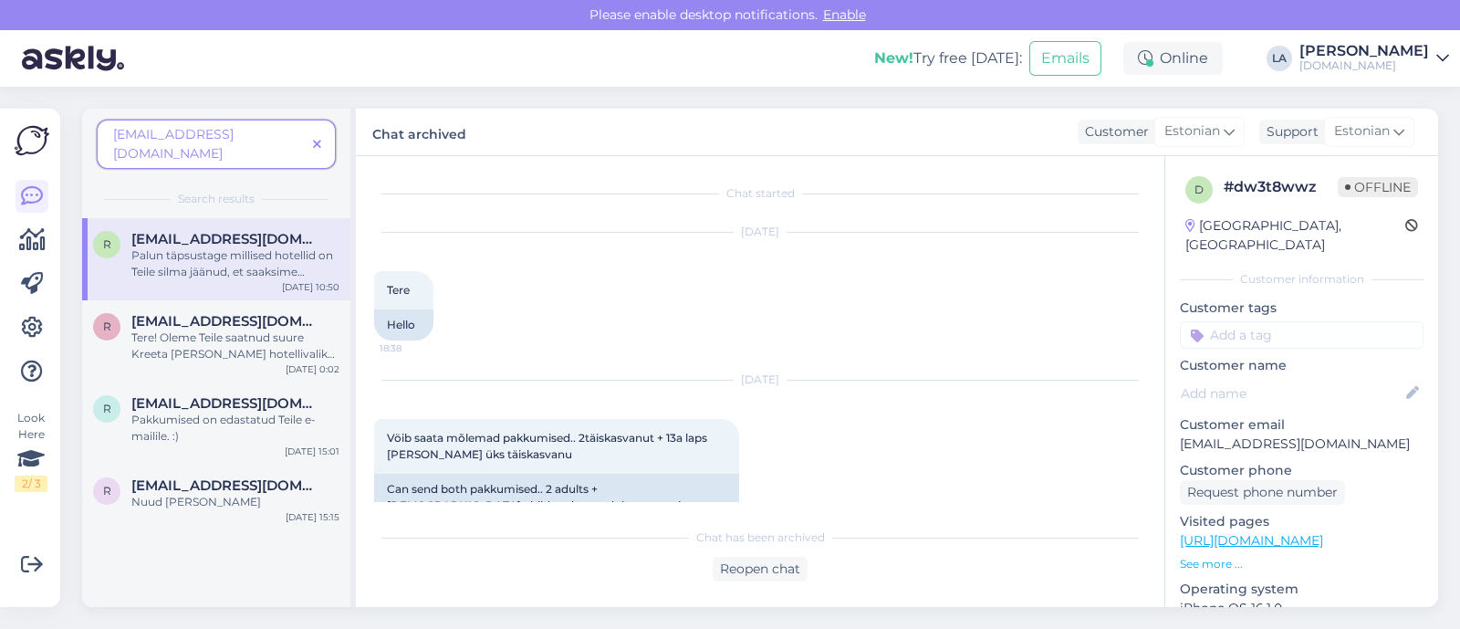
scroll to position [243, 0]
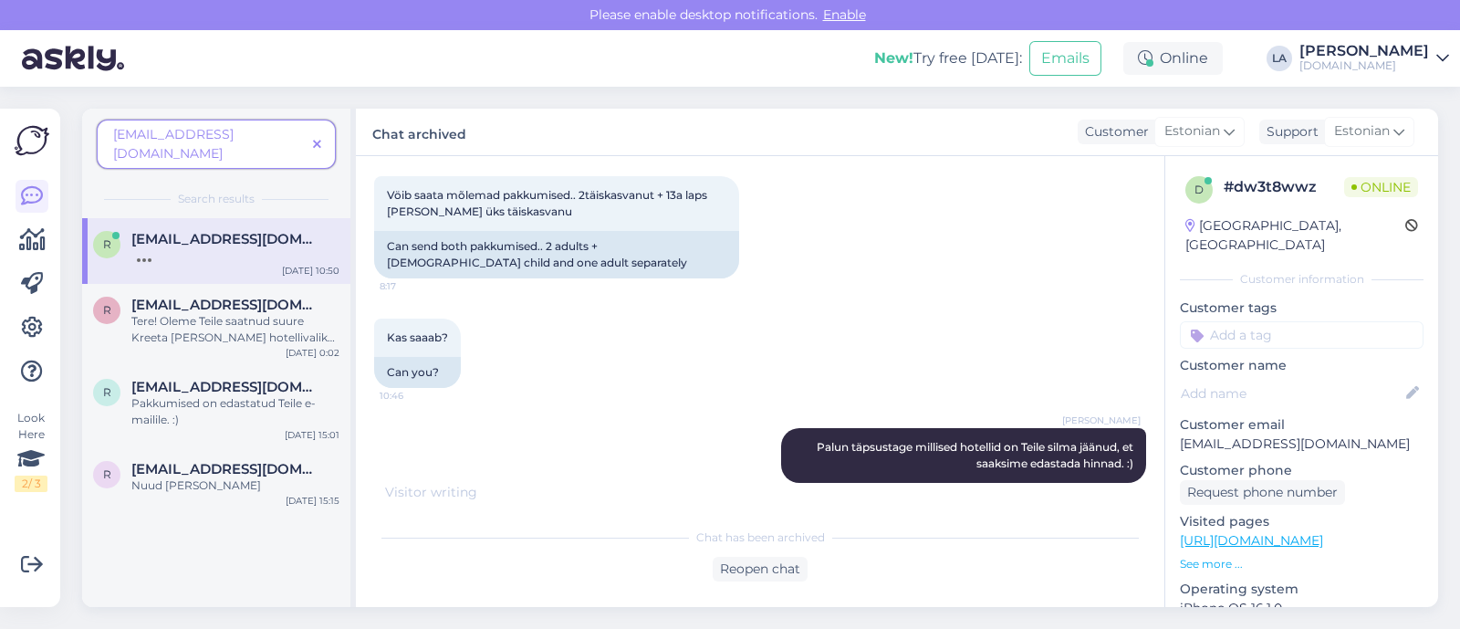
click at [316, 139] on icon at bounding box center [317, 145] width 8 height 13
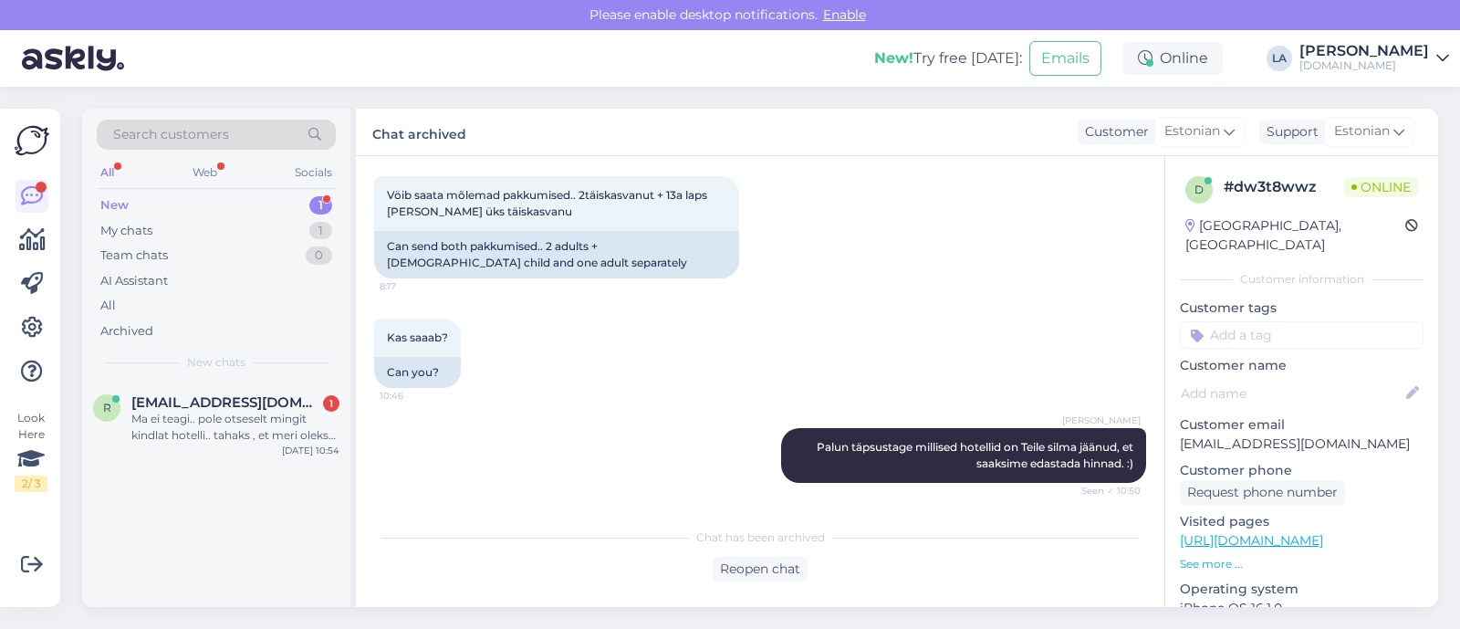
scroll to position [338, 0]
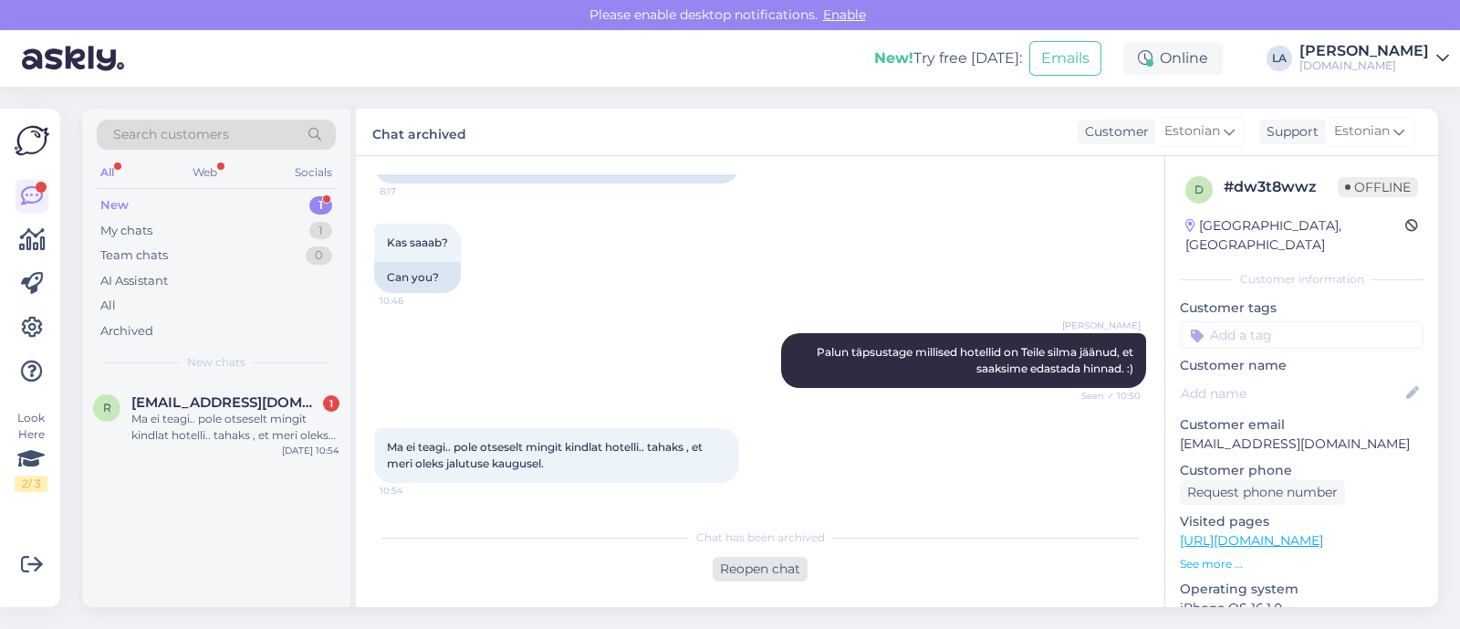
click at [780, 578] on div "Reopen chat" at bounding box center [760, 569] width 95 height 25
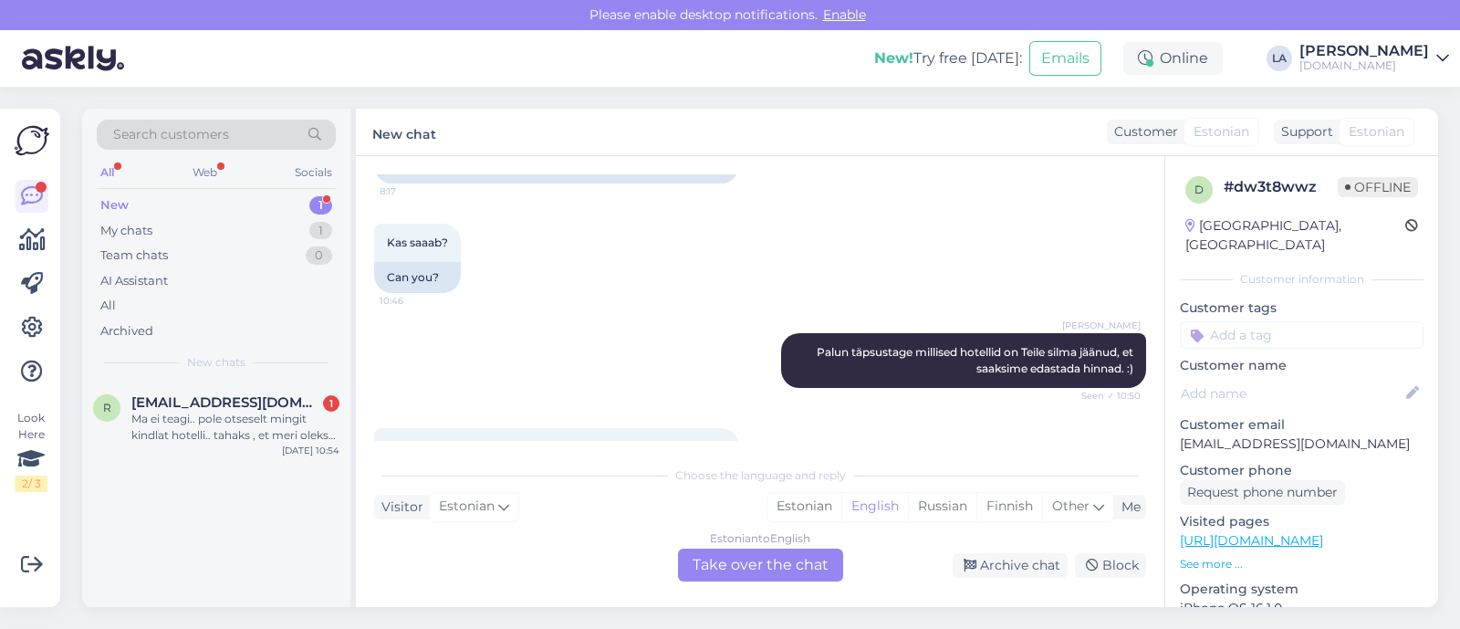
click at [754, 569] on div "Estonian to English Take over the chat" at bounding box center [760, 564] width 165 height 33
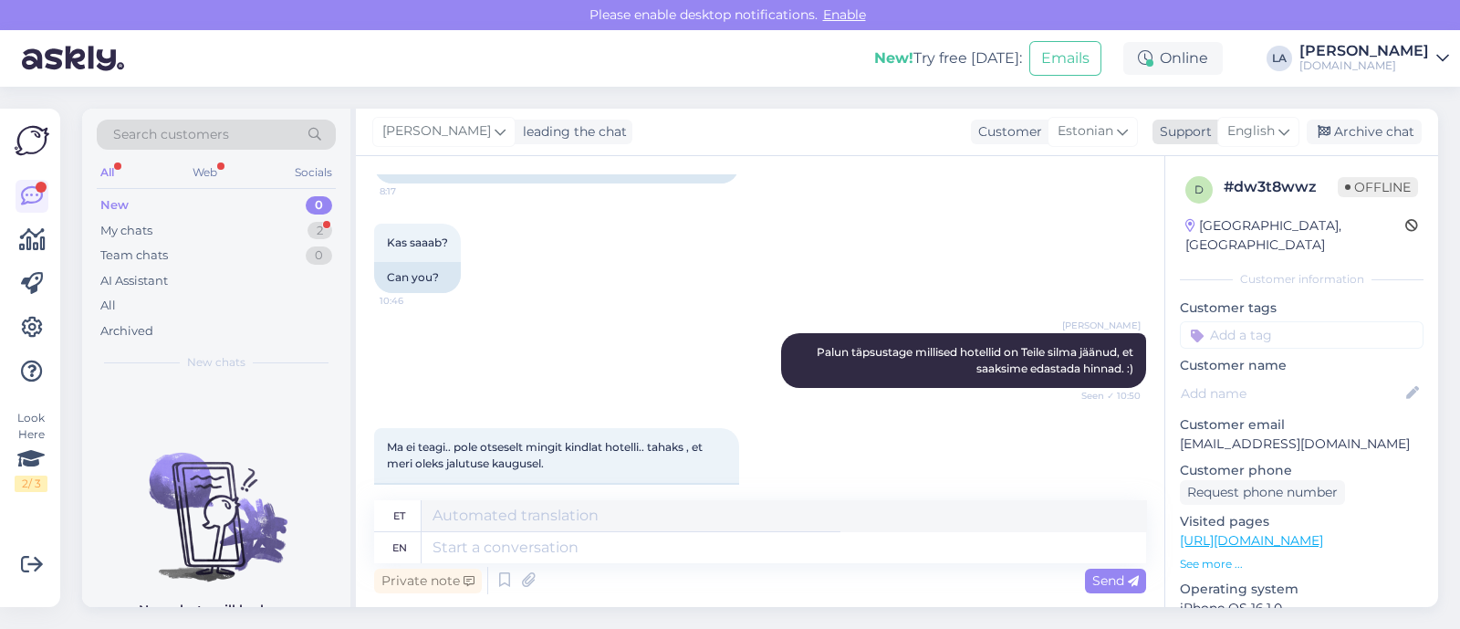
click at [1249, 135] on span "English" at bounding box center [1250, 131] width 47 height 20
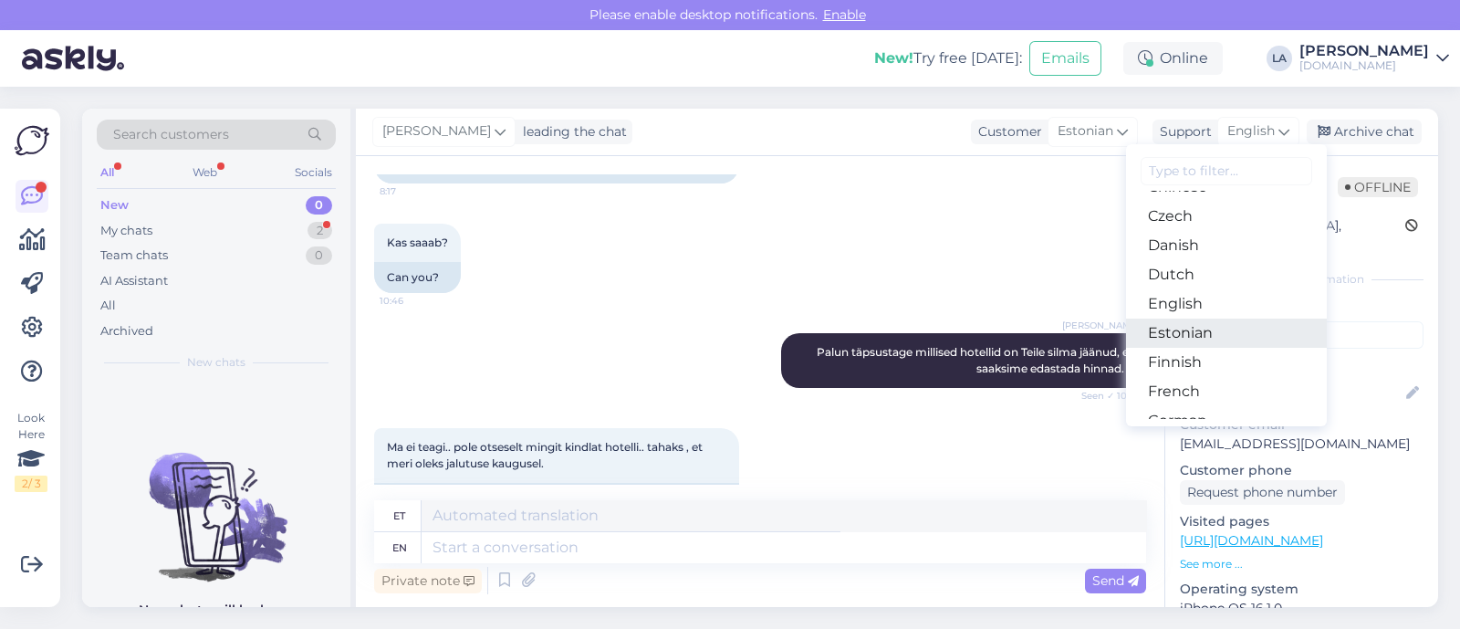
drag, startPoint x: 1191, startPoint y: 326, endPoint x: 1151, endPoint y: 376, distance: 64.3
click at [1191, 326] on link "Estonian" at bounding box center [1226, 332] width 201 height 29
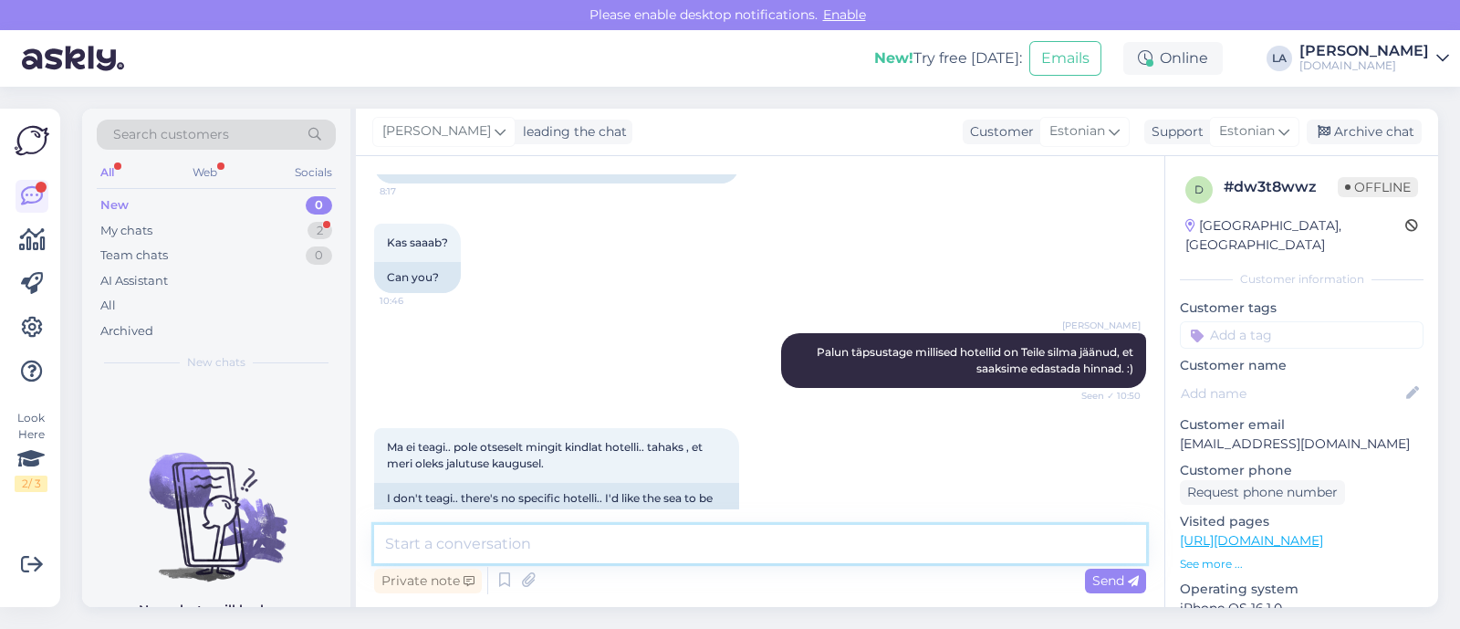
click at [600, 558] on textarea at bounding box center [760, 544] width 772 height 38
type textarea "Kas olete tutvunud eelnevalt saadetud hotelide valikuga? Millised hotellid seal…"
